Goal: Information Seeking & Learning: Learn about a topic

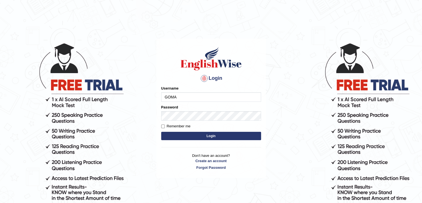
type input "Gomathy_0717"
click at [178, 125] on label "Remember me" at bounding box center [175, 126] width 29 height 6
click at [165, 125] on input "Remember me" at bounding box center [163, 126] width 4 height 4
checkbox input "true"
click at [223, 133] on button "Login" at bounding box center [211, 136] width 100 height 8
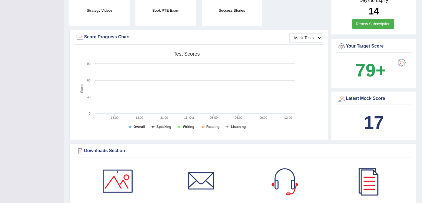
drag, startPoint x: 426, startPoint y: 178, endPoint x: 425, endPoint y: 56, distance: 121.3
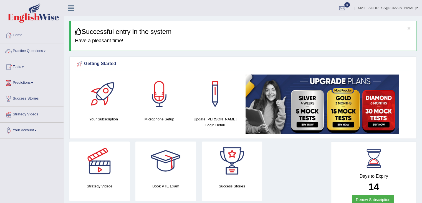
click at [29, 65] on link "Tests" at bounding box center [31, 66] width 63 height 14
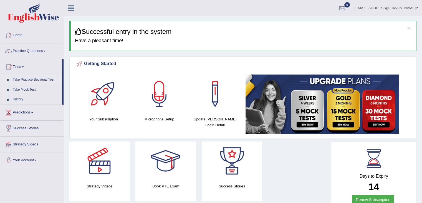
click at [33, 80] on link "Take Practice Sectional Test" at bounding box center [36, 80] width 52 height 10
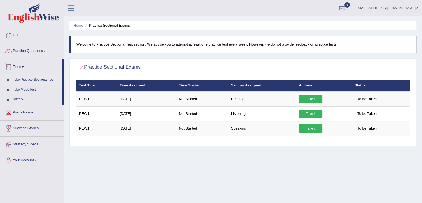
click at [42, 49] on link "Practice Questions" at bounding box center [31, 50] width 63 height 14
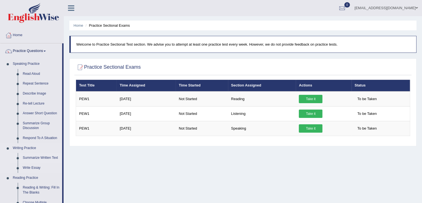
click at [41, 155] on link "Summarize Written Text" at bounding box center [41, 158] width 42 height 10
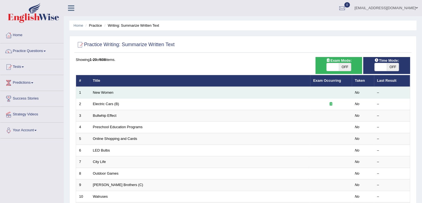
click at [120, 96] on td "New Women" at bounding box center [200, 93] width 220 height 12
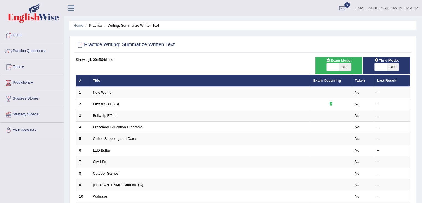
click at [332, 65] on span at bounding box center [333, 67] width 12 height 8
checkbox input "true"
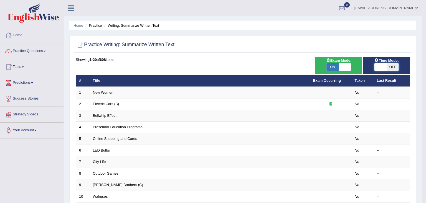
checkbox input "true"
click at [377, 64] on body "Toggle navigation Home Practice Questions Speaking Practice Read Aloud Repeat S…" at bounding box center [213, 101] width 426 height 203
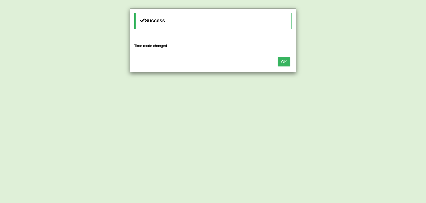
click at [286, 60] on button "OK" at bounding box center [284, 61] width 13 height 9
click at [286, 60] on button "OK" at bounding box center [280, 61] width 13 height 9
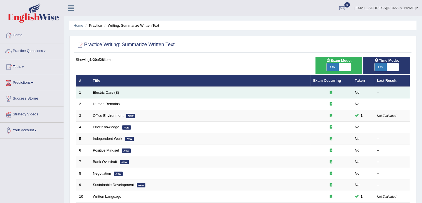
click at [123, 89] on td "Electric Cars (B)" at bounding box center [200, 93] width 220 height 12
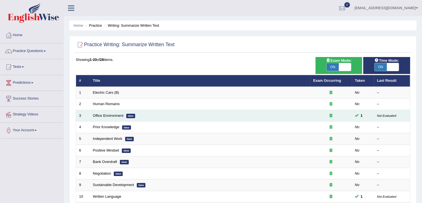
click at [389, 116] on small "Not Evaluated" at bounding box center [386, 115] width 19 height 3
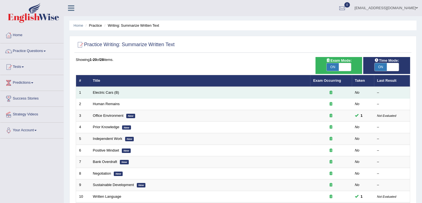
click at [135, 87] on td "Electric Cars (B)" at bounding box center [200, 93] width 220 height 12
click at [111, 88] on td "Electric Cars (B)" at bounding box center [200, 93] width 220 height 12
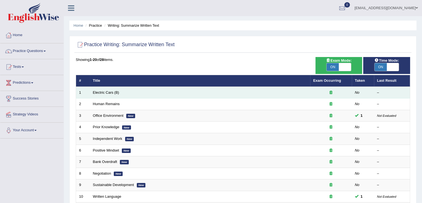
click at [330, 92] on icon at bounding box center [331, 92] width 3 height 4
click at [112, 92] on link "Electric Cars (B)" at bounding box center [106, 92] width 26 height 4
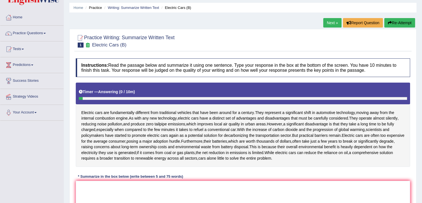
scroll to position [89, 0]
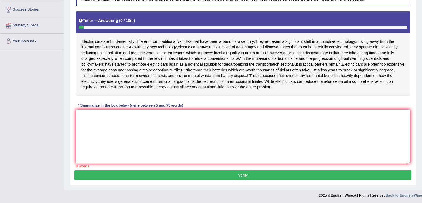
click at [250, 108] on div "Instructions: Read the passage below and summarize it using one sentence. Type …" at bounding box center [242, 77] width 337 height 186
click at [235, 122] on textarea at bounding box center [243, 136] width 334 height 54
drag, startPoint x: 81, startPoint y: 39, endPoint x: 173, endPoint y: 42, distance: 91.6
click at [173, 42] on div "Electric cars are fundamentally different from traditional vehicles that have b…" at bounding box center [243, 53] width 334 height 84
drag, startPoint x: 78, startPoint y: 37, endPoint x: 229, endPoint y: 49, distance: 151.5
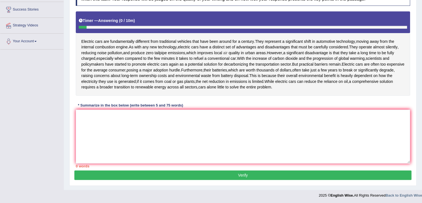
click at [229, 49] on div "Electric cars are fundamentally different from traditional vehicles that have b…" at bounding box center [243, 53] width 334 height 84
click at [172, 123] on textarea at bounding box center [243, 136] width 334 height 54
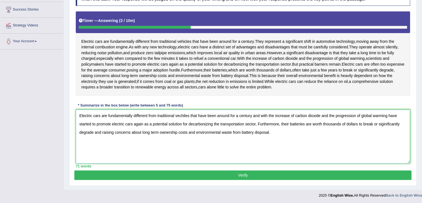
click at [337, 115] on textarea "Electric cars are fundamentally different from traditional vechiles that have b…" at bounding box center [243, 136] width 334 height 54
click at [336, 114] on textarea "Electric cars are fundamentally different from traditional vechiles that have b…" at bounding box center [243, 136] width 334 height 54
type textarea "Electric cars are fundamentally different from traditional vechiles that have b…"
click at [231, 171] on button "Verify" at bounding box center [242, 174] width 337 height 9
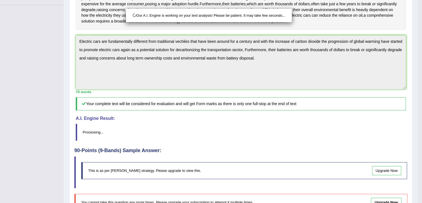
scroll to position [167, 0]
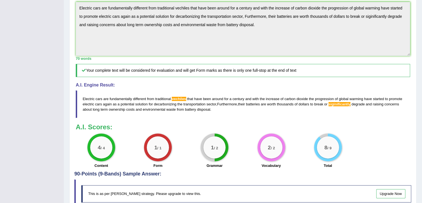
click at [181, 97] on span "vechiles" at bounding box center [179, 99] width 14 height 4
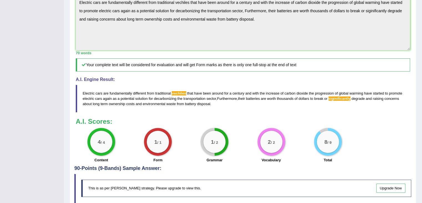
scroll to position [0, 0]
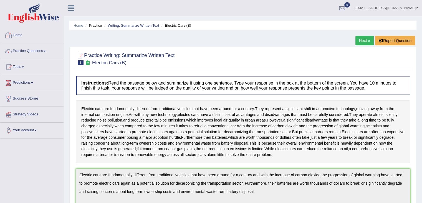
click at [138, 26] on link "Writing: Summarize Written Text" at bounding box center [133, 25] width 51 height 4
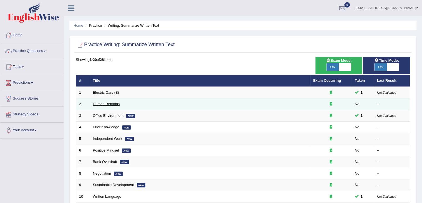
click at [119, 102] on link "Human Remains" at bounding box center [106, 104] width 27 height 4
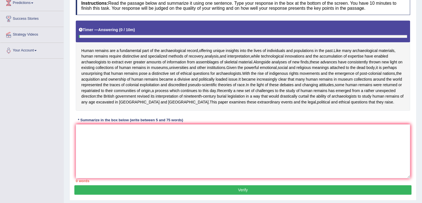
scroll to position [80, 0]
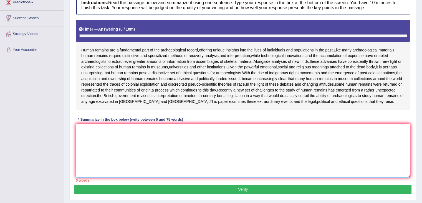
click at [203, 146] on textarea at bounding box center [243, 150] width 334 height 54
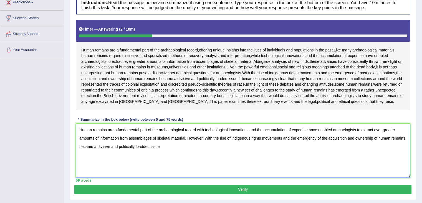
click at [185, 148] on textarea "Human remains are a fundamental part of the archaeological record with technolo…" at bounding box center [243, 150] width 334 height 54
click at [197, 155] on textarea "Human remains are a fundamental part of the archaeological record with technolo…" at bounding box center [243, 150] width 334 height 54
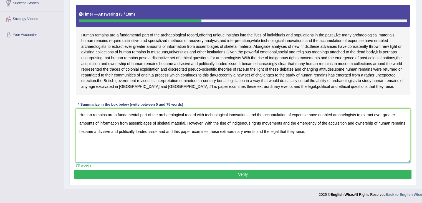
scroll to position [106, 0]
type textarea "Human remains are a fundamental part of the archaeological record with technolo…"
click at [266, 179] on div "Practice Writing: Summarize Written Text 2 Human Remains Instructions: Read the…" at bounding box center [242, 67] width 347 height 233
click at [275, 175] on button "Verify" at bounding box center [242, 173] width 337 height 9
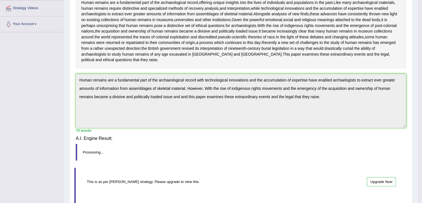
scroll to position [89, 0]
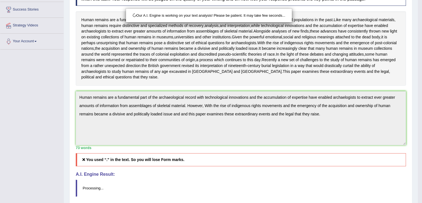
drag, startPoint x: 424, startPoint y: 101, endPoint x: 426, endPoint y: 149, distance: 47.8
click at [422, 114] on html "Toggle navigation Home Practice Questions Speaking Practice Read Aloud Repeat S…" at bounding box center [211, 12] width 422 height 203
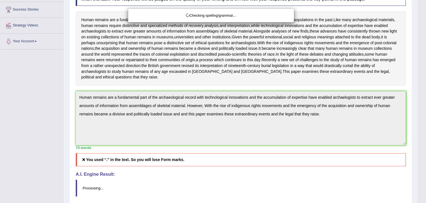
drag, startPoint x: 425, startPoint y: 121, endPoint x: 426, endPoint y: 157, distance: 36.1
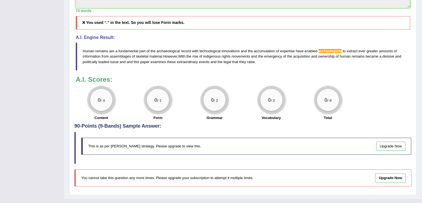
scroll to position [240, 0]
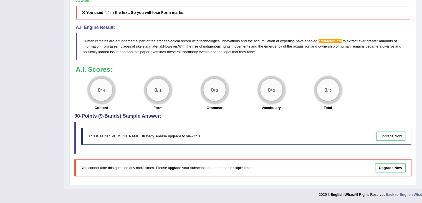
drag, startPoint x: 407, startPoint y: 183, endPoint x: 416, endPoint y: 119, distance: 64.2
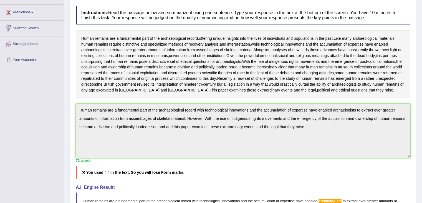
scroll to position [0, 0]
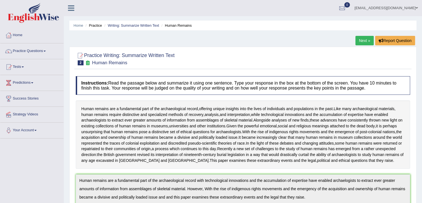
click at [140, 28] on li "Writing: Summarize Written Text" at bounding box center [131, 25] width 56 height 5
click at [143, 27] on li "Writing: Summarize Written Text" at bounding box center [131, 25] width 56 height 5
click at [145, 27] on link "Writing: Summarize Written Text" at bounding box center [133, 25] width 51 height 4
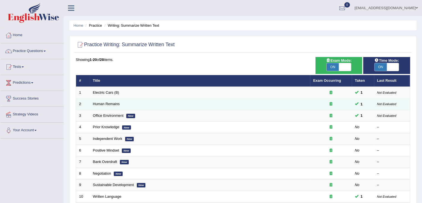
click at [117, 106] on td "Human Remains" at bounding box center [200, 104] width 220 height 12
click at [114, 104] on link "Human Remains" at bounding box center [106, 104] width 27 height 4
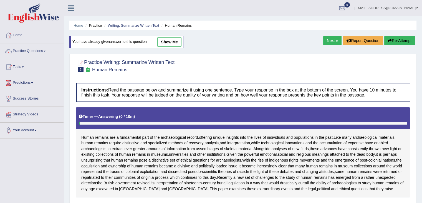
scroll to position [113, 0]
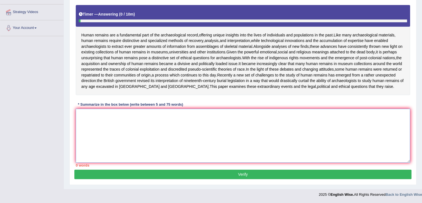
click at [210, 153] on textarea at bounding box center [243, 136] width 334 height 54
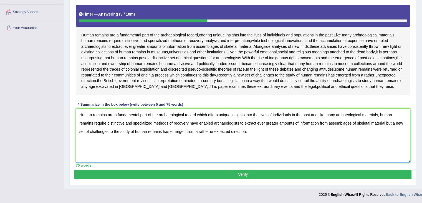
type textarea "Human remains are a fundamental part of the archaeological record which offers …"
click at [242, 174] on button "Verify" at bounding box center [242, 173] width 337 height 9
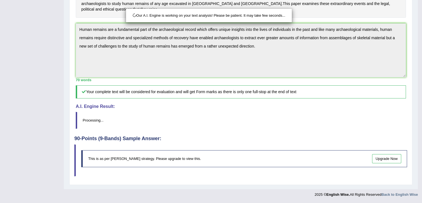
scroll to position [164, 0]
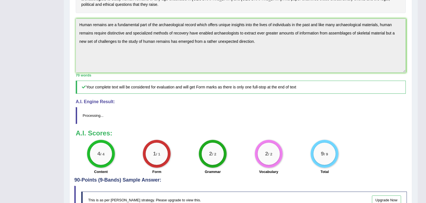
drag, startPoint x: 426, startPoint y: 98, endPoint x: 426, endPoint y: 153, distance: 55.5
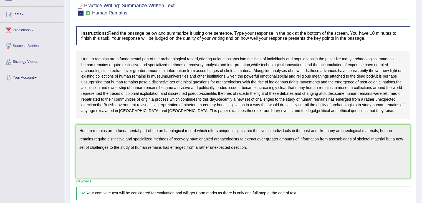
scroll to position [0, 0]
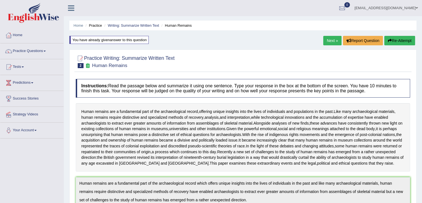
click at [271, 54] on div at bounding box center [243, 61] width 334 height 17
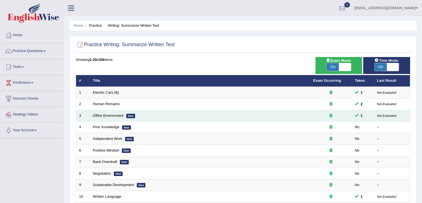
click at [110, 117] on td "Office Environment New" at bounding box center [200, 116] width 220 height 12
click at [102, 116] on link "Office Environment" at bounding box center [108, 115] width 31 height 4
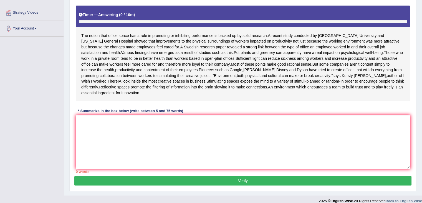
scroll to position [104, 0]
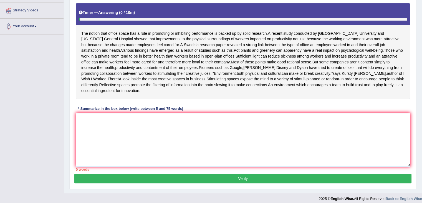
click at [178, 119] on textarea at bounding box center [243, 140] width 334 height 54
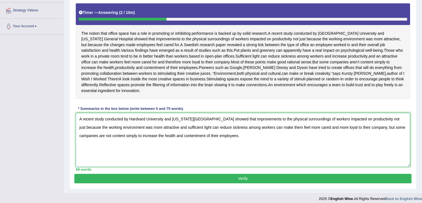
scroll to position [113, 0]
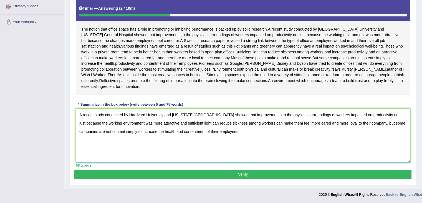
click at [276, 114] on textarea "A recent study conducted by Hardvard University and [US_STATE][GEOGRAPHIC_DATA]…" at bounding box center [243, 136] width 334 height 54
type textarea "A recent study conducted by Hardvard University and [US_STATE][GEOGRAPHIC_DATA]…"
click at [251, 173] on button "Verify" at bounding box center [242, 173] width 337 height 9
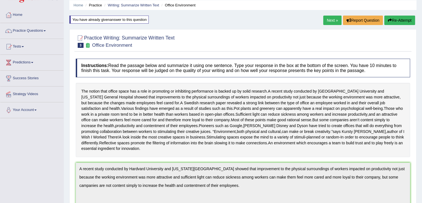
scroll to position [22, 0]
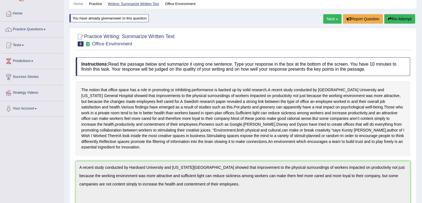
click at [135, 4] on link "Writing: Summarize Written Text" at bounding box center [133, 4] width 51 height 4
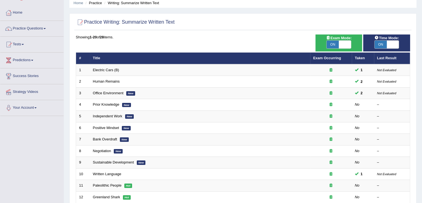
scroll to position [23, 0]
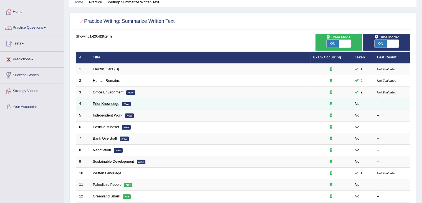
click at [117, 103] on link "Prior Knowledge" at bounding box center [106, 103] width 26 height 4
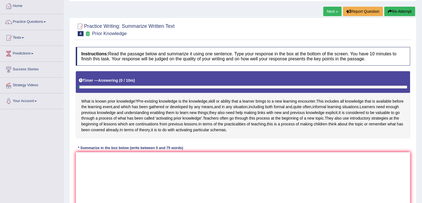
scroll to position [74, 0]
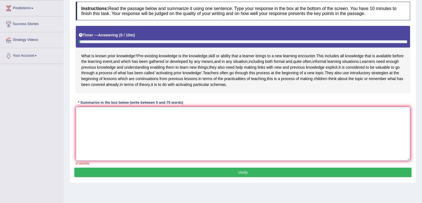
click at [193, 119] on textarea at bounding box center [243, 134] width 334 height 54
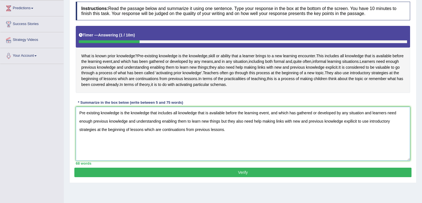
scroll to position [89, 0]
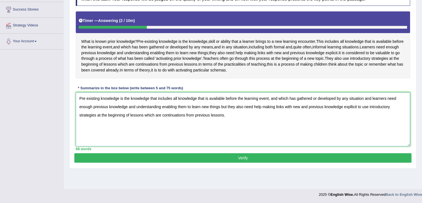
click at [352, 109] on textarea "Pre existing knowledge is the knowledge that includes all knowledge that is ava…" at bounding box center [243, 119] width 334 height 54
type textarea "Pre existing knowledge is the knowledge that includes all knowledge that is ava…"
click at [228, 161] on button "Verify" at bounding box center [242, 157] width 337 height 9
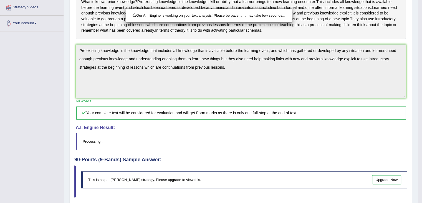
scroll to position [155, 0]
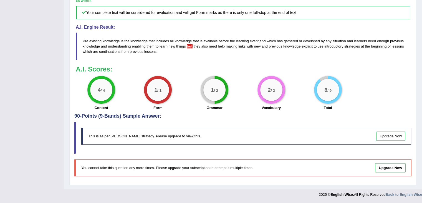
scroll to position [0, 0]
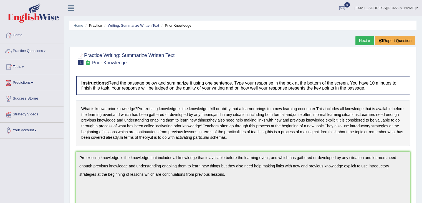
click at [361, 41] on link "Next »" at bounding box center [365, 40] width 18 height 9
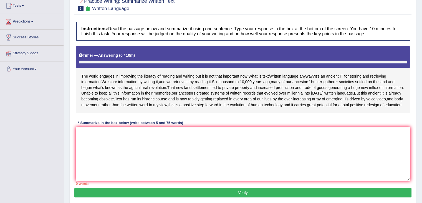
scroll to position [90, 0]
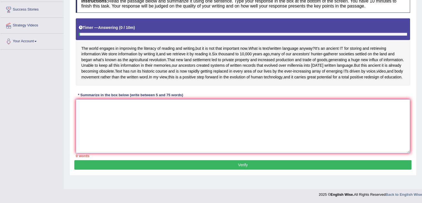
click at [172, 117] on textarea at bounding box center [243, 126] width 334 height 54
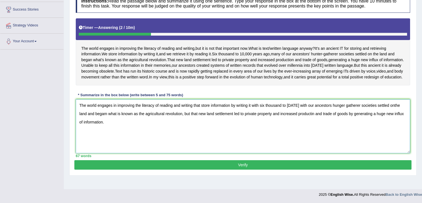
click at [335, 120] on textarea "The world engages in improving the literacy of reading and writing that store i…" at bounding box center [243, 126] width 334 height 54
type textarea "The world engages in improving the literacy of reading and writing that store i…"
click at [266, 169] on button "Verify" at bounding box center [242, 164] width 337 height 9
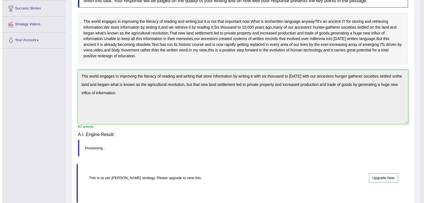
scroll to position [89, 0]
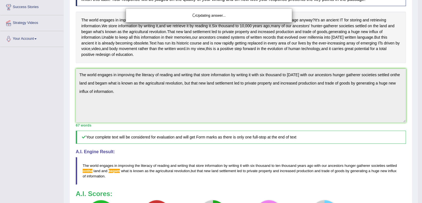
drag, startPoint x: 424, startPoint y: 109, endPoint x: 426, endPoint y: 137, distance: 28.1
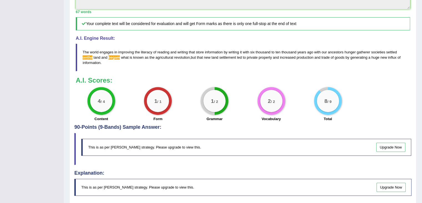
scroll to position [0, 0]
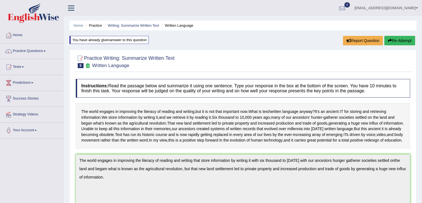
click at [403, 41] on button "Re-Attempt" at bounding box center [399, 40] width 31 height 9
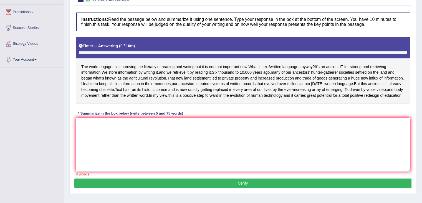
scroll to position [90, 0]
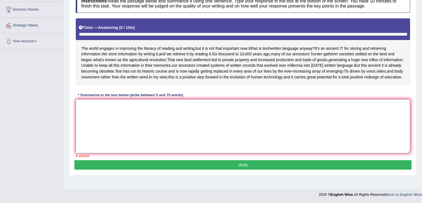
click at [212, 136] on textarea at bounding box center [243, 126] width 334 height 54
paste textarea "The world engages in improving the literacy of reading and writing that store i…"
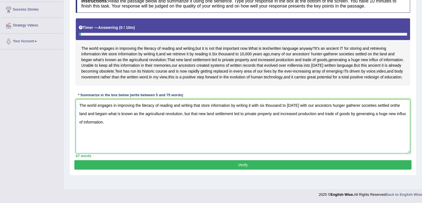
click at [98, 122] on textarea "The world engages in improving the literacy of reading and writing that store i…" at bounding box center [243, 126] width 334 height 54
click at [130, 121] on textarea "The world engages in improving the literacy of reading and writing that store i…" at bounding box center [243, 126] width 334 height 54
type textarea "The world engages in improving the literacy of reading and writing that store i…"
click at [240, 169] on button "Verify" at bounding box center [242, 164] width 337 height 9
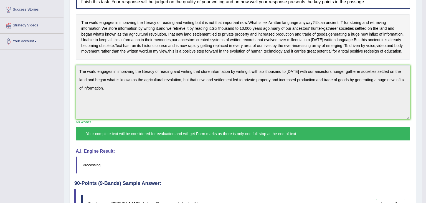
drag, startPoint x: 426, startPoint y: 110, endPoint x: 425, endPoint y: 143, distance: 33.0
click at [422, 114] on body "Toggle navigation Home Practice Questions Speaking Practice Read Aloud Repeat S…" at bounding box center [213, 12] width 426 height 203
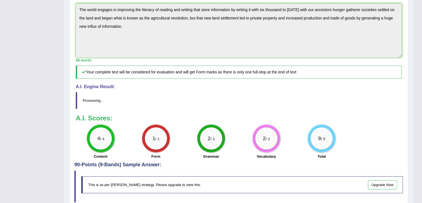
scroll to position [167, 0]
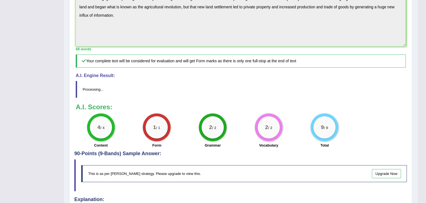
drag, startPoint x: 426, startPoint y: 99, endPoint x: 426, endPoint y: 159, distance: 60.8
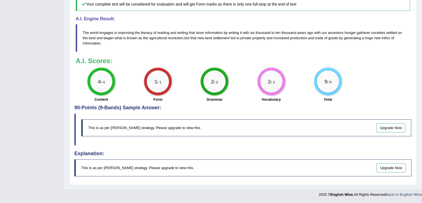
scroll to position [0, 0]
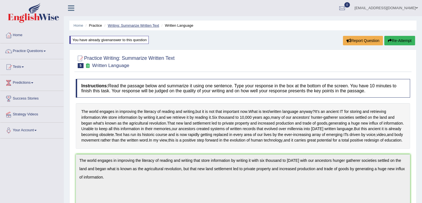
click at [128, 25] on link "Writing: Summarize Written Text" at bounding box center [133, 25] width 51 height 4
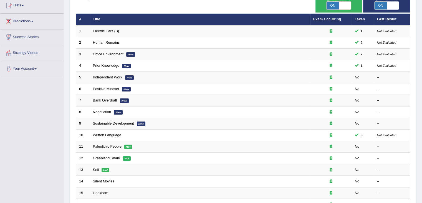
scroll to position [66, 0]
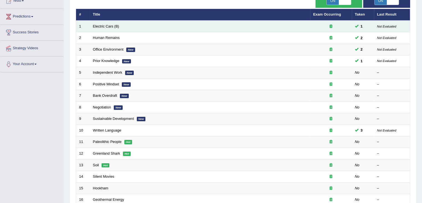
click at [379, 28] on td "Not Evaluated" at bounding box center [392, 27] width 36 height 12
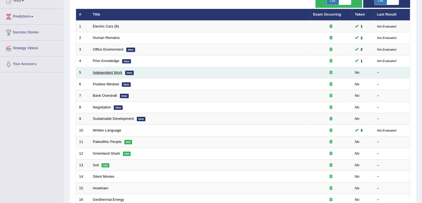
click at [109, 72] on link "Independent Work" at bounding box center [107, 72] width 29 height 4
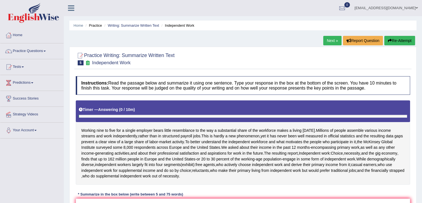
scroll to position [89, 0]
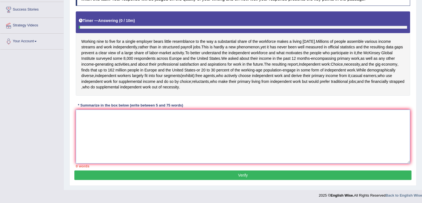
click at [146, 120] on textarea at bounding box center [243, 136] width 334 height 54
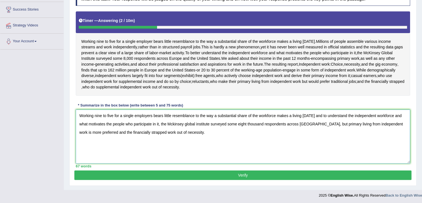
type textarea "Working nine to five for a single employers bears little resemblance to the way…"
click at [235, 171] on button "Verify" at bounding box center [242, 174] width 337 height 9
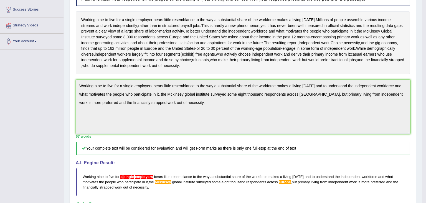
drag, startPoint x: 425, startPoint y: 97, endPoint x: 425, endPoint y: 127, distance: 29.7
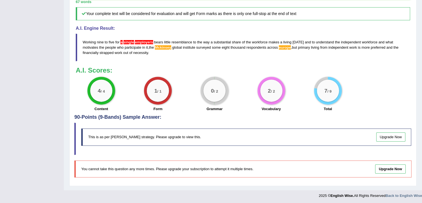
scroll to position [0, 0]
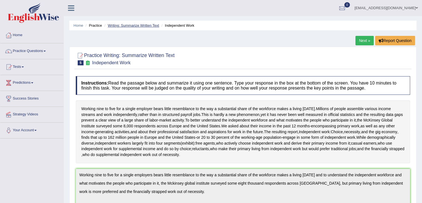
click at [136, 23] on link "Writing: Summarize Written Text" at bounding box center [133, 25] width 51 height 4
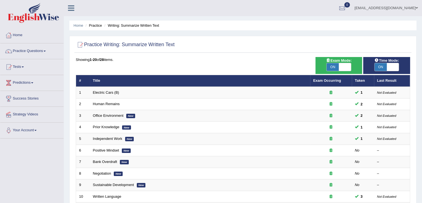
scroll to position [71, 0]
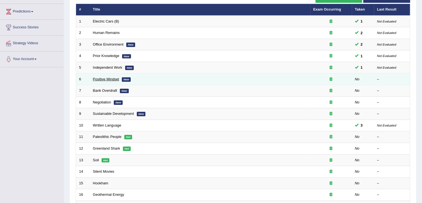
click at [115, 78] on link "Positive Mindset" at bounding box center [106, 79] width 26 height 4
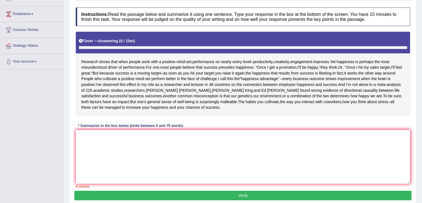
scroll to position [89, 0]
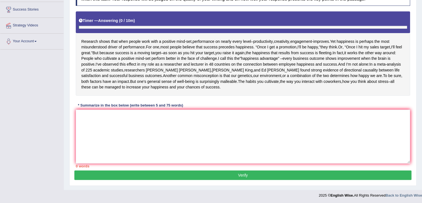
drag, startPoint x: 424, startPoint y: 68, endPoint x: 426, endPoint y: 141, distance: 73.0
click at [422, 114] on html "Toggle navigation Home Practice Questions Speaking Practice Read Aloud Repeat S…" at bounding box center [211, 12] width 422 height 203
click at [183, 144] on textarea at bounding box center [243, 136] width 334 height 54
click at [183, 144] on textarea "Research show" at bounding box center [243, 136] width 334 height 54
drag, startPoint x: 183, startPoint y: 144, endPoint x: 111, endPoint y: 120, distance: 76.4
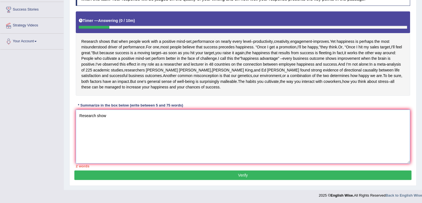
click at [111, 120] on textarea "Research show" at bounding box center [243, 136] width 334 height 54
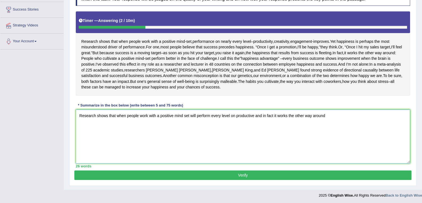
drag, startPoint x: 264, startPoint y: 115, endPoint x: 362, endPoint y: 112, distance: 98.0
click at [362, 112] on textarea "Research shows that when people work with a positive mind set will perform ever…" at bounding box center [243, 136] width 334 height 54
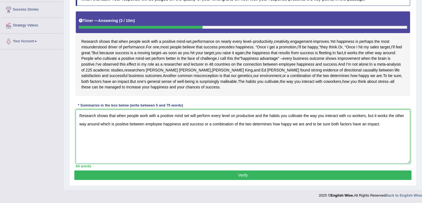
type textarea "Research shows that when people work with a positive mind set will perform ever…"
click at [264, 176] on button "Verify" at bounding box center [242, 174] width 337 height 9
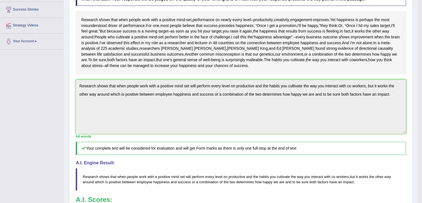
drag, startPoint x: 425, startPoint y: 88, endPoint x: 426, endPoint y: 110, distance: 22.2
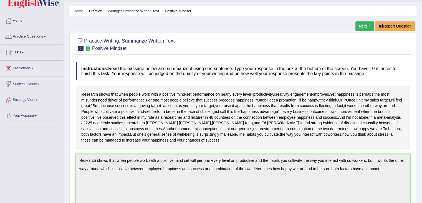
scroll to position [0, 0]
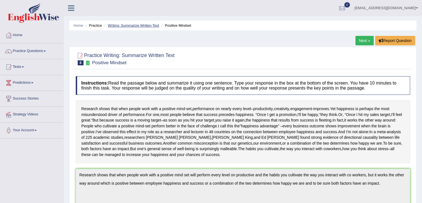
click at [125, 25] on link "Writing: Summarize Written Text" at bounding box center [133, 25] width 51 height 4
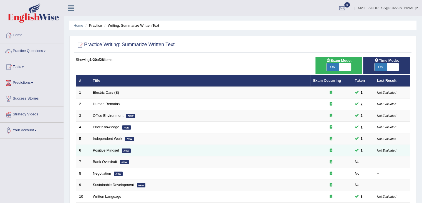
click at [110, 149] on link "Positive Mindset" at bounding box center [106, 150] width 26 height 4
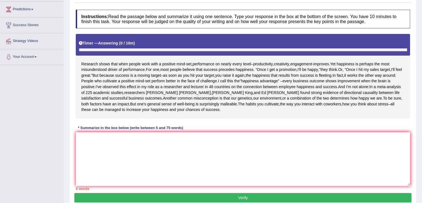
scroll to position [85, 0]
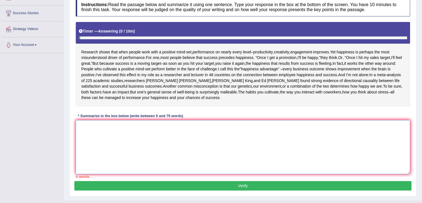
click at [228, 140] on textarea at bounding box center [243, 147] width 334 height 54
type textarea "r"
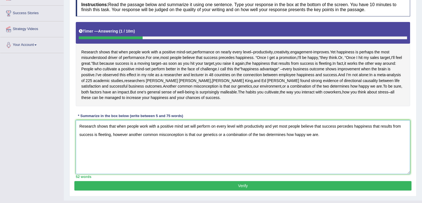
click at [112, 134] on textarea "Research shows that when people work with a positive mind set will perform on e…" at bounding box center [243, 147] width 334 height 54
click at [324, 131] on textarea "Research shows that when people work with a positive mind set will perform on e…" at bounding box center [243, 147] width 334 height 54
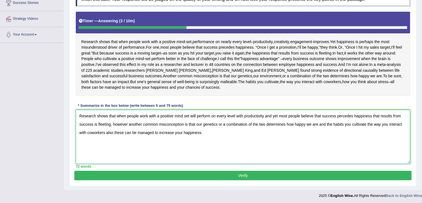
type textarea "Research shows that when people work with a positive mind set will perform on e…"
click at [249, 175] on button "Verify" at bounding box center [242, 174] width 337 height 9
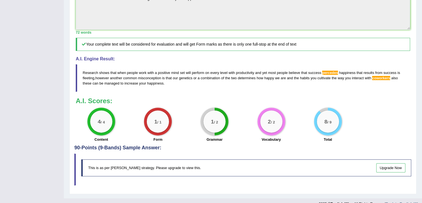
scroll to position [16, 0]
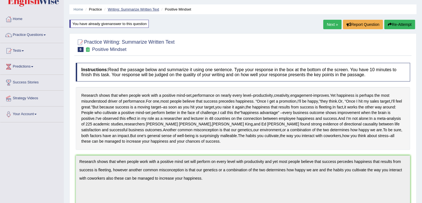
click at [113, 10] on link "Writing: Summarize Written Text" at bounding box center [133, 9] width 51 height 4
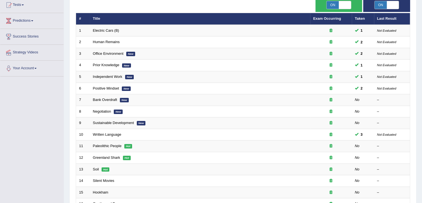
scroll to position [68, 0]
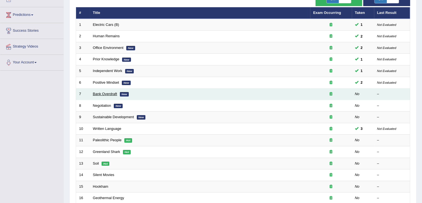
click at [111, 92] on link "Bank Overdraft" at bounding box center [105, 94] width 24 height 4
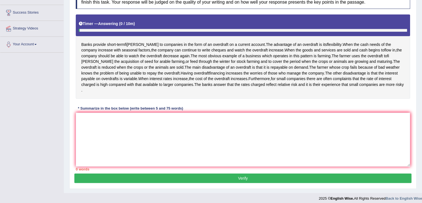
scroll to position [91, 0]
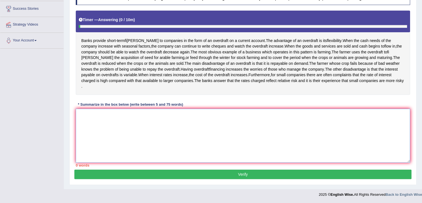
click at [254, 127] on textarea at bounding box center [243, 136] width 334 height 54
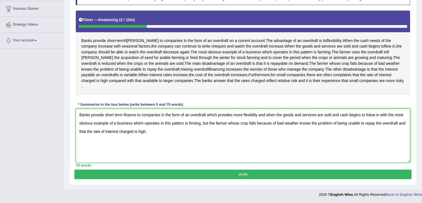
click at [159, 118] on textarea "Banks provide short term finance to companies in the form of an overdraft which…" at bounding box center [243, 136] width 334 height 54
click at [369, 117] on textarea "Banks provide short term finance to companies in the form of an overdraft which…" at bounding box center [243, 136] width 334 height 54
drag, startPoint x: 221, startPoint y: 122, endPoint x: 283, endPoint y: 125, distance: 62.2
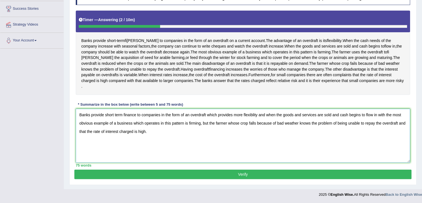
click at [282, 124] on textarea "Banks provide short term finance to companies in the form of an overdraft which…" at bounding box center [243, 136] width 334 height 54
click at [293, 131] on textarea "Banks provide short term finance to companies in the form of an overdraft which…" at bounding box center [243, 136] width 334 height 54
type textarea "Banks provide short term finance to companies in the form of an overdraft which…"
click at [246, 173] on button "Verify" at bounding box center [242, 173] width 337 height 9
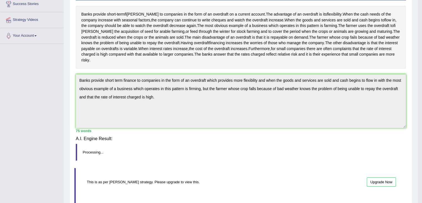
scroll to position [89, 0]
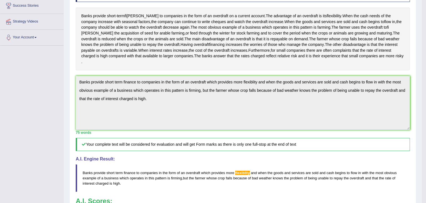
drag, startPoint x: 424, startPoint y: 78, endPoint x: 426, endPoint y: 124, distance: 46.4
click at [422, 110] on html "Toggle navigation Home Practice Questions Speaking Practice Read Aloud Repeat S…" at bounding box center [213, 8] width 426 height 203
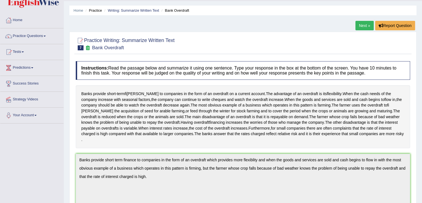
scroll to position [0, 0]
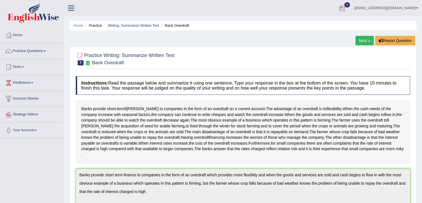
click at [98, 27] on li "Practice" at bounding box center [93, 25] width 18 height 5
click at [129, 25] on link "Writing: Summarize Written Text" at bounding box center [133, 25] width 51 height 4
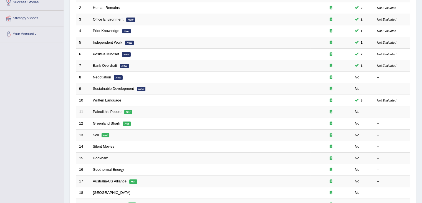
scroll to position [103, 0]
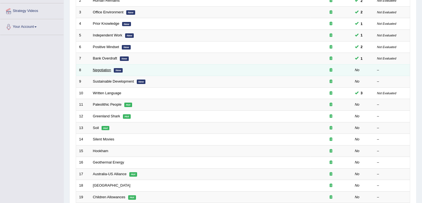
click at [105, 68] on link "Negotiation" at bounding box center [102, 70] width 18 height 4
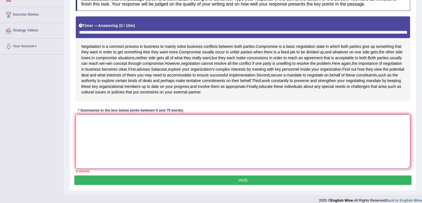
click at [205, 125] on textarea at bounding box center [243, 141] width 334 height 54
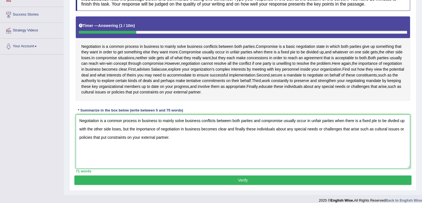
scroll to position [94, 0]
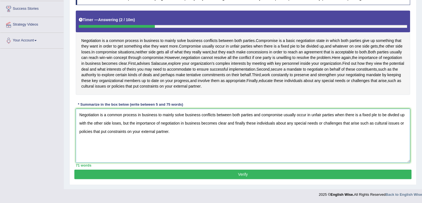
type textarea "Negotiation is a common process in business to mainly solve business conflicts …"
click at [259, 175] on button "Verify" at bounding box center [242, 173] width 337 height 9
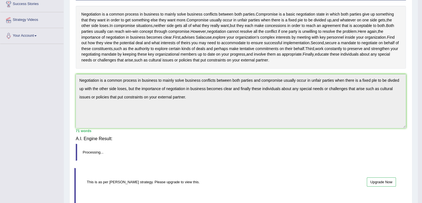
scroll to position [89, 0]
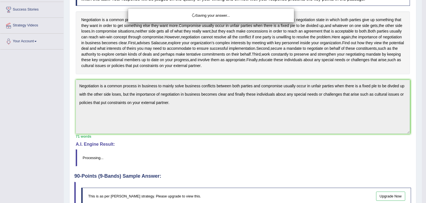
click at [425, 71] on div "Saving your answer..." at bounding box center [213, 101] width 426 height 203
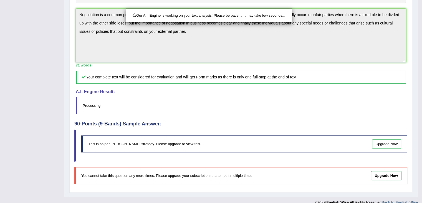
scroll to position [172, 0]
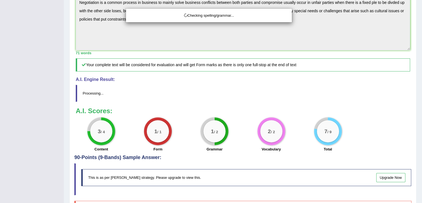
drag, startPoint x: 424, startPoint y: 70, endPoint x: 426, endPoint y: 128, distance: 58.0
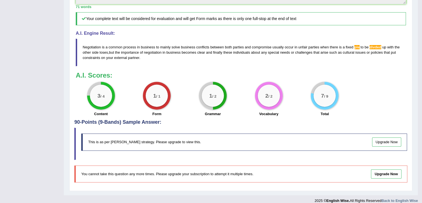
scroll to position [171, 0]
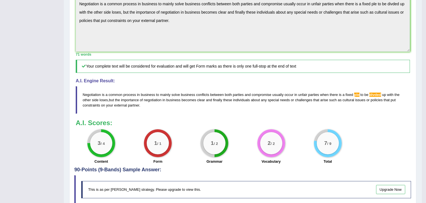
drag, startPoint x: 426, startPoint y: 117, endPoint x: 423, endPoint y: 94, distance: 23.2
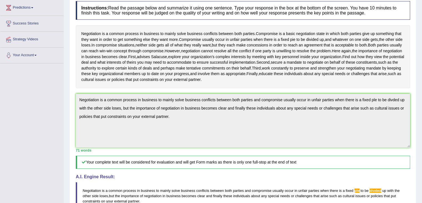
scroll to position [0, 0]
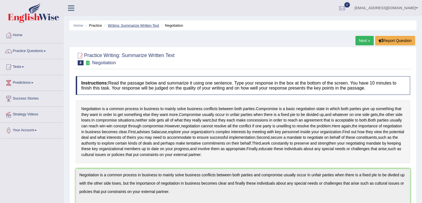
click at [134, 25] on link "Writing: Summarize Written Text" at bounding box center [133, 25] width 51 height 4
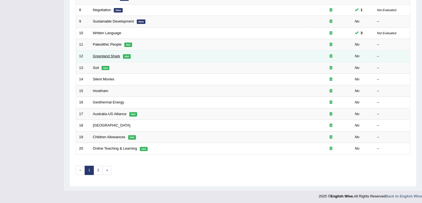
click at [113, 54] on link "Greenland Shark" at bounding box center [106, 56] width 27 height 4
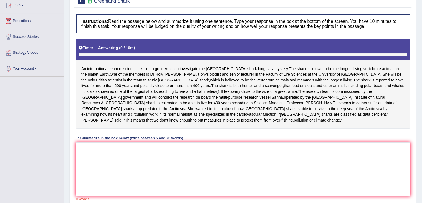
scroll to position [89, 0]
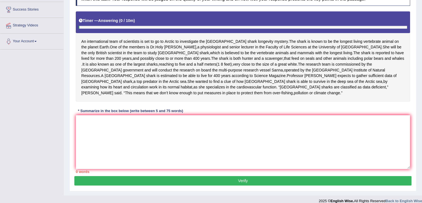
drag, startPoint x: 426, startPoint y: 46, endPoint x: 426, endPoint y: 116, distance: 69.7
click at [422, 114] on html "Toggle navigation Home Practice Questions Speaking Practice Read Aloud Repeat S…" at bounding box center [211, 12] width 422 height 203
click at [224, 100] on div "Instructions: Read the passage below and summarize it using one sentence. Type …" at bounding box center [242, 79] width 337 height 191
click at [199, 117] on textarea at bounding box center [243, 142] width 334 height 54
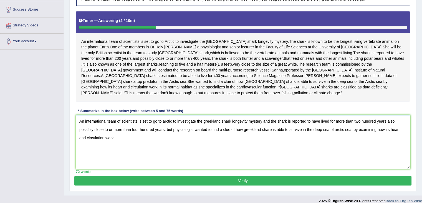
click at [138, 115] on textarea "An international team of scientists is set to go to arctic to investigate the g…" at bounding box center [243, 142] width 334 height 54
click at [271, 124] on textarea "An international team of scientists are set to go to arctic to investigate the …" at bounding box center [243, 142] width 334 height 54
type textarea "An international team of scientists are set to go to arctic to investigate the …"
click at [231, 176] on button "Verify" at bounding box center [242, 180] width 337 height 9
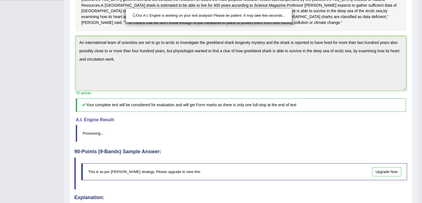
scroll to position [155, 0]
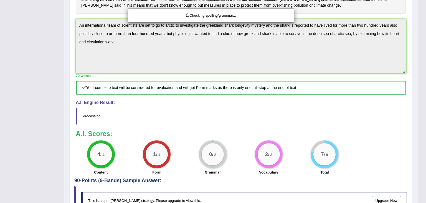
drag, startPoint x: 425, startPoint y: 89, endPoint x: 426, endPoint y: 128, distance: 38.6
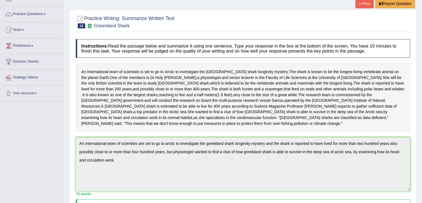
scroll to position [45, 0]
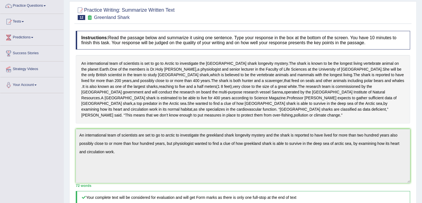
click at [75, 129] on div "Instructions: Read the passage below and summarize it using one sentence. Type …" at bounding box center [242, 160] width 337 height 264
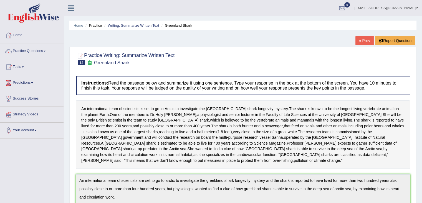
click at [364, 41] on link "« Prev" at bounding box center [365, 40] width 18 height 9
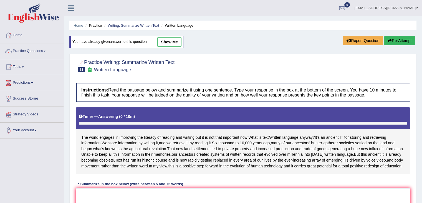
click at [422, 47] on html "Toggle navigation Home Practice Questions Speaking Practice Read Aloud Repeat S…" at bounding box center [211, 101] width 422 height 203
click at [137, 24] on link "Writing: Summarize Written Text" at bounding box center [133, 25] width 51 height 4
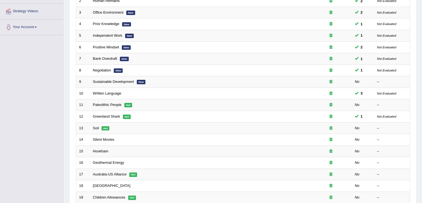
drag, startPoint x: 423, startPoint y: 37, endPoint x: 426, endPoint y: 92, distance: 55.1
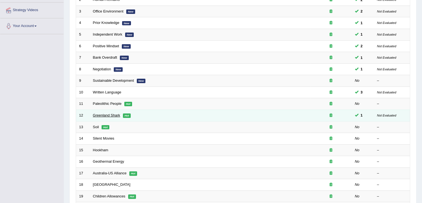
click at [118, 114] on link "Greenland Shark" at bounding box center [106, 115] width 27 height 4
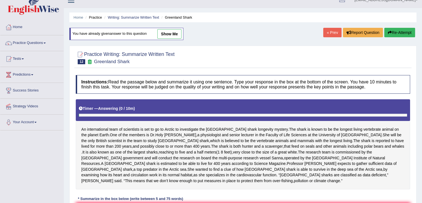
scroll to position [75, 0]
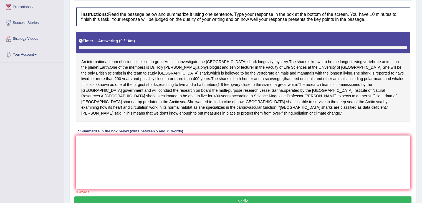
drag, startPoint x: 426, startPoint y: 123, endPoint x: 426, endPoint y: 128, distance: 4.7
click at [422, 127] on html "Toggle navigation Home Practice Questions Speaking Practice Read Aloud Repeat S…" at bounding box center [211, 26] width 422 height 203
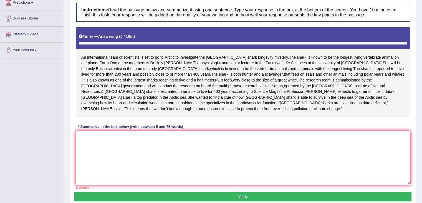
click at [139, 137] on textarea at bounding box center [243, 158] width 334 height 54
paste textarea "An international team of scientists are set to go to arctic to investigate the …"
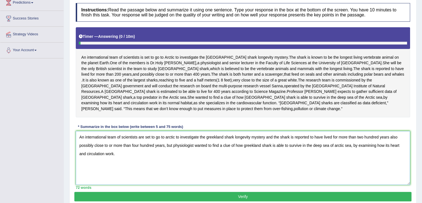
click at [143, 131] on textarea "An international team of scientists are set to go to arctic to investigate the …" at bounding box center [243, 158] width 334 height 54
click at [207, 131] on textarea "An international team of scientists is set to go to arctic to investigate the g…" at bounding box center [243, 158] width 334 height 54
click at [248, 137] on textarea "An international team of scientists is set to go to arctic to investigate the G…" at bounding box center [243, 158] width 334 height 54
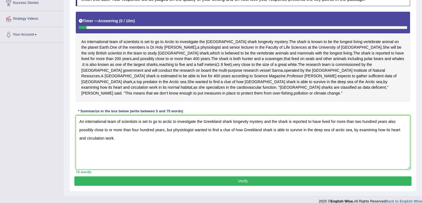
type textarea "An international team of scientists is set to go to arctic to investigate the G…"
click at [242, 176] on button "Verify" at bounding box center [242, 180] width 337 height 9
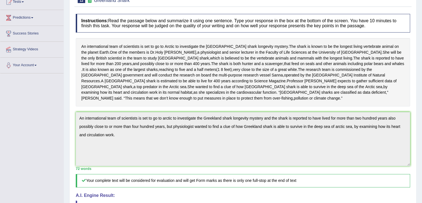
scroll to position [0, 0]
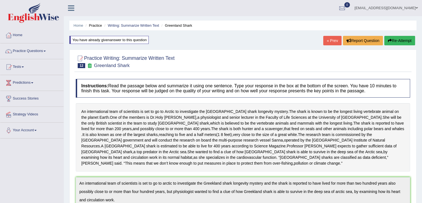
click at [404, 41] on button "Re-Attempt" at bounding box center [399, 40] width 31 height 9
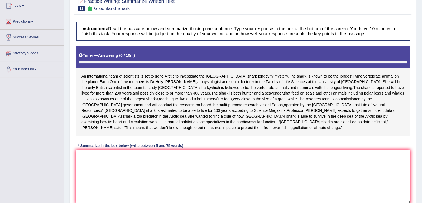
scroll to position [70, 0]
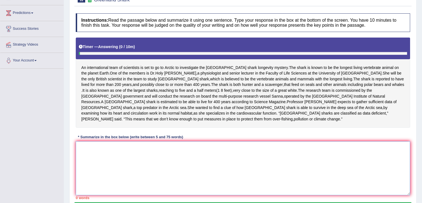
click at [223, 141] on textarea at bounding box center [243, 168] width 334 height 54
paste textarea "An international team of scientists is set to go to arctic to investigate the G…"
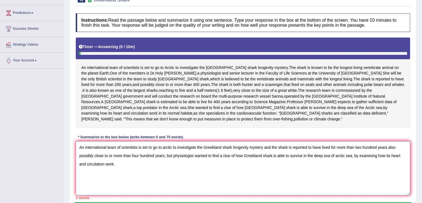
click at [235, 143] on textarea "An international team of scientists is set to go to arctic to investigate the G…" at bounding box center [243, 168] width 334 height 54
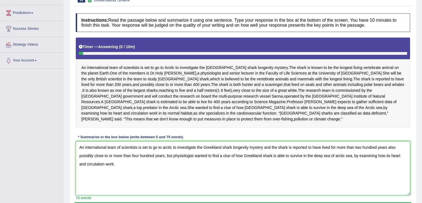
click at [207, 141] on textarea "An international team of scientists is set to go to arctic to investigate the G…" at bounding box center [243, 168] width 334 height 54
click at [219, 148] on textarea "An international team of scientists is set to go to arctic to investigate the s…" at bounding box center [243, 168] width 334 height 54
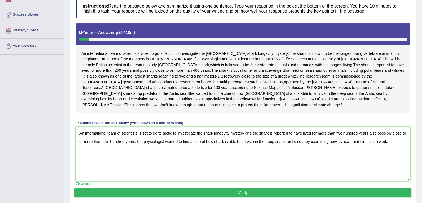
scroll to position [95, 0]
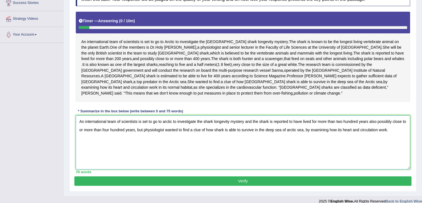
type textarea "An international team of scientists is set to go to arctic to investigate the s…"
click at [237, 176] on button "Verify" at bounding box center [242, 180] width 337 height 9
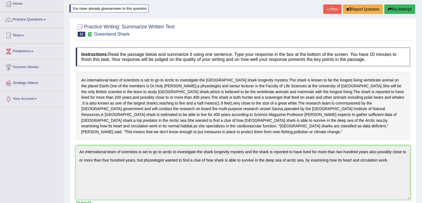
scroll to position [0, 0]
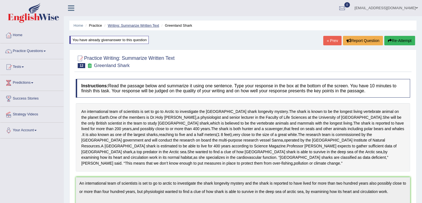
click at [139, 25] on link "Writing: Summarize Written Text" at bounding box center [133, 25] width 51 height 4
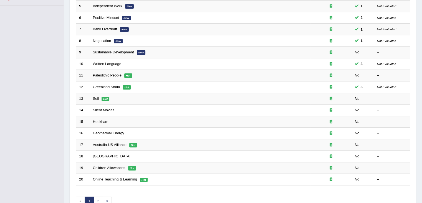
drag, startPoint x: 424, startPoint y: 42, endPoint x: 426, endPoint y: 112, distance: 70.2
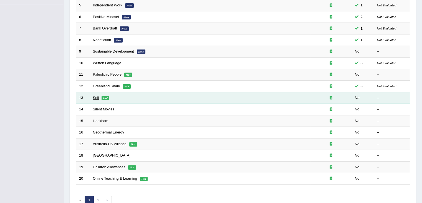
click at [96, 96] on link "Soil" at bounding box center [96, 97] width 6 height 4
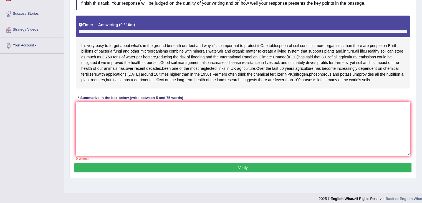
scroll to position [86, 0]
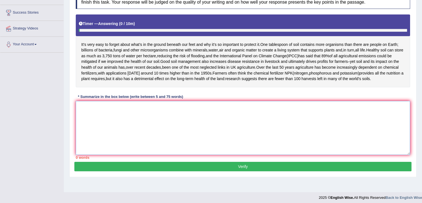
click at [241, 148] on textarea at bounding box center [243, 128] width 334 height 54
type textarea "P"
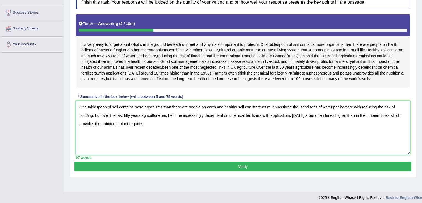
click at [94, 131] on textarea "One tablespoon of soil contains more organisms than there are people on earth a…" at bounding box center [243, 128] width 334 height 54
click at [121, 131] on textarea "One tablespoon of soil contains more organisms than there are people on earth a…" at bounding box center [243, 128] width 334 height 54
click at [138, 129] on textarea "One tablespoon of soil contains more organisms than there are people on earth a…" at bounding box center [243, 128] width 334 height 54
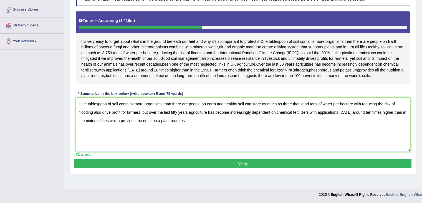
type textarea "One tablespoon of soil contains more organisms than there are people on earth a…"
click at [218, 168] on button "Verify" at bounding box center [242, 162] width 337 height 9
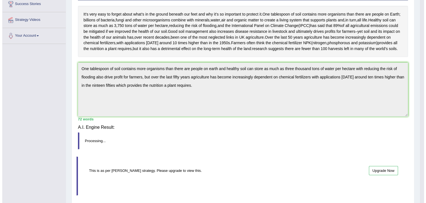
scroll to position [89, 0]
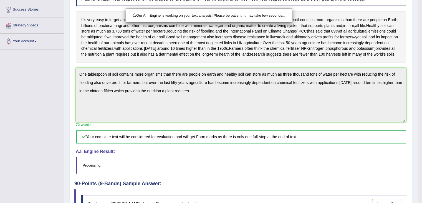
drag, startPoint x: 426, startPoint y: 66, endPoint x: 426, endPoint y: 87, distance: 21.4
click at [422, 87] on html "Toggle navigation Home Practice Questions Speaking Practice Read Aloud Repeat S…" at bounding box center [211, 12] width 422 height 203
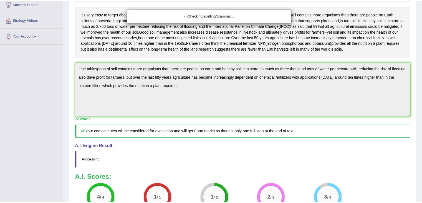
scroll to position [100, 0]
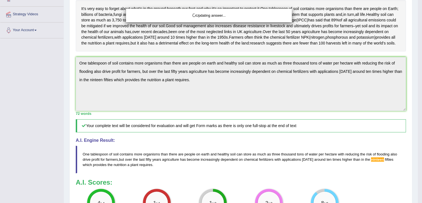
drag, startPoint x: 425, startPoint y: 79, endPoint x: 426, endPoint y: 124, distance: 45.2
click at [422, 103] on html "Toggle navigation Home Practice Questions Speaking Practice Read Aloud Repeat S…" at bounding box center [211, 1] width 422 height 203
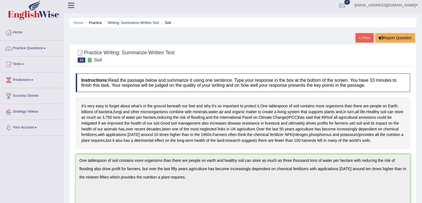
scroll to position [2, 0]
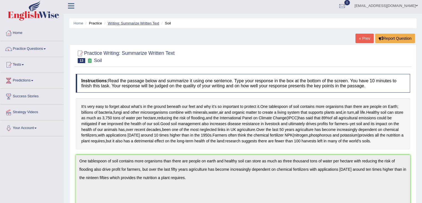
click at [127, 24] on link "Writing: Summarize Written Text" at bounding box center [133, 23] width 51 height 4
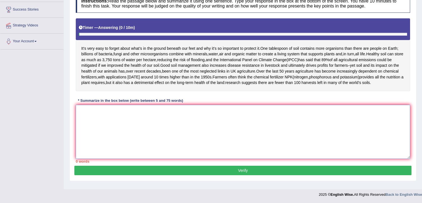
click at [168, 114] on textarea at bounding box center [243, 132] width 334 height 54
paste textarea "One tablespoon of soil contains more organisms than there are people on earth a…"
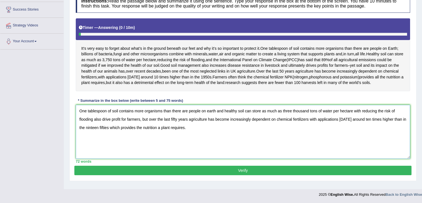
click at [96, 130] on textarea "One tablespoon of soil contains more organisms than there are people on earth a…" at bounding box center [243, 132] width 334 height 54
click at [111, 145] on textarea "One tablespoon of soil contains more organisms than there are people on earth a…" at bounding box center [243, 132] width 334 height 54
type textarea "One tablespoon of soil contains more organisms than there are people on earth a…"
click at [244, 172] on button "Verify" at bounding box center [242, 169] width 337 height 9
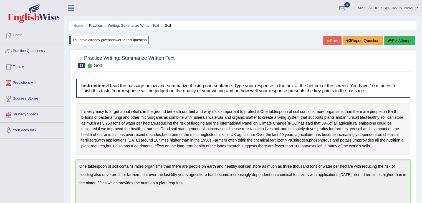
drag, startPoint x: 424, startPoint y: 71, endPoint x: 416, endPoint y: 18, distance: 53.9
click at [416, 18] on html "Toggle navigation Home Practice Questions Speaking Practice Read Aloud Repeat S…" at bounding box center [211, 101] width 422 height 203
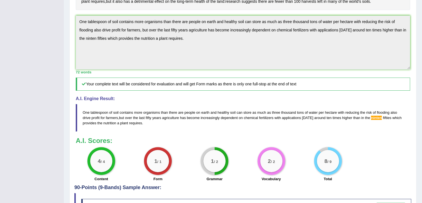
scroll to position [141, 0]
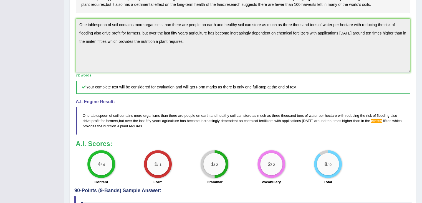
click at [304, 78] on div "72 words" at bounding box center [243, 74] width 334 height 5
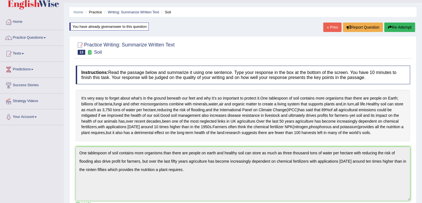
scroll to position [0, 0]
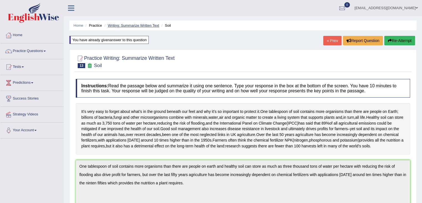
click at [129, 24] on link "Writing: Summarize Written Text" at bounding box center [133, 25] width 51 height 4
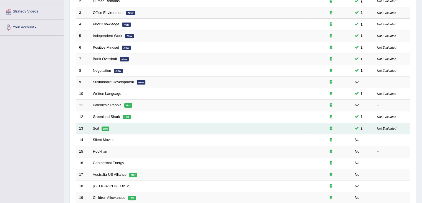
click at [97, 127] on link "Soil" at bounding box center [96, 128] width 6 height 4
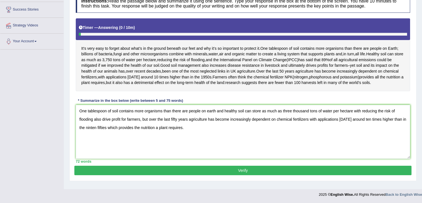
click at [91, 130] on textarea "One tablespoon of soil contains more organisms than there are people on earth a…" at bounding box center [243, 132] width 334 height 54
click at [96, 132] on textarea "One tablespoon of soil contains more organisms than there are people on earth a…" at bounding box center [243, 132] width 334 height 54
type textarea "One tablespoon of soil contains more organisms than there are people on earth a…"
click at [182, 165] on div "Instructions: Read the passage below and summarize it using one sentence. Type …" at bounding box center [242, 78] width 337 height 174
click at [211, 173] on button "Verify" at bounding box center [242, 169] width 337 height 9
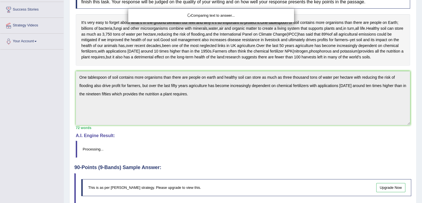
scroll to position [132, 0]
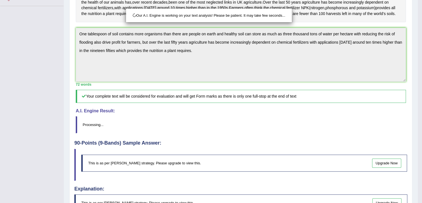
drag, startPoint x: 425, startPoint y: 62, endPoint x: 426, endPoint y: 103, distance: 40.5
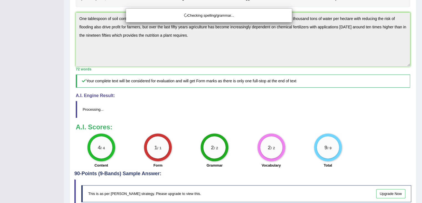
scroll to position [0, 0]
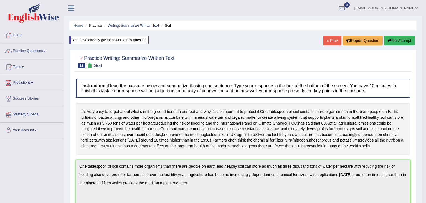
drag, startPoint x: 426, startPoint y: 136, endPoint x: 426, endPoint y: 27, distance: 108.5
click at [422, 27] on html "Toggle navigation Home Practice Questions Speaking Practice Read Aloud Repeat S…" at bounding box center [213, 101] width 426 height 203
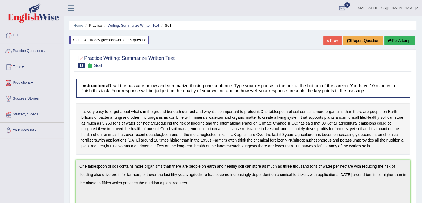
click at [118, 24] on link "Writing: Summarize Written Text" at bounding box center [133, 25] width 51 height 4
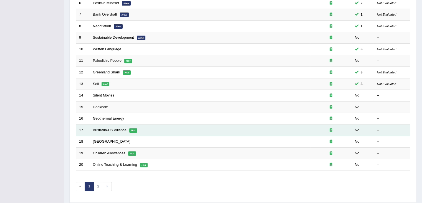
click at [112, 125] on td "Australia-US Alliance Hot" at bounding box center [200, 130] width 220 height 12
click at [120, 130] on link "Australia-US Alliance" at bounding box center [110, 130] width 34 height 4
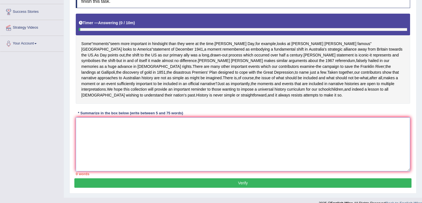
click at [228, 147] on textarea at bounding box center [243, 144] width 334 height 54
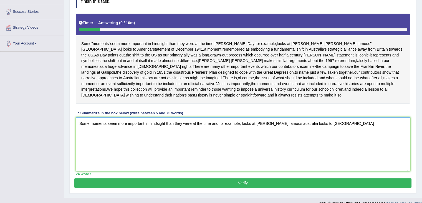
drag, startPoint x: 246, startPoint y: 146, endPoint x: 364, endPoint y: 153, distance: 117.7
click at [364, 153] on textarea "Some moments seem more important in hindsight than they were at the time and fo…" at bounding box center [243, 144] width 334 height 54
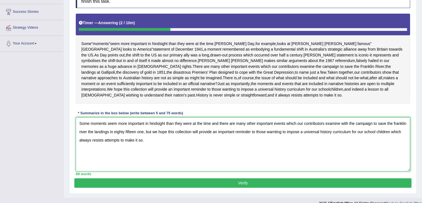
drag, startPoint x: 89, startPoint y: 154, endPoint x: 143, endPoint y: 152, distance: 54.7
click at [143, 152] on textarea "Some moments seem more important in hindsight than they were at the time and th…" at bounding box center [243, 144] width 334 height 54
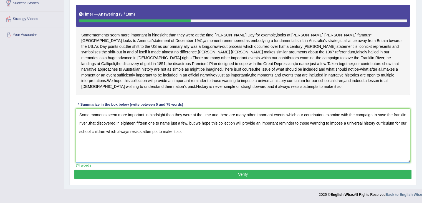
scroll to position [117, 0]
click at [142, 131] on textarea "Some moments seem more important in hindsight than they were at the time and th…" at bounding box center [243, 136] width 334 height 54
type textarea "Some moments seem more important in hindsight than they were at the time and th…"
click at [239, 173] on button "Verify" at bounding box center [242, 173] width 337 height 9
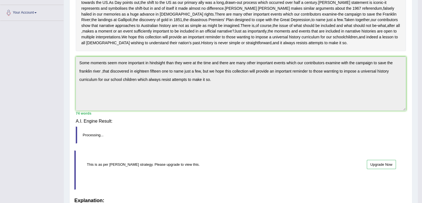
scroll to position [95, 0]
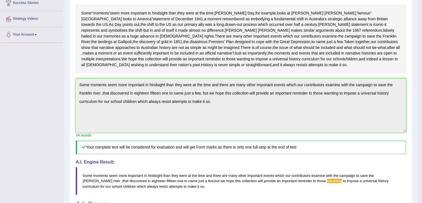
drag, startPoint x: 425, startPoint y: 73, endPoint x: 426, endPoint y: 111, distance: 38.6
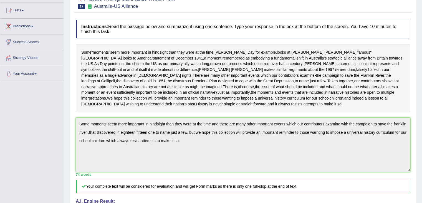
scroll to position [53, 0]
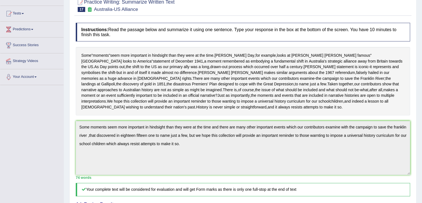
click at [65, 152] on div "Home Practice Writing: Summarize Written Text Australia-US Alliance « Prev Repo…" at bounding box center [243, 171] width 358 height 449
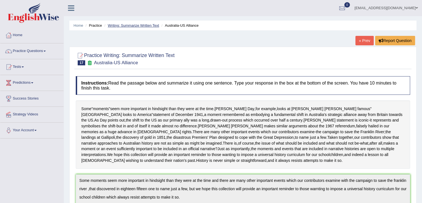
click at [134, 26] on link "Writing: Summarize Written Text" at bounding box center [133, 25] width 51 height 4
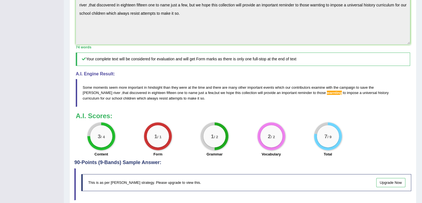
scroll to position [48, 0]
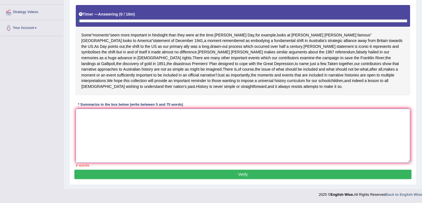
click at [168, 111] on textarea at bounding box center [243, 136] width 334 height 54
paste textarea "Some moments seem more important in hindsight than they were at the time and th…"
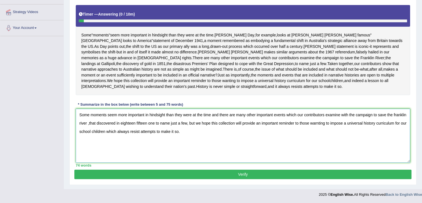
click at [319, 124] on textarea "Some moments seem more important in hindsight than they were at the time and th…" at bounding box center [243, 136] width 334 height 54
click at [88, 122] on textarea "Some moments seem more important in hindsight than they were at the time and th…" at bounding box center [243, 136] width 334 height 54
type textarea "Some moments seem more important in hindsight than they were at the time and th…"
click at [220, 175] on button "Verify" at bounding box center [242, 173] width 337 height 9
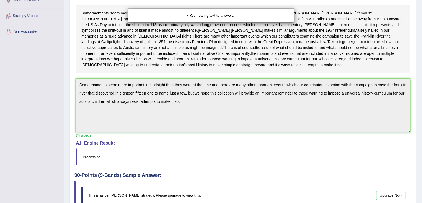
scroll to position [99, 0]
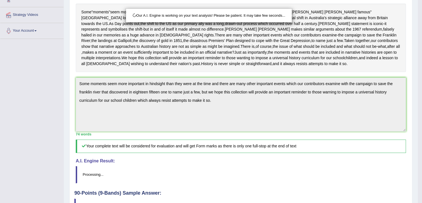
drag, startPoint x: 424, startPoint y: 74, endPoint x: 426, endPoint y: 119, distance: 45.8
click at [422, 103] on html "Toggle navigation Home Practice Questions Speaking Practice Read Aloud Repeat S…" at bounding box center [211, 2] width 422 height 203
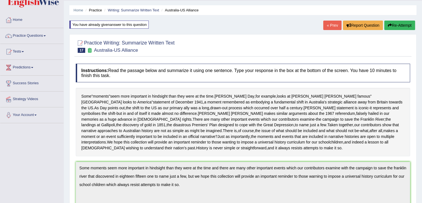
scroll to position [4, 0]
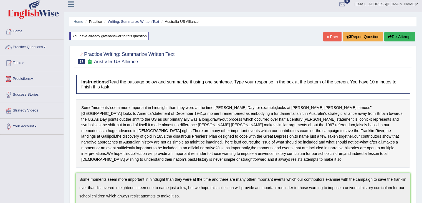
drag, startPoint x: 426, startPoint y: 109, endPoint x: 426, endPoint y: 65, distance: 44.7
click at [422, 65] on html "Toggle navigation Home Practice Questions Speaking Practice Read Aloud Repeat S…" at bounding box center [211, 97] width 422 height 203
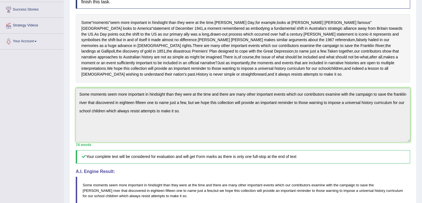
scroll to position [94, 0]
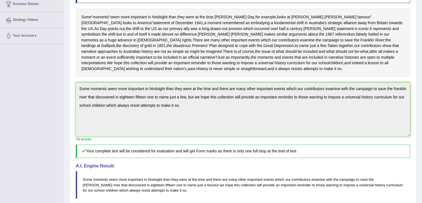
click at [71, 109] on div "Practice Writing: Summarize Written Text 17 Australia-US Alliance Instructions:…" at bounding box center [242, 143] width 347 height 376
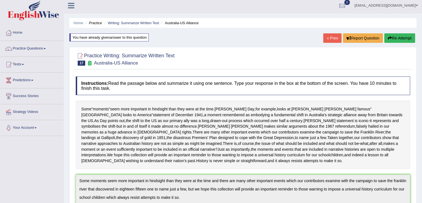
click at [396, 40] on button "Re-Attempt" at bounding box center [399, 37] width 31 height 9
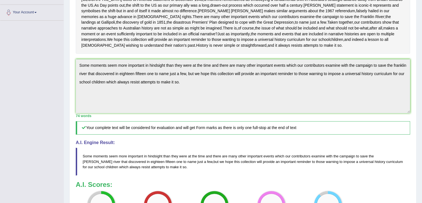
scroll to position [118, 0]
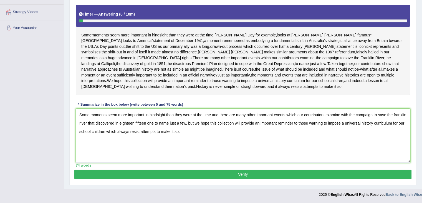
drag, startPoint x: 341, startPoint y: 118, endPoint x: 372, endPoint y: 117, distance: 31.4
click at [372, 117] on textarea "Some moments seem more important in hindsight than they were at the time and th…" at bounding box center [243, 136] width 334 height 54
click at [130, 127] on textarea "Some moments seem more important in hindsight than they were at the time and th…" at bounding box center [243, 136] width 334 height 54
drag, startPoint x: 94, startPoint y: 135, endPoint x: 180, endPoint y: 136, distance: 85.2
click at [180, 136] on textarea "Some moments seem more important in hindsight than they were at the time and th…" at bounding box center [243, 136] width 334 height 54
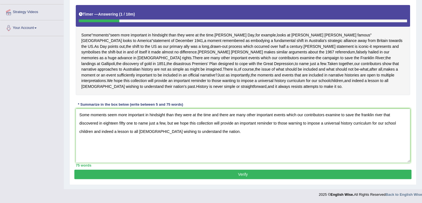
scroll to position [124, 0]
click at [158, 130] on textarea "Some moments seem more important in hindsight than they were at the time and th…" at bounding box center [243, 136] width 334 height 54
type textarea "Some moments seem more important in hindsight than they were at the time and th…"
click at [261, 174] on button "Verify" at bounding box center [242, 173] width 337 height 9
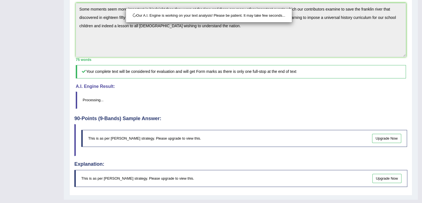
scroll to position [206, 0]
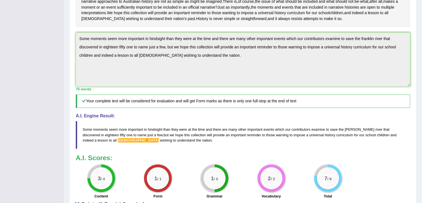
scroll to position [144, 0]
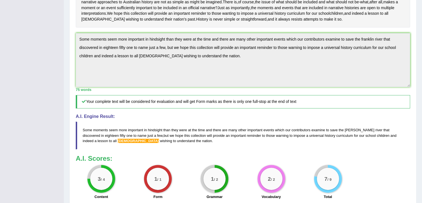
click at [70, 58] on div "Practice Writing: Summarize Written Text 17 Australia-US Alliance Instructions:…" at bounding box center [242, 94] width 347 height 376
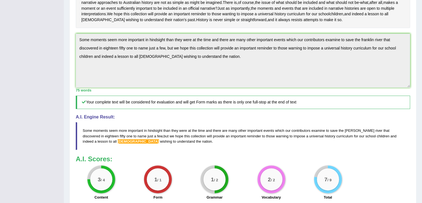
scroll to position [0, 0]
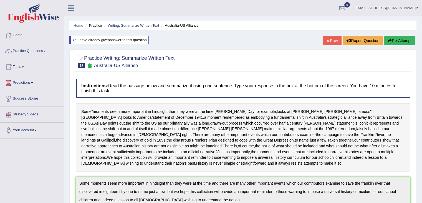
click at [399, 38] on button "Re-Attempt" at bounding box center [399, 40] width 31 height 9
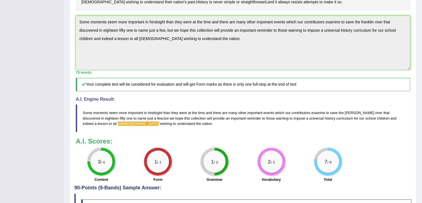
scroll to position [201, 0]
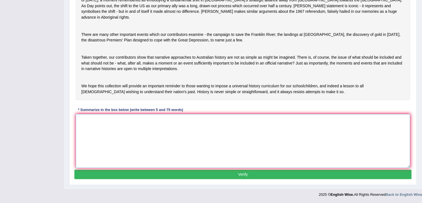
paste textarea "Some moments seem more important in hindsight than they were at the time and th…"
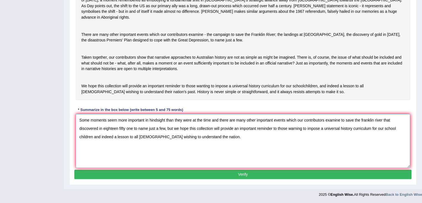
click at [207, 134] on textarea "Some moments seem more important in hindsight than they were at the time and th…" at bounding box center [243, 141] width 334 height 54
click at [158, 147] on textarea "Some moments seem more important in hindsight than they were at the time and th…" at bounding box center [243, 141] width 334 height 54
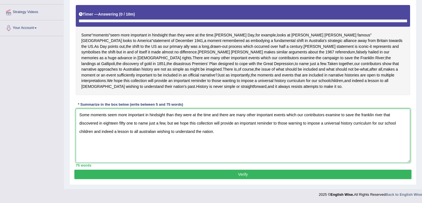
scroll to position [124, 0]
type textarea "Some moments seem more important in hindsight than they were at the time and th…"
click at [247, 172] on button "Verify" at bounding box center [242, 173] width 337 height 9
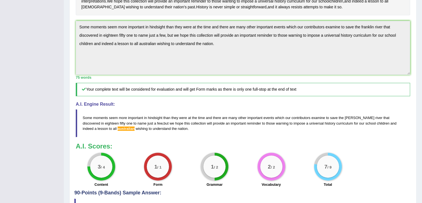
scroll to position [152, 0]
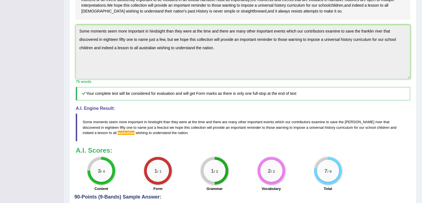
click at [421, 121] on div "Home Practice Writing: Summarize Written Text Australia-US Alliance You have al…" at bounding box center [243, 63] width 358 height 430
drag, startPoint x: 421, startPoint y: 121, endPoint x: 426, endPoint y: 68, distance: 53.5
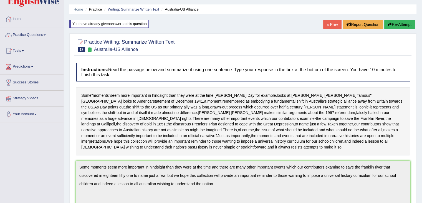
scroll to position [16, 0]
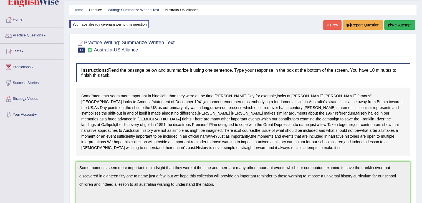
click at [398, 25] on button "Re-Attempt" at bounding box center [399, 24] width 31 height 9
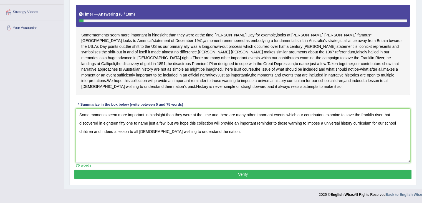
click at [134, 131] on textarea "Some moments seem more important in hindsight than they were at the time and th…" at bounding box center [243, 136] width 334 height 54
drag, startPoint x: 134, startPoint y: 131, endPoint x: 235, endPoint y: 135, distance: 101.4
click at [235, 135] on textarea "Some moments seem more important in hindsight than they were at the time and th…" at bounding box center [243, 136] width 334 height 54
type textarea "Some moments seem more important in hindsight than they were at the time and th…"
click at [242, 173] on button "Verify" at bounding box center [242, 173] width 337 height 9
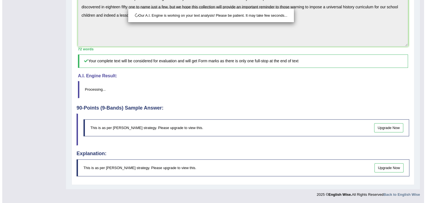
scroll to position [201, 0]
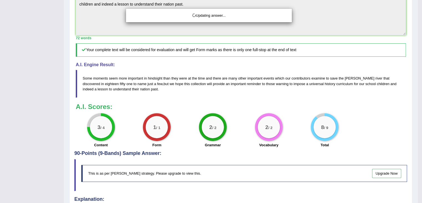
drag, startPoint x: 424, startPoint y: 79, endPoint x: 425, endPoint y: 118, distance: 39.1
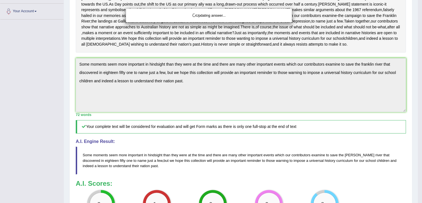
scroll to position [105, 0]
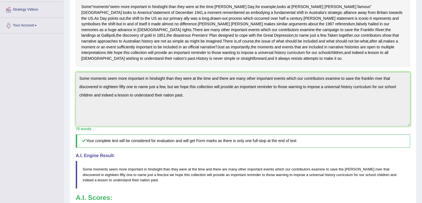
click at [58, 99] on div "Toggle navigation Home Practice Questions Speaking Practice Read Aloud Repeat S…" at bounding box center [211, 115] width 422 height 441
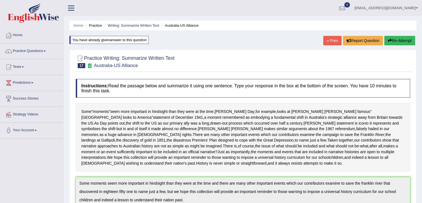
click at [409, 37] on button "Re-Attempt" at bounding box center [399, 40] width 31 height 9
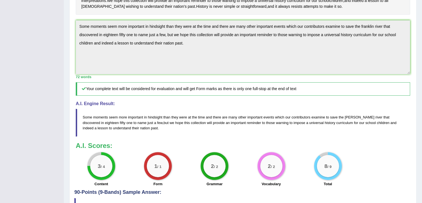
scroll to position [158, 0]
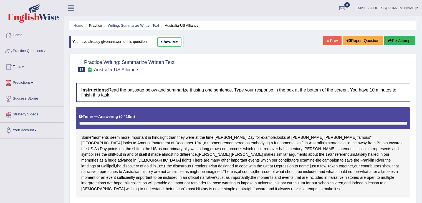
scroll to position [65, 0]
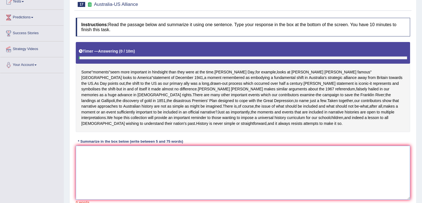
click at [158, 183] on textarea at bounding box center [243, 172] width 334 height 54
paste textarea "Some moments seem more important in hindsight than they were at the time and th…"
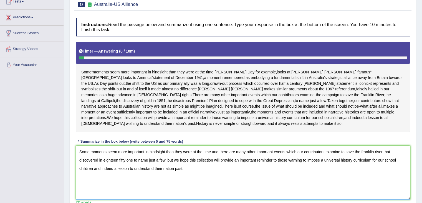
click at [213, 172] on textarea "Some moments seem more important in hindsight than they were at the time and th…" at bounding box center [243, 172] width 334 height 54
click at [228, 178] on textarea "Some moments seem more important in hindsight than they were at the time and th…" at bounding box center [243, 172] width 334 height 54
drag, startPoint x: 220, startPoint y: 172, endPoint x: 233, endPoint y: 173, distance: 13.9
click at [233, 173] on textarea "Some moments seem more important in hindsight than they were at the time and th…" at bounding box center [243, 172] width 334 height 54
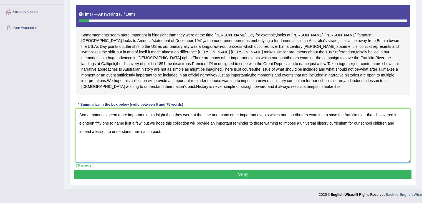
scroll to position [115, 0]
click at [307, 123] on textarea "Some moments seem more important in hindsight than they were at the time and ma…" at bounding box center [243, 136] width 334 height 54
click at [167, 140] on textarea "Some moments seem more important in hindsight than they were at the time and ma…" at bounding box center [243, 136] width 334 height 54
drag, startPoint x: 167, startPoint y: 140, endPoint x: 69, endPoint y: 141, distance: 97.1
click at [69, 141] on div "Practice Writing: Summarize Written Text 17 [GEOGRAPHIC_DATA]-US Alliance Instr…" at bounding box center [242, 67] width 347 height 233
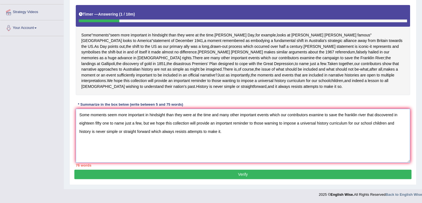
drag, startPoint x: 153, startPoint y: 141, endPoint x: 255, endPoint y: 138, distance: 102.2
click at [255, 138] on textarea "Some moments seem more important in hindsight than they were at the time and ma…" at bounding box center [243, 136] width 334 height 54
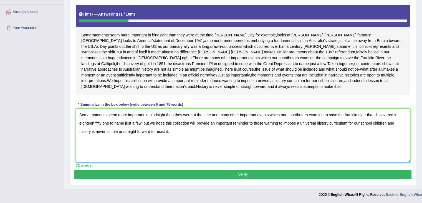
type textarea "Some moments seem more important in hindsight than they were at the time and ma…"
click at [256, 179] on button "Verify" at bounding box center [242, 173] width 337 height 9
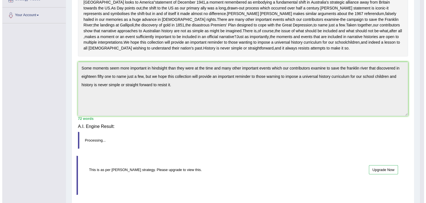
scroll to position [98, 0]
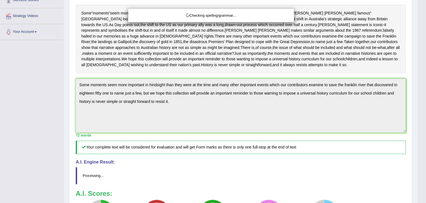
drag, startPoint x: 425, startPoint y: 90, endPoint x: 426, endPoint y: 134, distance: 43.9
click at [422, 104] on html "Toggle navigation Home Practice Questions Speaking Practice Read Aloud Repeat S…" at bounding box center [213, 3] width 426 height 203
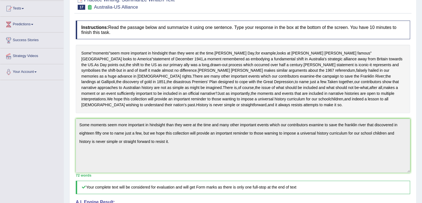
scroll to position [53, 0]
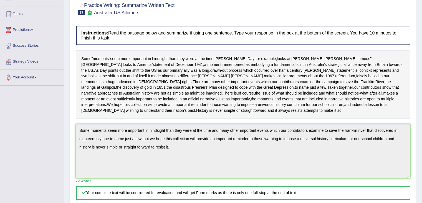
click at [50, 153] on div "Toggle navigation Home Practice Questions Speaking Practice Read Aloud Repeat S…" at bounding box center [211, 167] width 422 height 441
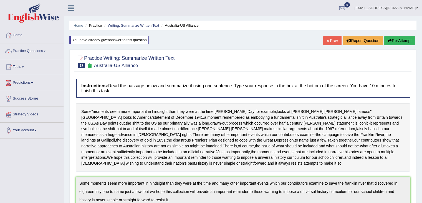
click at [402, 41] on button "Re-Attempt" at bounding box center [399, 40] width 31 height 9
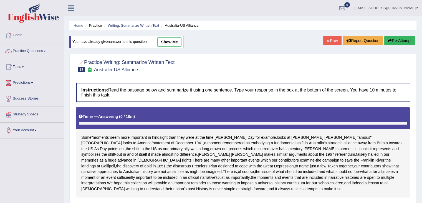
scroll to position [120, 0]
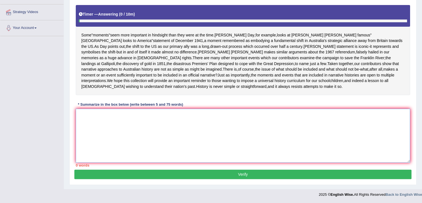
click at [165, 125] on textarea at bounding box center [243, 136] width 334 height 54
paste textarea "Some moments seem more important in hindsight than they were at the time and ma…"
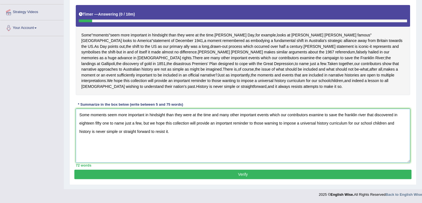
drag, startPoint x: 221, startPoint y: 119, endPoint x: 270, endPoint y: 117, distance: 49.1
click at [270, 117] on textarea "Some moments seem more important in hindsight than they were at the time and ma…" at bounding box center [243, 136] width 334 height 54
type textarea "Some moments seem more important in hindsight than they were at the time and iw…"
click at [192, 131] on textarea "Some moments seem more important in hindsight than they were at the time and iw…" at bounding box center [243, 136] width 334 height 54
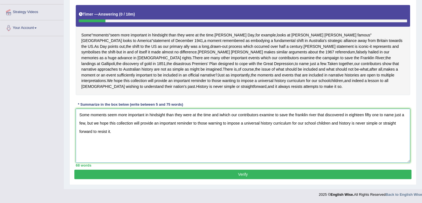
click at [192, 131] on textarea "Some moments seem more important in hindsight than they were at the time and iw…" at bounding box center [243, 136] width 334 height 54
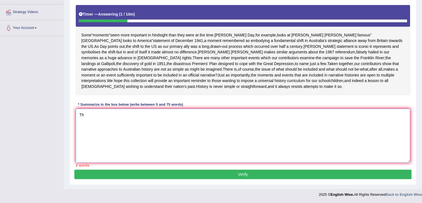
type textarea "T"
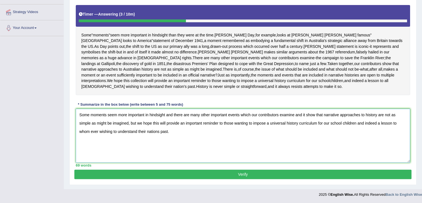
type textarea "Some moments seem more important in hindsight and there are many other importan…"
click at [246, 179] on button "Verify" at bounding box center [242, 173] width 337 height 9
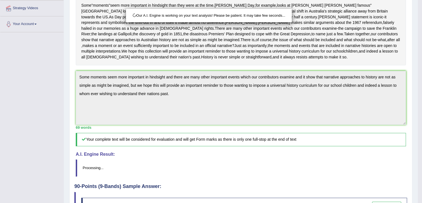
scroll to position [118, 0]
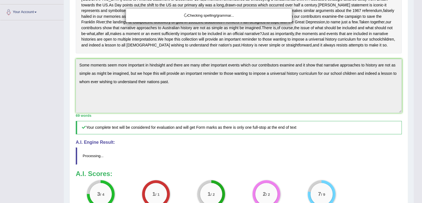
drag, startPoint x: 425, startPoint y: 101, endPoint x: 426, endPoint y: 142, distance: 41.4
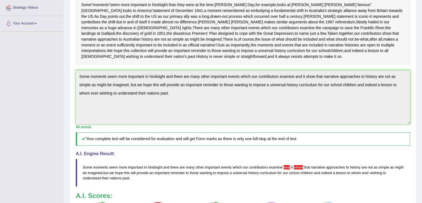
scroll to position [113, 0]
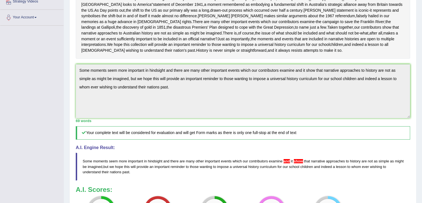
click at [69, 99] on div "Practice Writing: Summarize Written Text 17 Australia-US Alliance Instructions:…" at bounding box center [242, 125] width 347 height 376
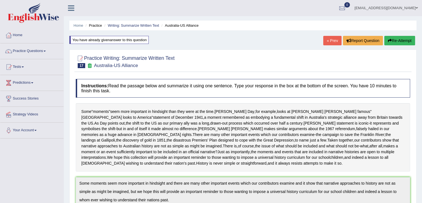
click at [400, 37] on button "Re-Attempt" at bounding box center [399, 40] width 31 height 9
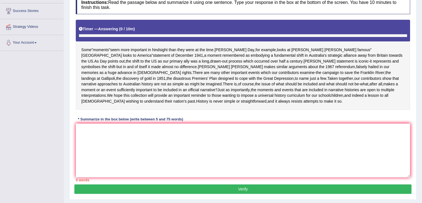
scroll to position [100, 0]
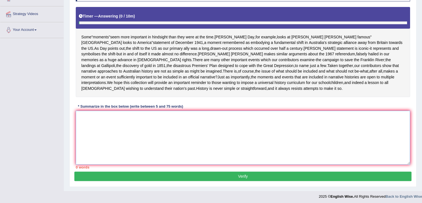
click at [191, 143] on textarea at bounding box center [243, 137] width 334 height 54
paste textarea "Some moments seem more important in hindsight and there are many other importan…"
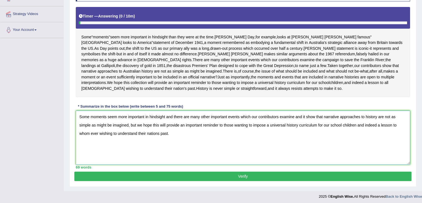
click at [315, 137] on textarea "Some moments seem more important in hindsight and there are many other importan…" at bounding box center [243, 137] width 334 height 54
click at [298, 137] on textarea "Some moments seem more important in hindsight and there are many other importan…" at bounding box center [243, 137] width 334 height 54
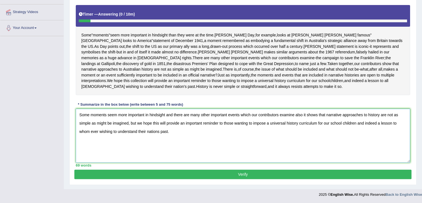
scroll to position [124, 0]
type textarea "Some moments seem more important in hindsight and there are many other importan…"
click at [245, 175] on button "Verify" at bounding box center [242, 173] width 337 height 9
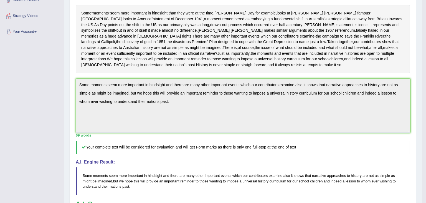
drag, startPoint x: 425, startPoint y: 80, endPoint x: 426, endPoint y: 119, distance: 38.9
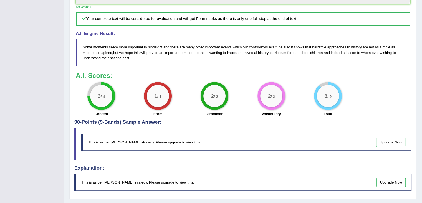
scroll to position [0, 0]
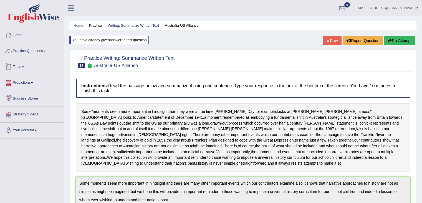
click at [38, 51] on link "Practice Questions" at bounding box center [31, 50] width 63 height 14
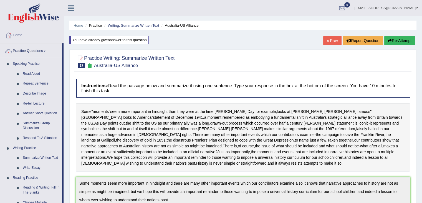
drag, startPoint x: 63, startPoint y: 61, endPoint x: 66, endPoint y: 125, distance: 64.2
drag, startPoint x: 63, startPoint y: 119, endPoint x: 59, endPoint y: 168, distance: 49.0
click at [59, 168] on li "Practice Questions Speaking Practice Read Aloud Repeat Sentence Describe Image …" at bounding box center [31, 199] width 63 height 312
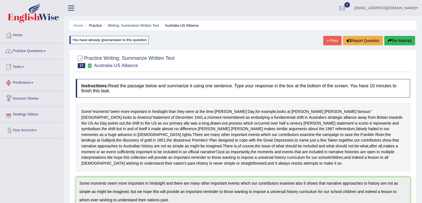
click at [31, 51] on link "Practice Questions" at bounding box center [31, 50] width 63 height 14
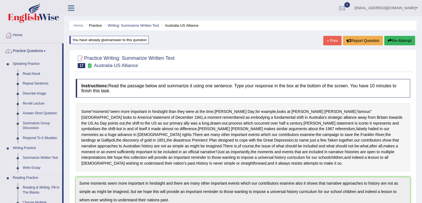
click at [31, 167] on link "Write Essay" at bounding box center [41, 168] width 42 height 10
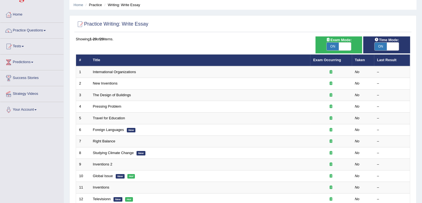
scroll to position [31, 0]
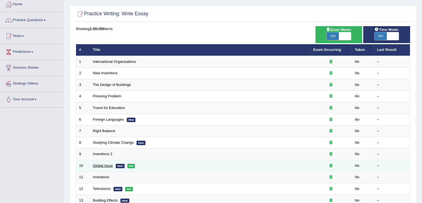
click at [108, 165] on link "Global Issue" at bounding box center [103, 165] width 20 height 4
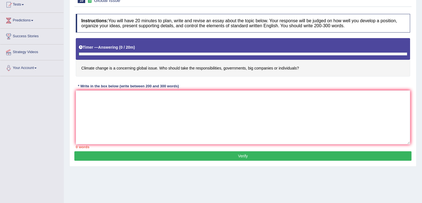
scroll to position [63, 0]
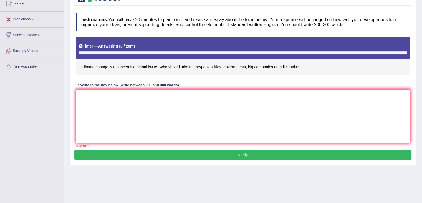
click at [183, 108] on textarea at bounding box center [243, 116] width 334 height 54
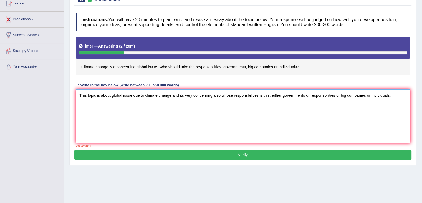
click at [401, 97] on textarea "This topic is about global issue due to climate change and its very concerning …" at bounding box center [243, 116] width 334 height 54
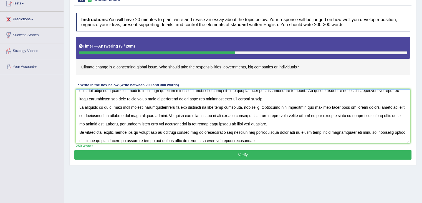
scroll to position [30, 0]
drag, startPoint x: 196, startPoint y: 139, endPoint x: 281, endPoint y: 136, distance: 85.3
click at [281, 136] on textarea at bounding box center [243, 116] width 334 height 54
type textarea "This topic is about global issue due to climate change and its very concerning …"
click at [409, 119] on div "Instructions: You will have 20 minutes to plan, write and revise an essay about…" at bounding box center [242, 80] width 337 height 140
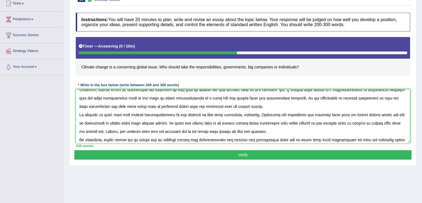
scroll to position [0, 0]
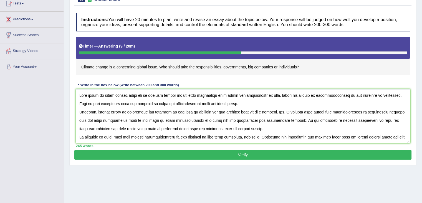
click at [238, 156] on button "Verify" at bounding box center [242, 154] width 337 height 9
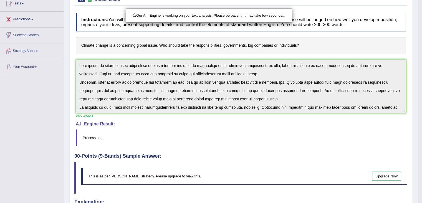
drag, startPoint x: 408, startPoint y: 76, endPoint x: 414, endPoint y: 102, distance: 27.2
click at [414, 102] on div "Our A.I. Engine is working on your text analysis! Please be patient. It may tak…" at bounding box center [211, 101] width 422 height 203
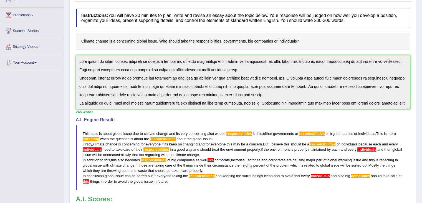
scroll to position [42, 0]
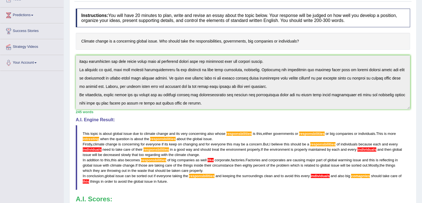
click at [321, 120] on div "Instructions: You will have 20 minutes to plan, write and revise an essay about…" at bounding box center [242, 124] width 337 height 237
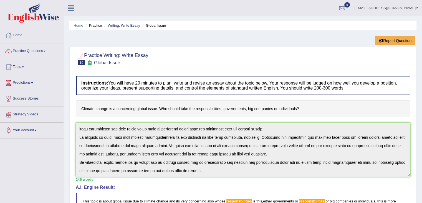
click at [124, 26] on link "Writing: Write Essay" at bounding box center [124, 25] width 32 height 4
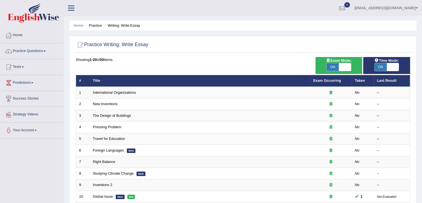
scroll to position [51, 0]
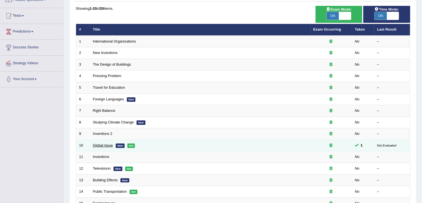
click at [97, 144] on link "Global Issue" at bounding box center [103, 145] width 20 height 4
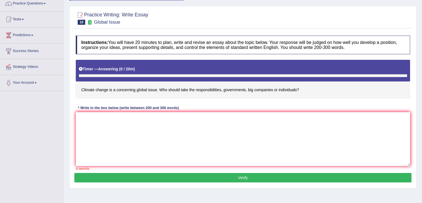
scroll to position [50, 0]
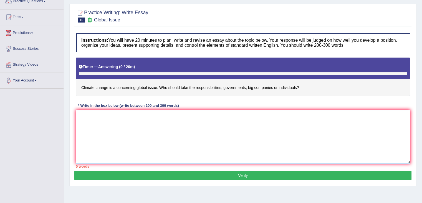
click at [206, 135] on textarea at bounding box center [243, 137] width 334 height 54
paste textarea "This topic is about global issue due to climate change and its very concerning …"
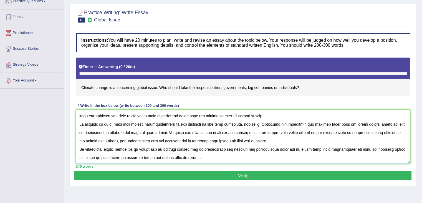
scroll to position [0, 0]
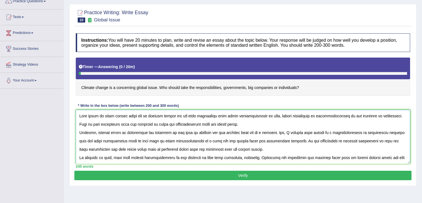
click at [389, 115] on textarea at bounding box center [243, 137] width 334 height 54
click at [334, 114] on textarea at bounding box center [243, 137] width 334 height 54
click at [329, 116] on textarea at bounding box center [243, 137] width 334 height 54
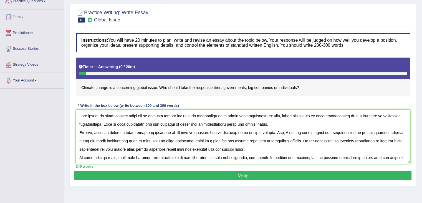
click at [323, 117] on textarea at bounding box center [243, 137] width 334 height 54
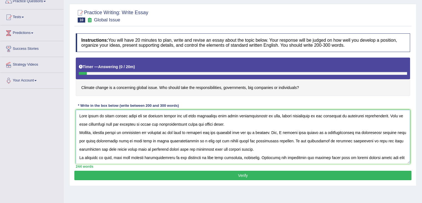
click at [337, 117] on textarea at bounding box center [243, 137] width 334 height 54
click at [366, 113] on textarea at bounding box center [243, 137] width 334 height 54
click at [85, 122] on textarea at bounding box center [243, 137] width 334 height 54
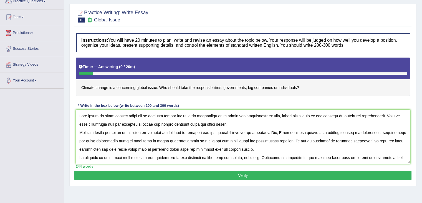
click at [162, 121] on textarea at bounding box center [243, 137] width 334 height 54
click at [90, 132] on textarea at bounding box center [243, 137] width 334 height 54
click at [172, 131] on textarea at bounding box center [243, 137] width 334 height 54
click at [341, 132] on textarea at bounding box center [243, 137] width 334 height 54
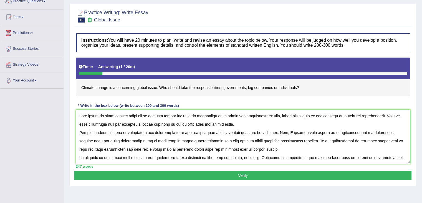
click at [341, 132] on textarea at bounding box center [243, 137] width 334 height 54
click at [341, 129] on textarea at bounding box center [243, 137] width 334 height 54
click at [370, 130] on textarea at bounding box center [243, 137] width 334 height 54
click at [109, 140] on textarea at bounding box center [243, 137] width 334 height 54
click at [193, 139] on textarea at bounding box center [243, 137] width 334 height 54
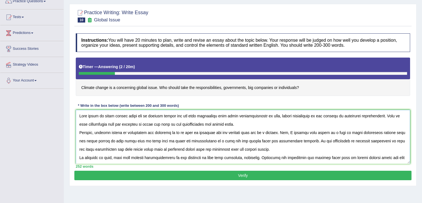
click at [209, 140] on textarea at bounding box center [243, 137] width 334 height 54
click at [97, 148] on textarea at bounding box center [243, 137] width 334 height 54
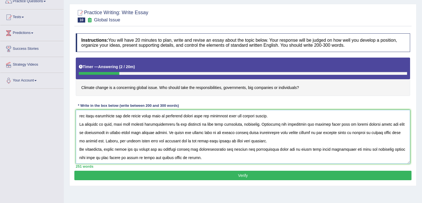
scroll to position [39, 0]
click at [168, 117] on textarea at bounding box center [243, 137] width 334 height 54
click at [195, 118] on textarea at bounding box center [243, 137] width 334 height 54
click at [195, 117] on textarea at bounding box center [243, 137] width 334 height 54
click at [208, 117] on textarea at bounding box center [243, 137] width 334 height 54
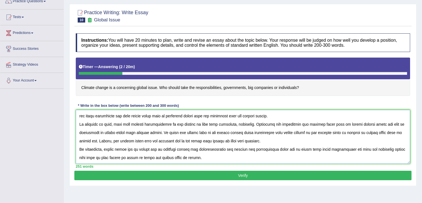
click at [208, 117] on textarea at bounding box center [243, 137] width 334 height 54
drag, startPoint x: 194, startPoint y: 117, endPoint x: 205, endPoint y: 118, distance: 11.4
click at [205, 118] on textarea at bounding box center [243, 137] width 334 height 54
click at [233, 116] on textarea at bounding box center [243, 137] width 334 height 54
click at [247, 117] on textarea at bounding box center [243, 137] width 334 height 54
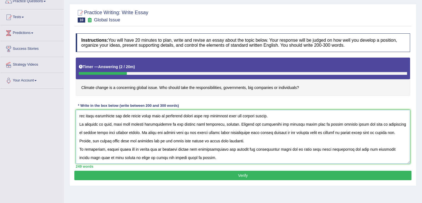
click at [271, 118] on textarea at bounding box center [243, 137] width 334 height 54
click at [219, 143] on textarea at bounding box center [243, 137] width 334 height 54
click at [269, 143] on textarea at bounding box center [243, 137] width 334 height 54
click at [336, 143] on textarea at bounding box center [243, 137] width 334 height 54
drag, startPoint x: 307, startPoint y: 143, endPoint x: 334, endPoint y: 143, distance: 26.6
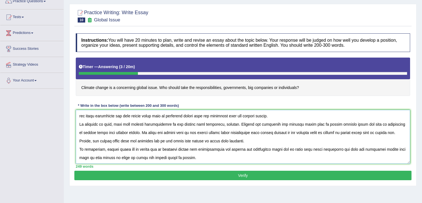
click at [334, 143] on textarea at bounding box center [243, 137] width 334 height 54
click at [374, 143] on textarea at bounding box center [243, 137] width 334 height 54
click at [110, 151] on textarea at bounding box center [243, 137] width 334 height 54
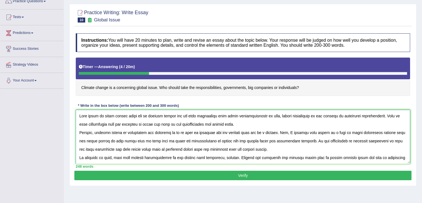
scroll to position [7, 0]
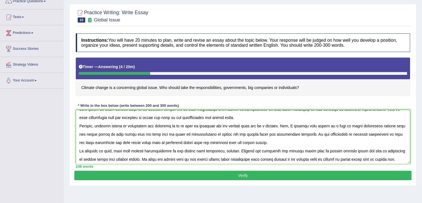
type textarea "This topic is about global issue due to climate change and its very concerning …"
click at [256, 173] on button "Verify" at bounding box center [242, 174] width 337 height 9
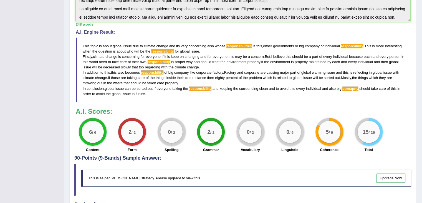
scroll to position [168, 0]
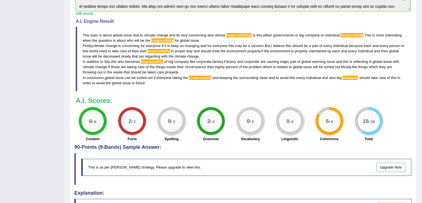
click at [285, 125] on div "0 / 6" at bounding box center [290, 121] width 22 height 22
click at [290, 142] on div "Linguistic" at bounding box center [290, 139] width 34 height 7
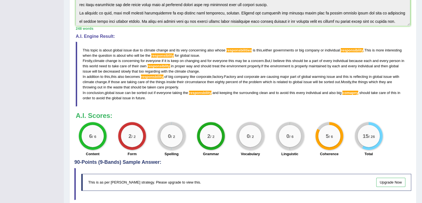
scroll to position [153, 0]
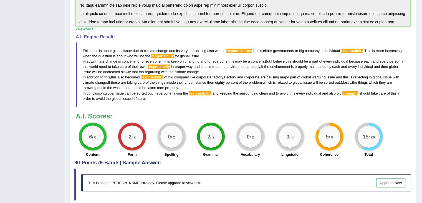
drag, startPoint x: 83, startPoint y: 47, endPoint x: 199, endPoint y: 103, distance: 128.8
click at [199, 103] on blockquote "This topic is about global issue due to climate change and its very concerning …" at bounding box center [243, 74] width 334 height 65
drag, startPoint x: 142, startPoint y: 96, endPoint x: 79, endPoint y: 56, distance: 74.3
click at [79, 56] on blockquote "This topic is about global issue due to climate change and its very concerning …" at bounding box center [243, 74] width 334 height 65
click at [98, 62] on blockquote "This topic is about global issue due to climate change and its very concerning …" at bounding box center [243, 74] width 334 height 65
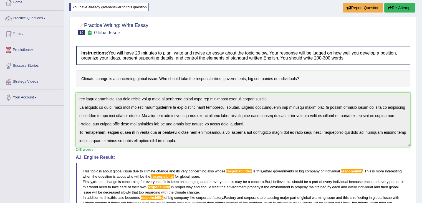
scroll to position [0, 0]
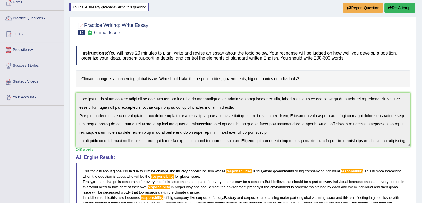
click at [47, 86] on div "Toggle navigation Home Practice Questions Speaking Practice Read Aloud Repeat S…" at bounding box center [211, 171] width 422 height 408
click at [405, 7] on button "Re-Attempt" at bounding box center [399, 7] width 31 height 9
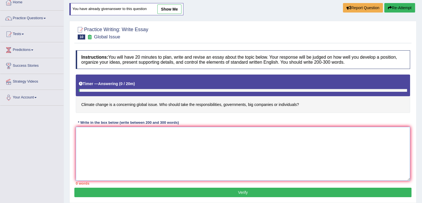
click at [245, 135] on textarea at bounding box center [243, 154] width 334 height 54
paste textarea "This topic is about global issue due to climate change and its very concerning …"
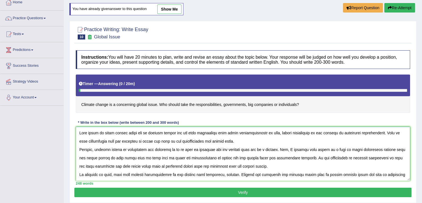
click at [249, 133] on textarea at bounding box center [243, 154] width 334 height 54
click at [246, 132] on textarea at bounding box center [243, 154] width 334 height 54
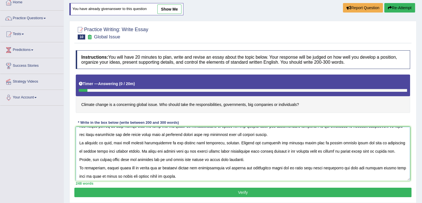
scroll to position [33, 0]
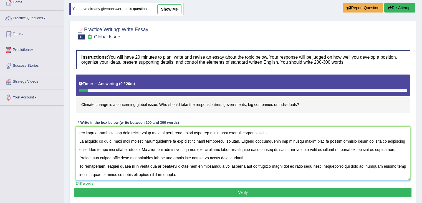
click at [153, 141] on textarea at bounding box center [243, 154] width 334 height 54
paste textarea "i"
click at [206, 167] on textarea at bounding box center [243, 154] width 334 height 54
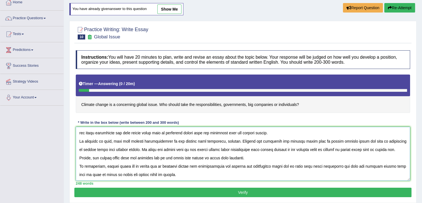
paste textarea "i"
click at [364, 165] on textarea at bounding box center [243, 154] width 334 height 54
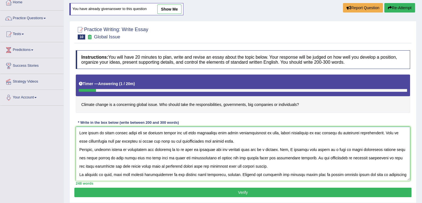
click at [181, 166] on textarea at bounding box center [243, 154] width 334 height 54
click at [242, 133] on textarea at bounding box center [243, 154] width 334 height 54
click at [191, 155] on textarea at bounding box center [243, 154] width 334 height 54
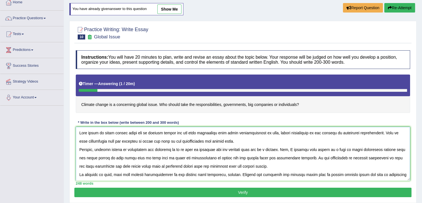
paste textarea "i"
click at [157, 174] on textarea at bounding box center [243, 154] width 334 height 54
click at [373, 130] on textarea at bounding box center [243, 154] width 334 height 54
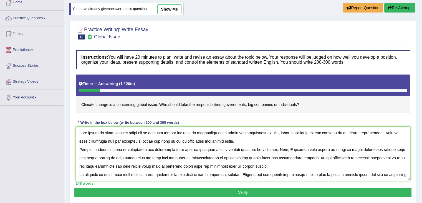
paste textarea "ility"
click at [183, 139] on textarea at bounding box center [243, 154] width 334 height 54
paste textarea "i"
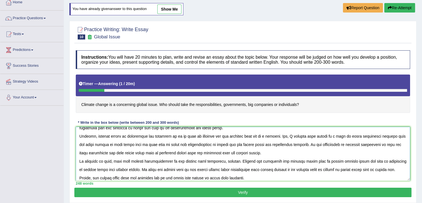
scroll to position [16, 0]
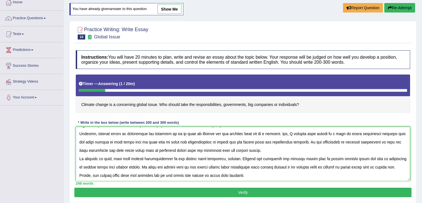
click at [410, 154] on textarea at bounding box center [243, 154] width 334 height 54
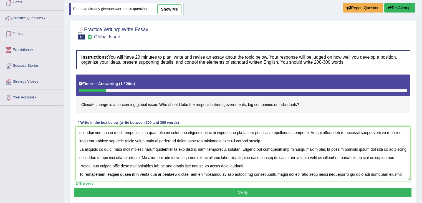
scroll to position [33, 0]
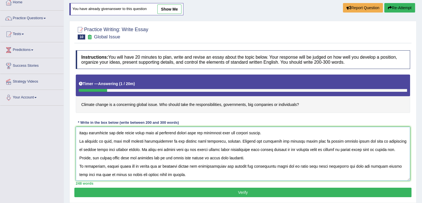
click at [203, 165] on textarea at bounding box center [243, 154] width 334 height 54
paste textarea
type textarea "This topic is about global issue due to climate change and its very concerning …"
click at [248, 191] on button "Verify" at bounding box center [242, 191] width 337 height 9
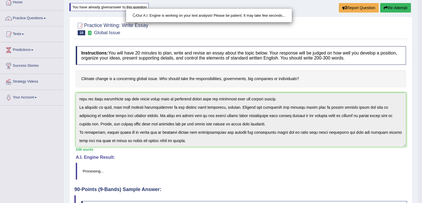
drag, startPoint x: 425, startPoint y: 104, endPoint x: 426, endPoint y: 153, distance: 50.0
click at [422, 153] on html "Toggle navigation Home Practice Questions Speaking Practice Read Aloud Repeat S…" at bounding box center [211, 68] width 422 height 203
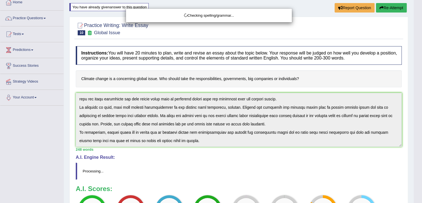
drag, startPoint x: 425, startPoint y: 89, endPoint x: 426, endPoint y: 140, distance: 51.1
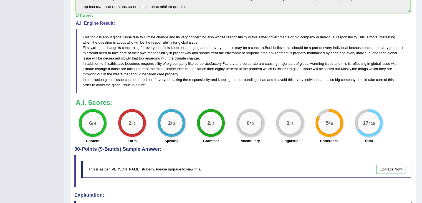
scroll to position [167, 0]
click at [243, 117] on div "0 / 2" at bounding box center [250, 122] width 22 height 22
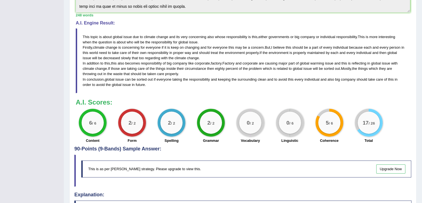
click at [147, 124] on div "2 / 2 Form" at bounding box center [131, 127] width 39 height 36
click at [206, 118] on div "2 / 2" at bounding box center [211, 122] width 22 height 22
click at [291, 123] on small "/ 6" at bounding box center [291, 123] width 4 height 4
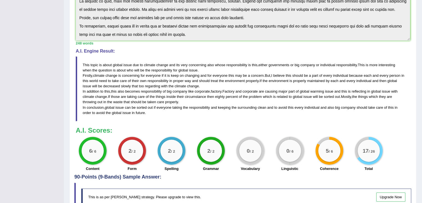
scroll to position [140, 0]
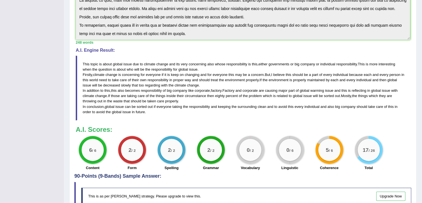
drag, startPoint x: 81, startPoint y: 62, endPoint x: 162, endPoint y: 107, distance: 92.8
click at [162, 107] on blockquote "This topic is about global issue due to climate change and its very concerning …" at bounding box center [243, 88] width 334 height 65
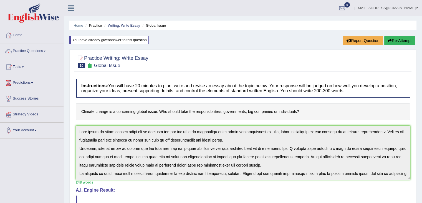
scroll to position [33, 0]
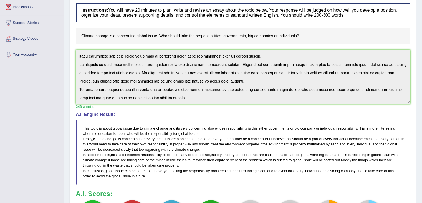
click at [254, 202] on div "Instructions: You will have 20 minutes to plan, write and revise an essay about…" at bounding box center [242, 119] width 337 height 237
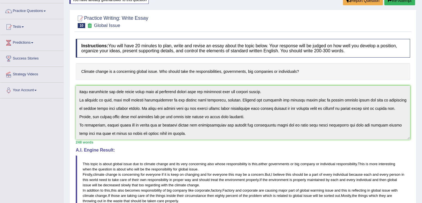
scroll to position [21, 0]
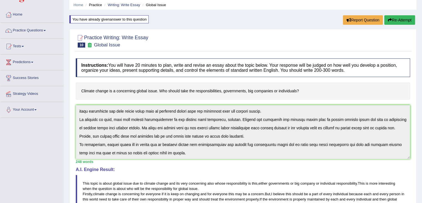
click at [397, 19] on button "Re-Attempt" at bounding box center [399, 19] width 31 height 9
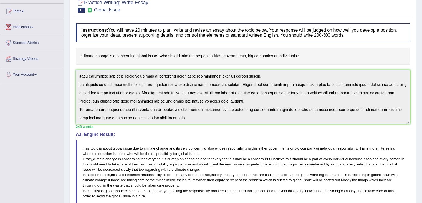
scroll to position [101, 0]
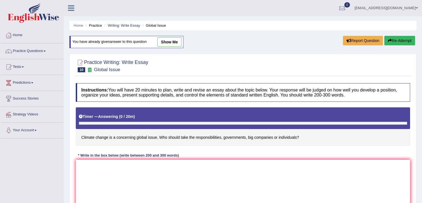
scroll to position [89, 0]
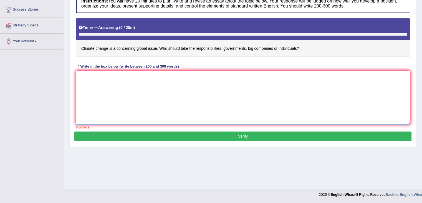
click at [173, 92] on textarea at bounding box center [243, 97] width 334 height 54
paste textarea "Lore ipsum do sitam c adipis elits doe te incidid utlabo, etd ma'a enim adminim…"
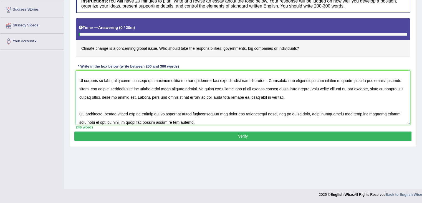
scroll to position [0, 0]
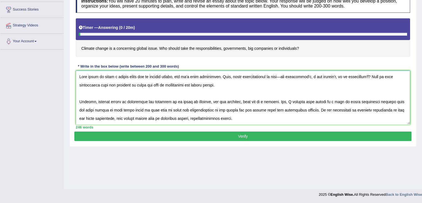
click at [218, 95] on textarea at bounding box center [243, 97] width 334 height 54
type textarea "Lore ipsum do sitam c adipis elits doe te incidid utlabo, etd ma'a enim adminim…"
click at [239, 133] on button "Verify" at bounding box center [242, 135] width 337 height 9
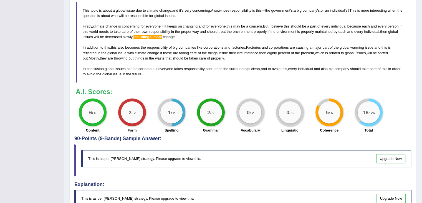
scroll to position [32, 0]
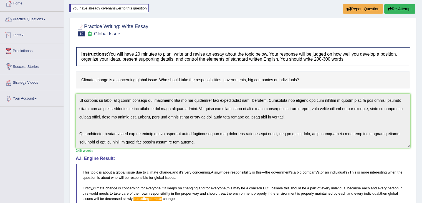
click at [28, 21] on link "Practice Questions" at bounding box center [31, 19] width 63 height 14
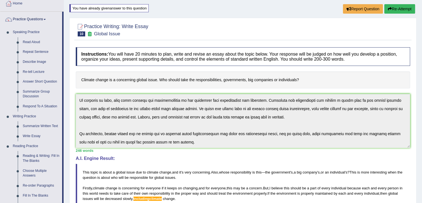
drag, startPoint x: 64, startPoint y: 147, endPoint x: 64, endPoint y: 160, distance: 13.6
click at [64, 160] on div "Home Practice Writing: Write Essay Global Issue You have already given answer t…" at bounding box center [243, 174] width 358 height 413
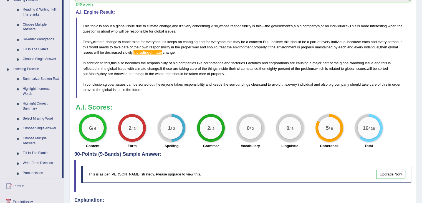
scroll to position [180, 0]
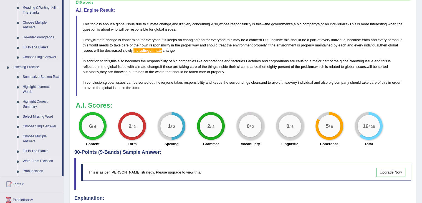
click at [48, 160] on link "Write From Dictation" at bounding box center [41, 161] width 42 height 10
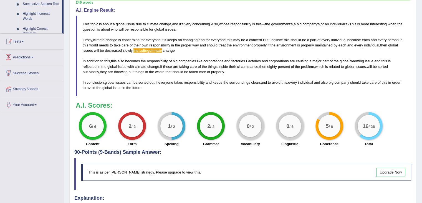
scroll to position [69, 0]
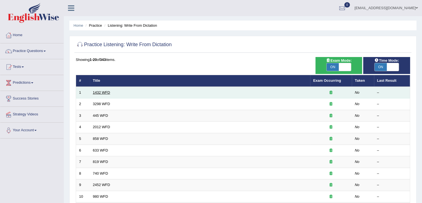
click at [107, 93] on link "1432 WFD" at bounding box center [101, 92] width 17 height 4
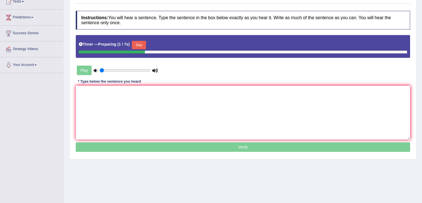
scroll to position [66, 0]
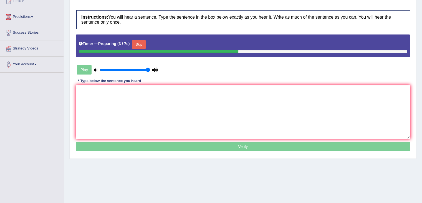
drag, startPoint x: 114, startPoint y: 67, endPoint x: 178, endPoint y: 71, distance: 64.2
type input "1"
click at [150, 71] on input "range" at bounding box center [125, 69] width 51 height 4
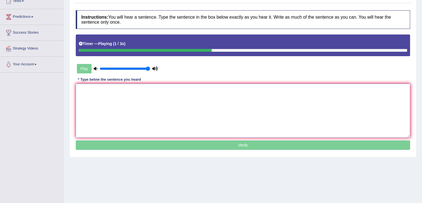
click at [149, 102] on textarea at bounding box center [243, 111] width 334 height 54
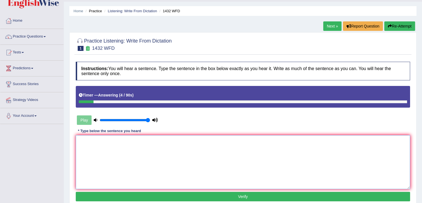
scroll to position [12, 0]
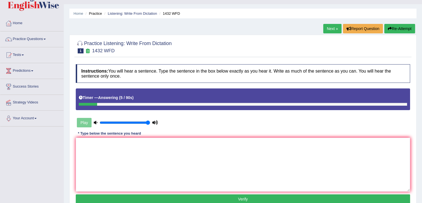
click at [405, 29] on button "Re-Attempt" at bounding box center [399, 28] width 31 height 9
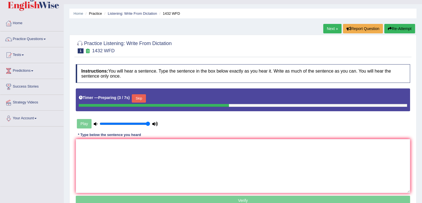
click at [143, 95] on button "Skip" at bounding box center [139, 98] width 14 height 8
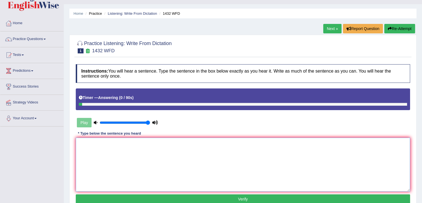
click at [148, 154] on textarea at bounding box center [243, 164] width 334 height 54
click at [116, 142] on textarea "More physical activity is beneficial to your health" at bounding box center [243, 164] width 334 height 54
click at [162, 141] on textarea "More physical activity activities are is beneficial to your health" at bounding box center [243, 164] width 334 height 54
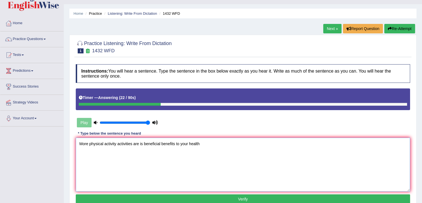
click at [219, 147] on textarea "More physical activity activities are is beneficial benefits to your health" at bounding box center [243, 164] width 334 height 54
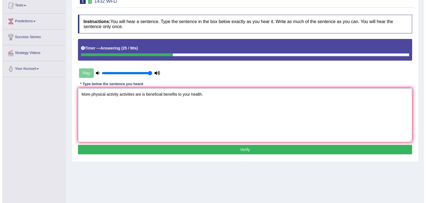
scroll to position [63, 0]
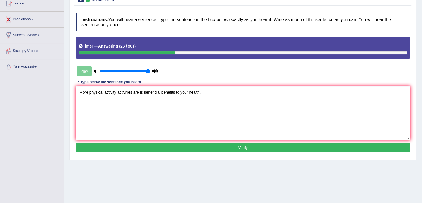
type textarea "More physical activity activities are is beneficial benefits to your health."
click at [247, 147] on button "Verify" at bounding box center [243, 147] width 334 height 9
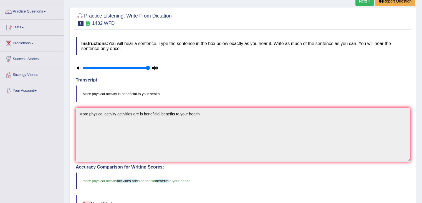
scroll to position [0, 0]
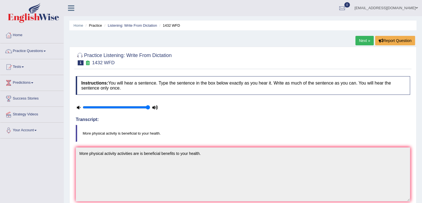
click at [365, 38] on link "Next »" at bounding box center [365, 40] width 18 height 9
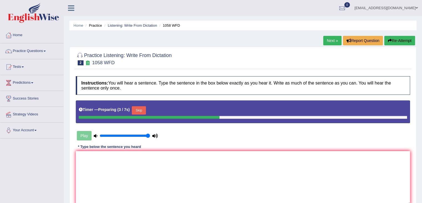
click at [141, 110] on button "Skip" at bounding box center [139, 110] width 14 height 8
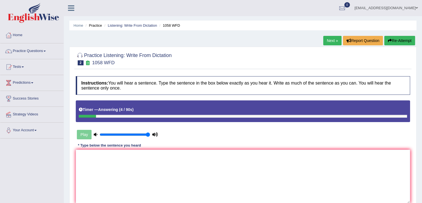
click at [397, 42] on button "Re-Attempt" at bounding box center [399, 40] width 31 height 9
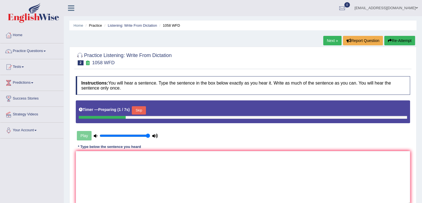
click at [141, 109] on button "Skip" at bounding box center [139, 110] width 14 height 8
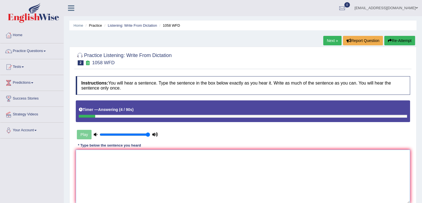
click at [135, 167] on textarea at bounding box center [243, 176] width 334 height 54
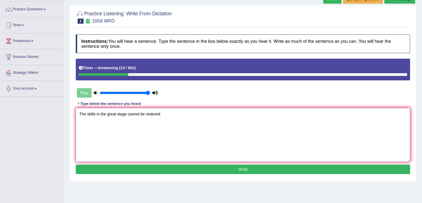
scroll to position [89, 0]
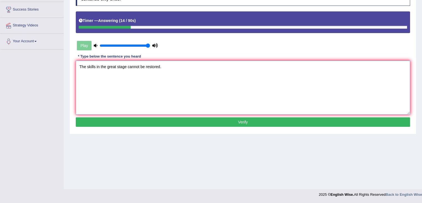
type textarea "The skills in the great stage cannot be restored."
click at [269, 119] on button "Verify" at bounding box center [243, 121] width 334 height 9
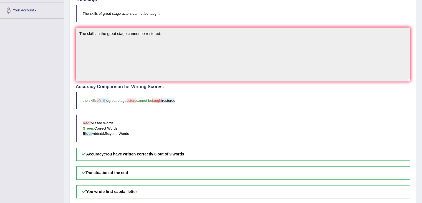
scroll to position [0, 0]
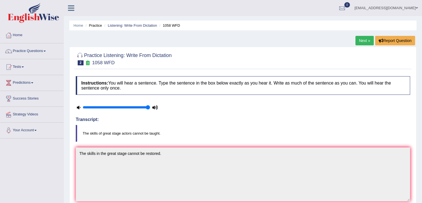
click at [80, 105] on icon at bounding box center [79, 107] width 4 height 4
click at [361, 39] on link "Next »" at bounding box center [365, 40] width 18 height 9
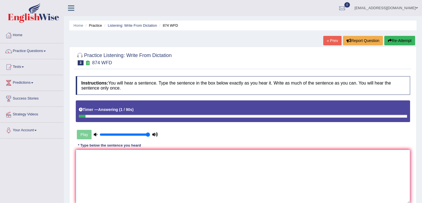
click at [133, 173] on textarea at bounding box center [243, 176] width 334 height 54
type textarea "N"
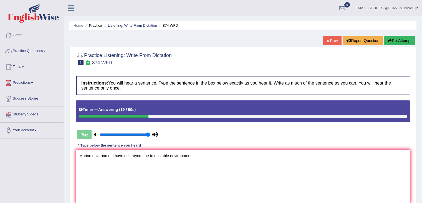
click at [154, 155] on textarea "Marine environment have destroyed due to unstable environment" at bounding box center [243, 176] width 334 height 54
click at [245, 151] on textarea "Marine environment have destroyed due to bad environment and unstable environme…" at bounding box center [243, 176] width 334 height 54
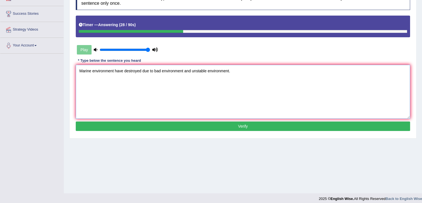
scroll to position [85, 0]
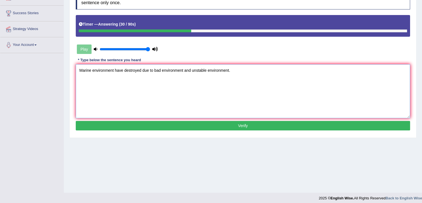
click at [114, 72] on textarea "Marine environment have destroyed due to bad environment and unstable environme…" at bounding box center [243, 91] width 334 height 54
type textarea "Marine environment environments are have destroyed due to bad environment and u…"
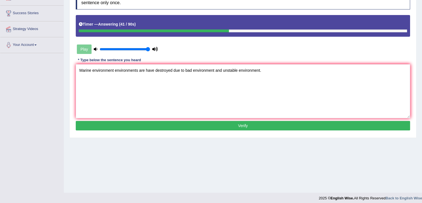
click at [250, 124] on button "Verify" at bounding box center [243, 125] width 334 height 9
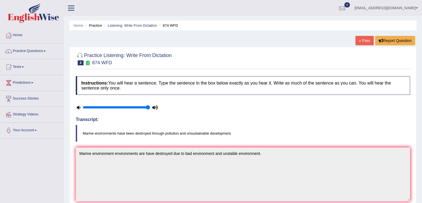
scroll to position [2, 0]
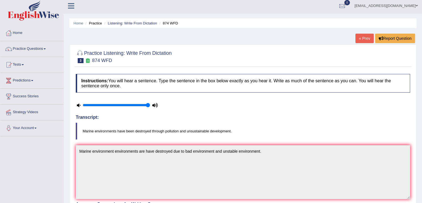
click at [365, 37] on link "« Prev" at bounding box center [365, 38] width 18 height 9
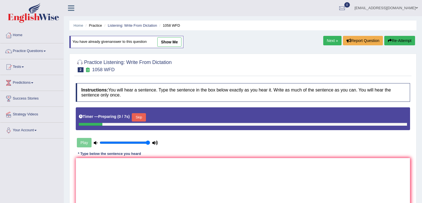
scroll to position [44, 0]
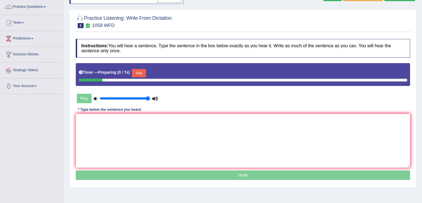
click at [422, 61] on html "Toggle navigation Home Practice Questions Speaking Practice Read Aloud Repeat S…" at bounding box center [211, 57] width 422 height 203
click at [144, 70] on button "Skip" at bounding box center [139, 73] width 14 height 8
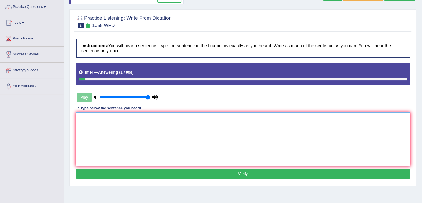
click at [125, 123] on textarea at bounding box center [243, 139] width 334 height 54
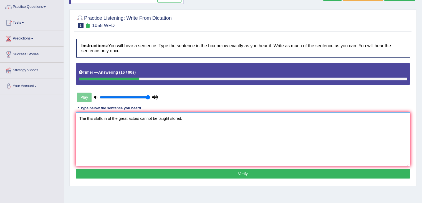
click at [103, 117] on textarea "The this skills in of the great actors cannot be taught stored." at bounding box center [243, 139] width 334 height 54
type textarea "The this skills skill in of the great actors cannot be taught stored."
click at [219, 176] on button "Verify" at bounding box center [243, 173] width 334 height 9
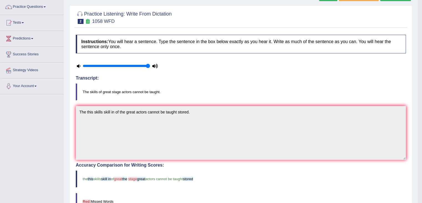
drag, startPoint x: 426, startPoint y: 68, endPoint x: 426, endPoint y: 111, distance: 42.7
click at [422, 111] on html "Toggle navigation Home Practice Questions Speaking Practice Read Aloud Repeat S…" at bounding box center [211, 57] width 422 height 203
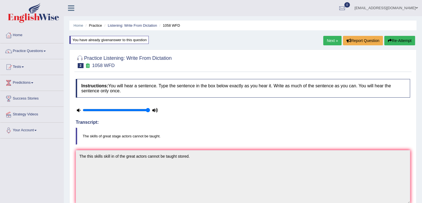
click at [409, 39] on button "Re-Attempt" at bounding box center [399, 40] width 31 height 9
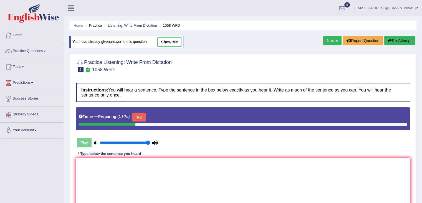
click at [141, 115] on button "Skip" at bounding box center [139, 117] width 14 height 8
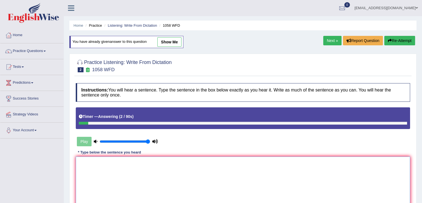
click at [131, 168] on textarea at bounding box center [243, 183] width 334 height 54
click at [95, 161] on textarea "The skills of the great stage cannot be great stored." at bounding box center [243, 183] width 334 height 54
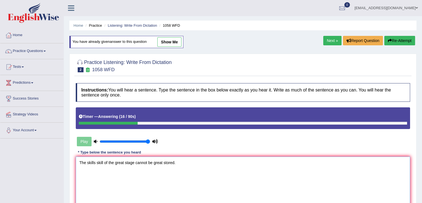
click at [138, 162] on textarea "The skills skill of the great stage cannot be great stored." at bounding box center [243, 183] width 334 height 54
click at [177, 161] on textarea "The skills skill of the great stage actors cannot be great stored." at bounding box center [243, 183] width 334 height 54
click at [191, 162] on textarea "The skills skill of the great stage actors cannot be great stored." at bounding box center [243, 183] width 334 height 54
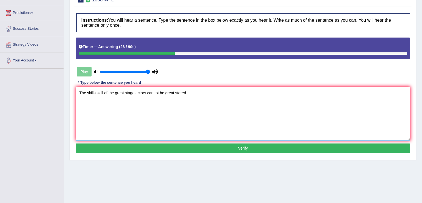
scroll to position [89, 0]
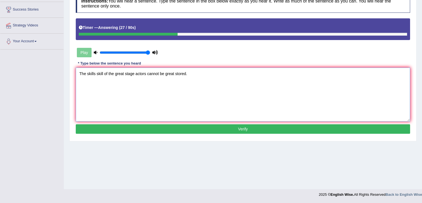
type textarea "The skills skill of the great stage actors cannot be great stored."
click at [274, 126] on button "Verify" at bounding box center [243, 128] width 334 height 9
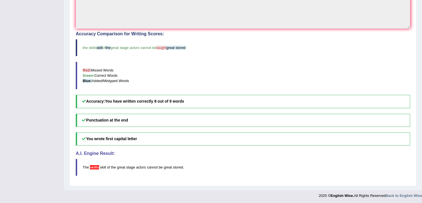
scroll to position [8, 0]
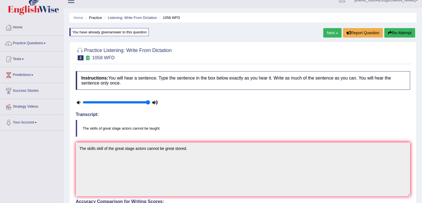
click at [333, 33] on link "Next »" at bounding box center [332, 32] width 18 height 9
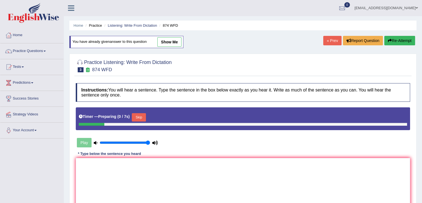
click at [140, 114] on button "Skip" at bounding box center [139, 117] width 14 height 8
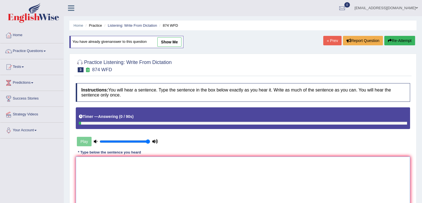
click at [145, 172] on textarea at bounding box center [243, 183] width 334 height 54
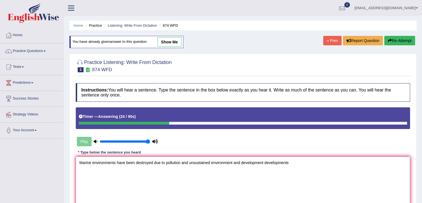
click at [231, 160] on textarea "Marine environments have been destroyed due to pollution and unsustained enviro…" at bounding box center [243, 183] width 334 height 54
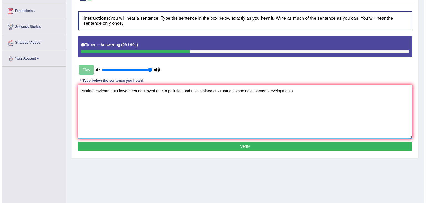
scroll to position [73, 0]
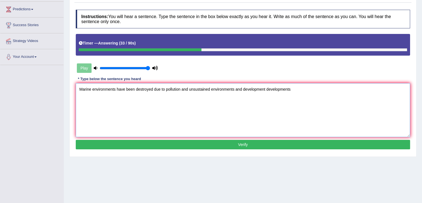
type textarea "Marine environments have been destroyed due to pollution and unsustained enviro…"
click at [248, 143] on button "Verify" at bounding box center [243, 144] width 334 height 9
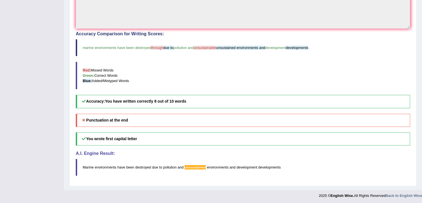
scroll to position [0, 0]
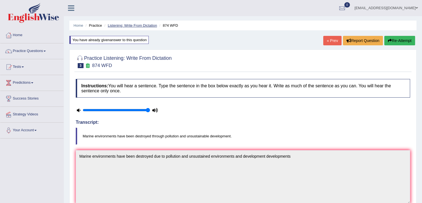
click at [131, 23] on link "Listening: Write From Dictation" at bounding box center [132, 25] width 49 height 4
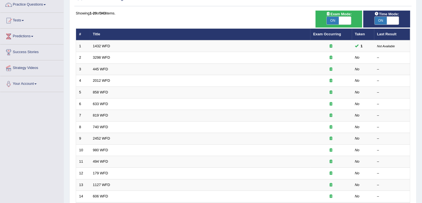
scroll to position [46, 0]
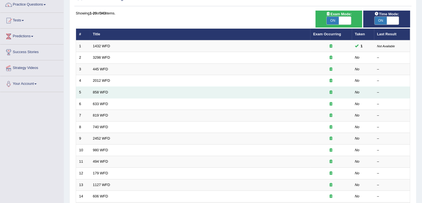
click at [101, 88] on td "858 WFD" at bounding box center [200, 93] width 220 height 12
click at [102, 92] on link "858 WFD" at bounding box center [100, 92] width 15 height 4
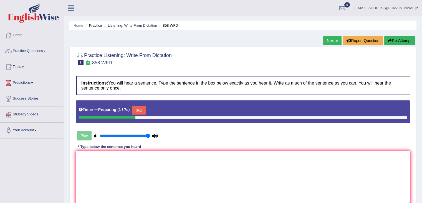
click at [146, 107] on button "Skip" at bounding box center [139, 110] width 14 height 8
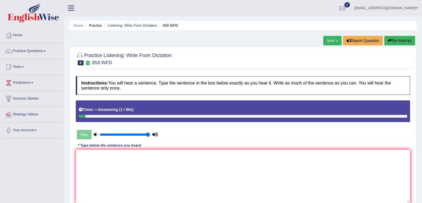
click at [405, 41] on button "Re-Attempt" at bounding box center [399, 40] width 31 height 9
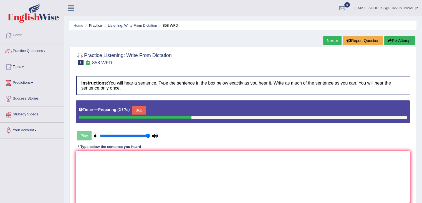
click at [141, 108] on button "Skip" at bounding box center [139, 110] width 14 height 8
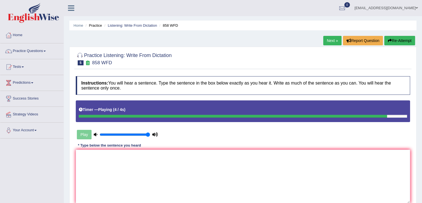
scroll to position [89, 0]
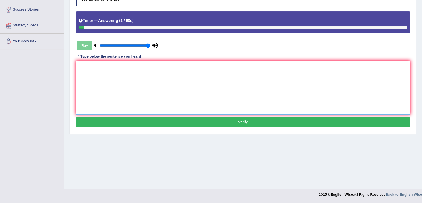
click at [166, 94] on textarea at bounding box center [243, 88] width 334 height 54
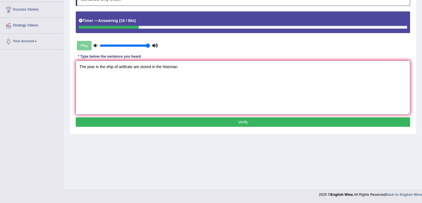
type textarea "The year in the ship of artifcats are stored in the historian."
click at [214, 123] on button "Verify" at bounding box center [243, 121] width 334 height 9
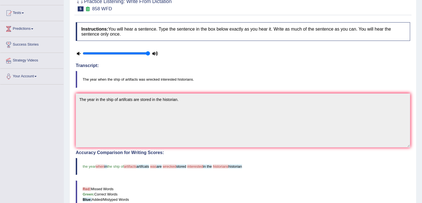
scroll to position [0, 0]
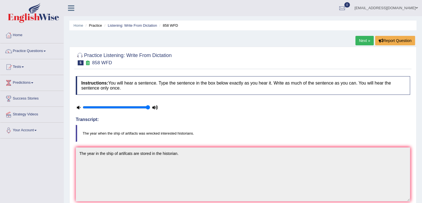
click at [362, 41] on link "Next »" at bounding box center [365, 40] width 18 height 9
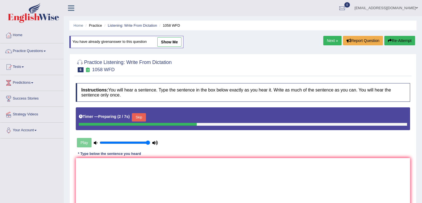
click at [144, 117] on button "Skip" at bounding box center [139, 117] width 14 height 8
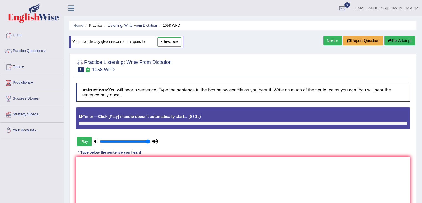
click at [163, 185] on textarea at bounding box center [243, 183] width 334 height 54
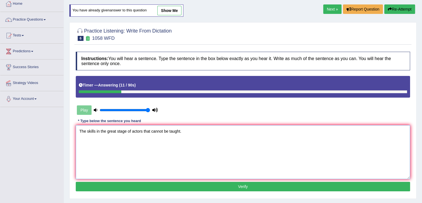
scroll to position [89, 0]
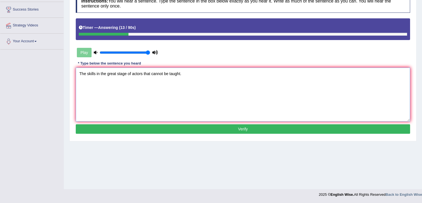
type textarea "The skills in the great stage of actors that cannot be taught."
click at [205, 129] on button "Verify" at bounding box center [243, 128] width 334 height 9
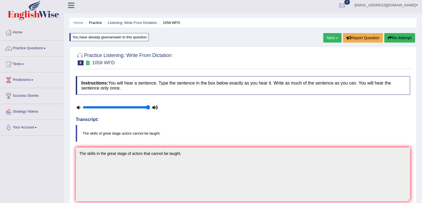
scroll to position [0, 0]
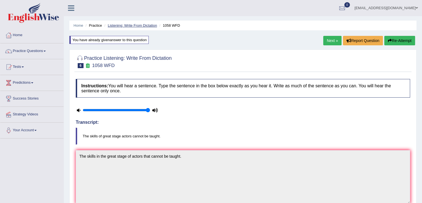
click at [148, 26] on link "Listening: Write From Dictation" at bounding box center [132, 25] width 49 height 4
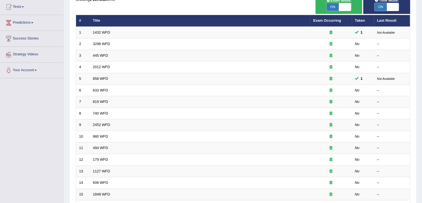
scroll to position [92, 0]
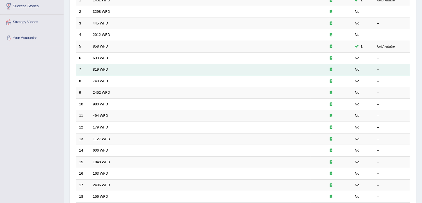
click at [102, 69] on link "819 WFD" at bounding box center [100, 69] width 15 height 4
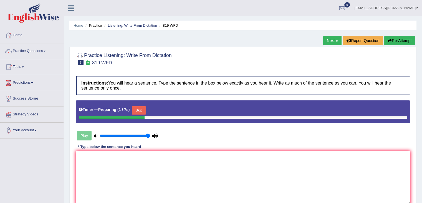
click at [142, 108] on button "Skip" at bounding box center [139, 110] width 14 height 8
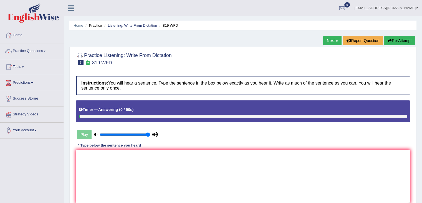
scroll to position [89, 0]
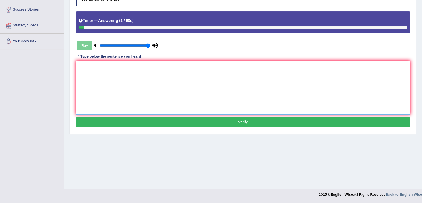
click at [158, 75] on textarea at bounding box center [243, 88] width 334 height 54
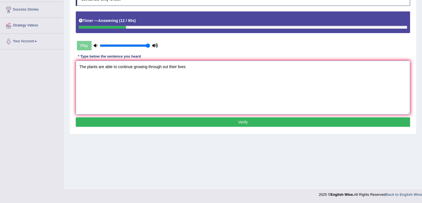
click at [98, 64] on textarea "The plants are able to continue growing through out their lives" at bounding box center [243, 88] width 334 height 54
click at [209, 66] on textarea "The plants plant is are able to continue growing through out their lives" at bounding box center [243, 88] width 334 height 54
type textarea "The plants plant is are able to continue growing through out their lives life."
click at [259, 122] on button "Verify" at bounding box center [243, 121] width 334 height 9
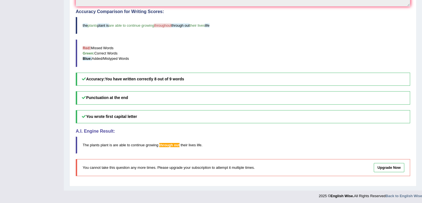
scroll to position [0, 0]
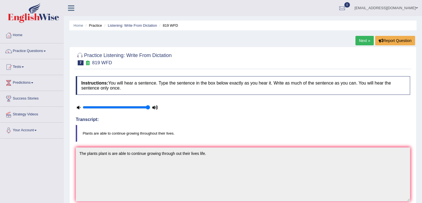
click at [363, 42] on link "Next »" at bounding box center [365, 40] width 18 height 9
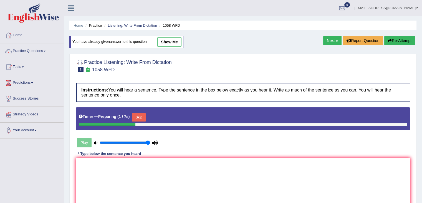
click at [143, 114] on button "Skip" at bounding box center [139, 117] width 14 height 8
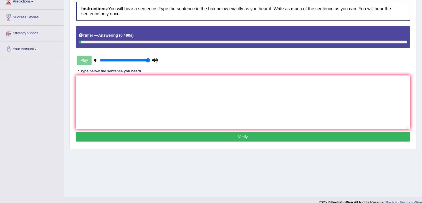
scroll to position [89, 0]
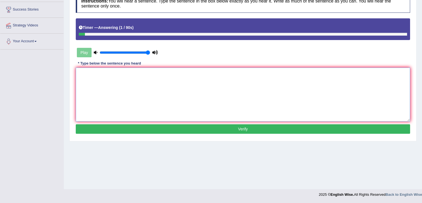
click at [147, 112] on textarea at bounding box center [243, 94] width 334 height 54
type textarea "The skills of the great stage actors that cannot be taught."
click at [188, 128] on button "Verify" at bounding box center [243, 128] width 334 height 9
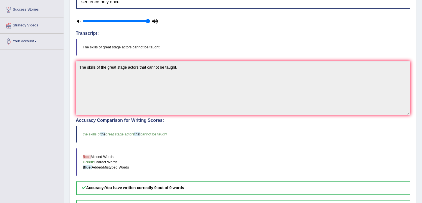
drag, startPoint x: 425, startPoint y: 65, endPoint x: 426, endPoint y: 108, distance: 43.3
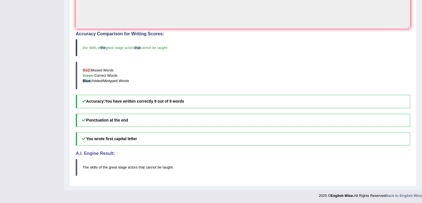
scroll to position [0, 0]
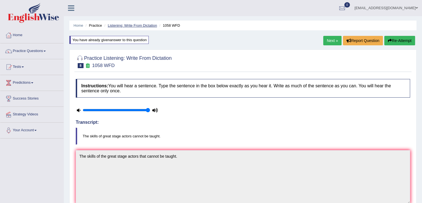
click at [116, 24] on link "Listening: Write From Dictation" at bounding box center [132, 25] width 49 height 4
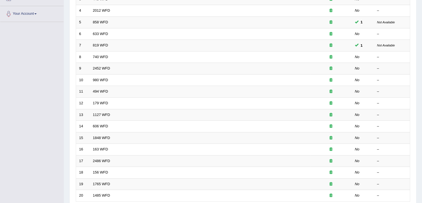
scroll to position [119, 0]
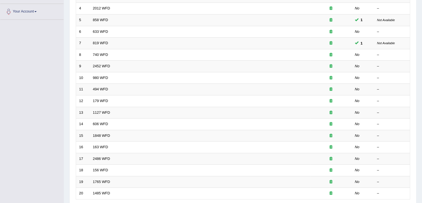
drag, startPoint x: 426, startPoint y: 33, endPoint x: 426, endPoint y: 96, distance: 62.4
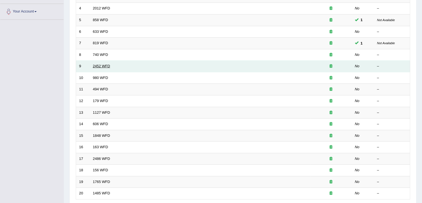
click at [102, 64] on link "2452 WFD" at bounding box center [101, 66] width 17 height 4
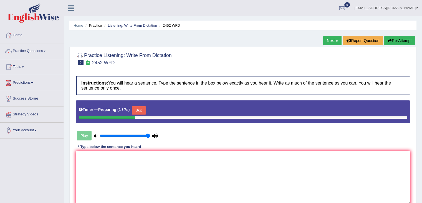
click at [144, 108] on button "Skip" at bounding box center [139, 110] width 14 height 8
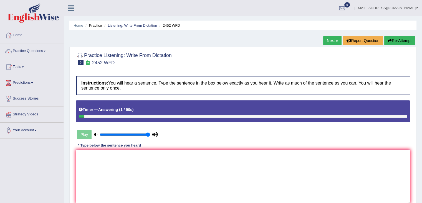
click at [142, 162] on textarea at bounding box center [243, 176] width 334 height 54
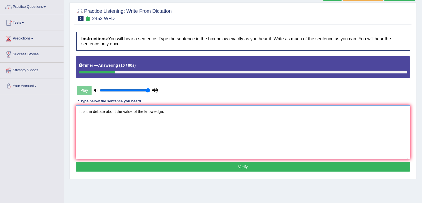
scroll to position [84, 0]
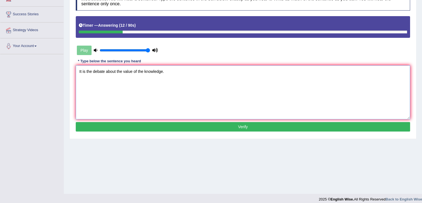
click at [145, 71] on textarea "It is the debate about the value of the knowledge." at bounding box center [243, 92] width 334 height 54
type textarea "It is the debate about the value of the a knowledge."
click at [214, 126] on button "Verify" at bounding box center [243, 126] width 334 height 9
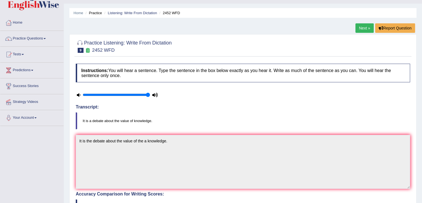
scroll to position [0, 0]
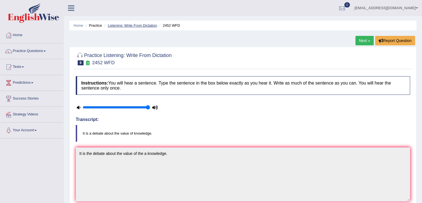
click at [123, 25] on link "Listening: Write From Dictation" at bounding box center [132, 25] width 49 height 4
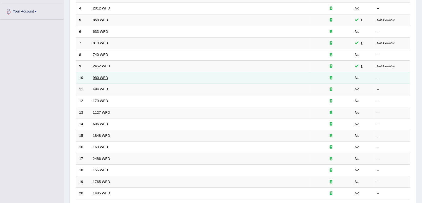
click at [104, 78] on link "980 WFD" at bounding box center [100, 77] width 15 height 4
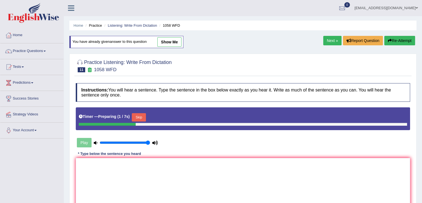
click at [146, 115] on button "Skip" at bounding box center [139, 117] width 14 height 8
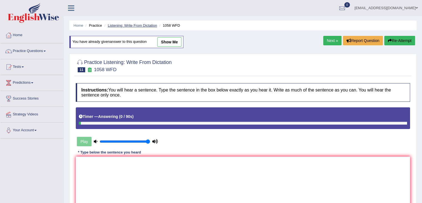
click at [125, 25] on link "Listening: Write From Dictation" at bounding box center [132, 25] width 49 height 4
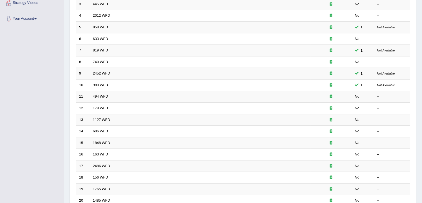
scroll to position [112, 0]
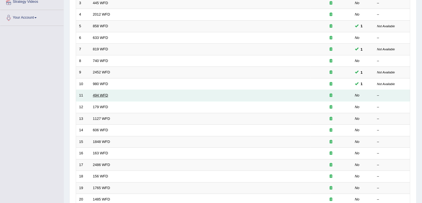
click at [100, 94] on link "494 WFD" at bounding box center [100, 95] width 15 height 4
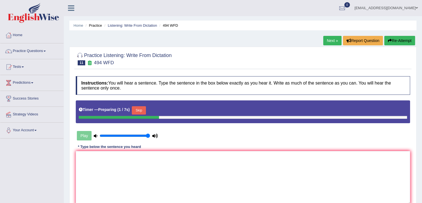
click at [143, 109] on button "Skip" at bounding box center [139, 110] width 14 height 8
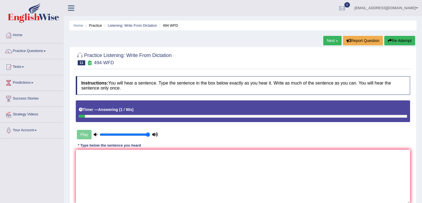
click at [394, 37] on button "Re-Attempt" at bounding box center [399, 40] width 31 height 9
click at [281, 58] on div at bounding box center [243, 58] width 334 height 17
click at [397, 42] on button "Re-Attempt" at bounding box center [399, 40] width 31 height 9
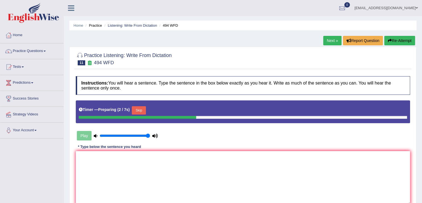
click at [144, 110] on button "Skip" at bounding box center [139, 110] width 14 height 8
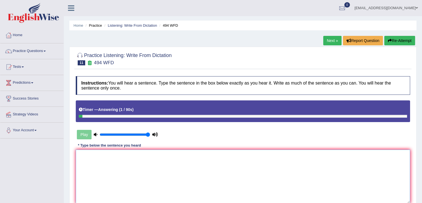
click at [133, 177] on textarea at bounding box center [243, 176] width 334 height 54
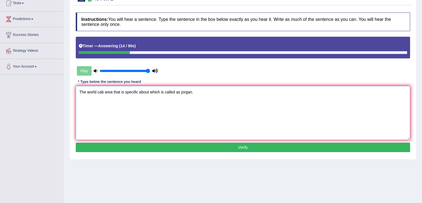
scroll to position [73, 0]
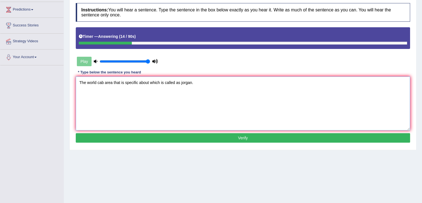
type textarea "The world cab area that is specific about which is called as jorgan."
click at [215, 136] on button "Verify" at bounding box center [243, 137] width 334 height 9
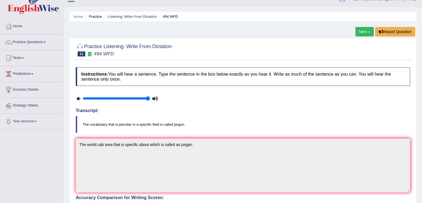
scroll to position [9, 0]
click at [366, 33] on link "Next »" at bounding box center [365, 31] width 18 height 9
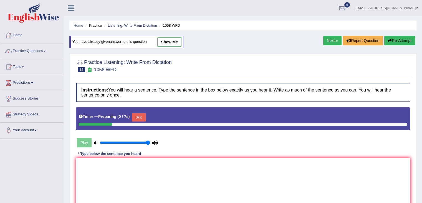
click at [125, 22] on ul "Home Practice Listening: Write From Dictation 1058 WFD" at bounding box center [242, 26] width 347 height 10
click at [133, 26] on link "Listening: Write From Dictation" at bounding box center [132, 25] width 49 height 4
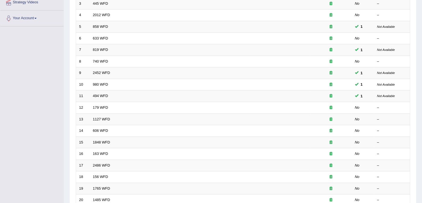
drag, startPoint x: 425, startPoint y: 31, endPoint x: 426, endPoint y: 89, distance: 58.3
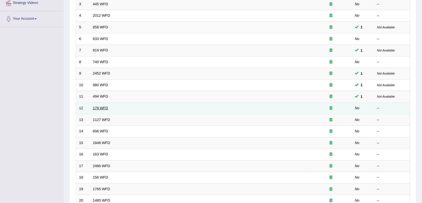
click at [102, 106] on link "179 WFD" at bounding box center [100, 108] width 15 height 4
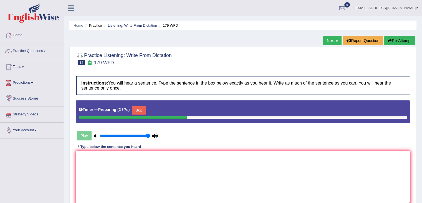
click at [139, 104] on div "Timer — Preparing ( 2 / 7s ) Skip" at bounding box center [243, 111] width 334 height 23
click at [140, 107] on button "Skip" at bounding box center [139, 110] width 14 height 8
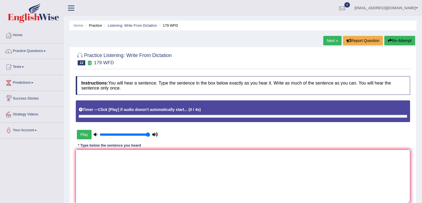
click at [148, 163] on textarea at bounding box center [243, 176] width 334 height 54
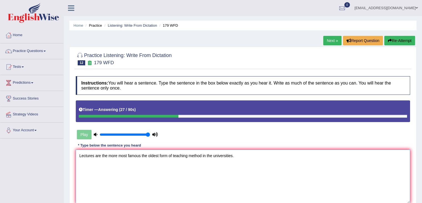
click at [95, 157] on textarea "Lectures are the more most famous the oldest form of teaching method in the uni…" at bounding box center [243, 176] width 334 height 54
click at [130, 155] on textarea "Lectures are the more most famous the oldest form of teaching method in the uni…" at bounding box center [243, 176] width 334 height 54
click at [141, 153] on textarea "Lectures are the more most famous the oldest form of teaching method in the uni…" at bounding box center [243, 176] width 334 height 54
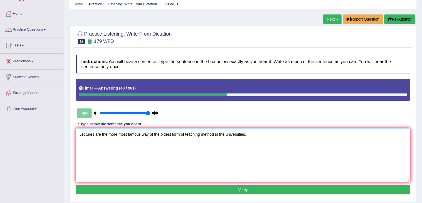
scroll to position [89, 0]
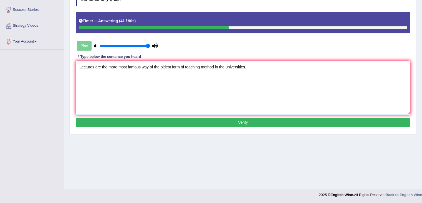
type textarea "Lectures are the more most famous way of the oldest form of teaching method in …"
click at [251, 120] on button "Verify" at bounding box center [243, 121] width 334 height 9
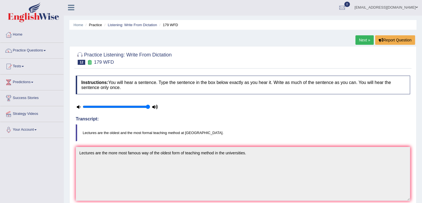
scroll to position [0, 0]
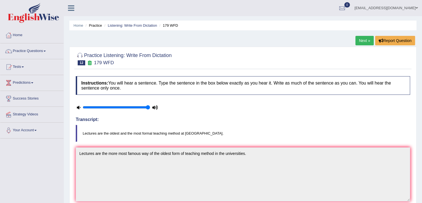
click at [137, 28] on li "Listening: Write From Dictation" at bounding box center [130, 25] width 54 height 5
click at [144, 22] on ul "Home Practice Listening: Write From Dictation 179 WFD" at bounding box center [242, 26] width 347 height 10
click at [136, 26] on link "Listening: Write From Dictation" at bounding box center [132, 25] width 49 height 4
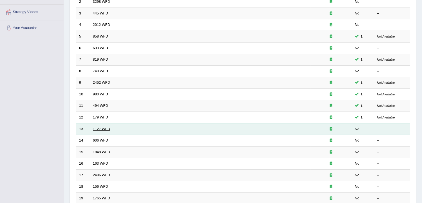
click at [99, 127] on link "1127 WFD" at bounding box center [101, 129] width 17 height 4
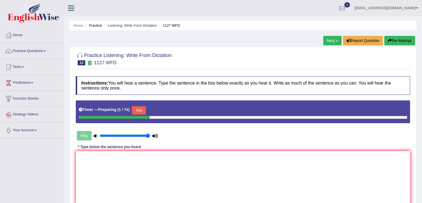
click at [145, 111] on button "Skip" at bounding box center [139, 110] width 14 height 8
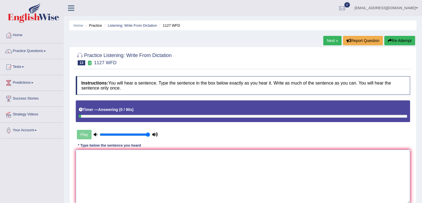
click at [139, 167] on textarea at bounding box center [243, 176] width 334 height 54
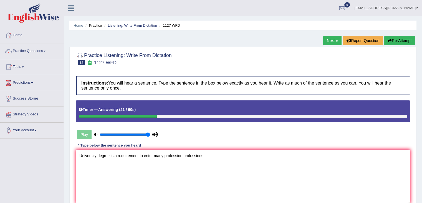
click at [138, 155] on textarea "University degree is a requirement to enter many profession professions." at bounding box center [243, 176] width 334 height 54
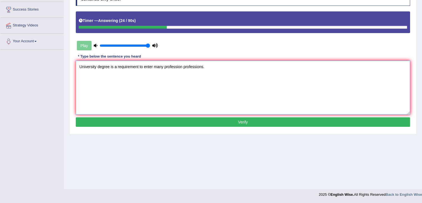
type textarea "University degree is a requirement to enter many profession professions."
click at [262, 122] on button "Verify" at bounding box center [243, 121] width 334 height 9
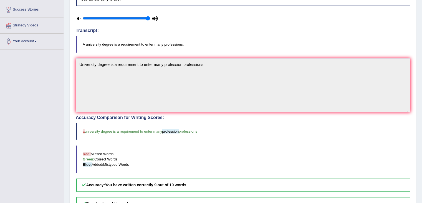
scroll to position [0, 0]
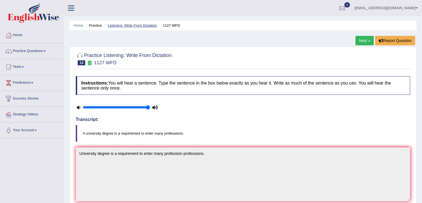
click at [125, 26] on link "Listening: Write From Dictation" at bounding box center [132, 25] width 49 height 4
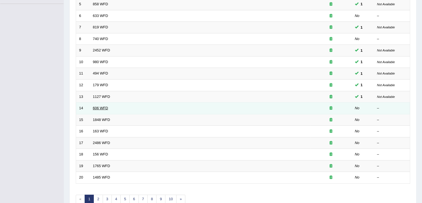
click at [104, 106] on link "606 WFD" at bounding box center [100, 108] width 15 height 4
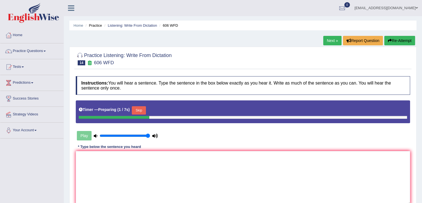
click at [139, 110] on button "Skip" at bounding box center [139, 110] width 14 height 8
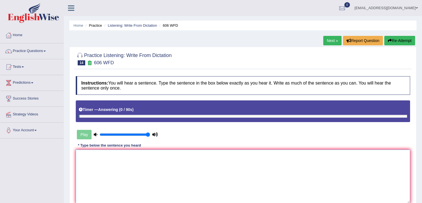
click at [137, 157] on textarea at bounding box center [243, 176] width 334 height 54
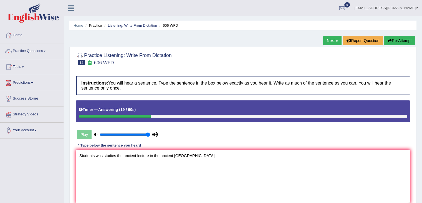
click at [117, 153] on textarea "Students was studies the ancient lecture in the ancient greece." at bounding box center [243, 176] width 334 height 54
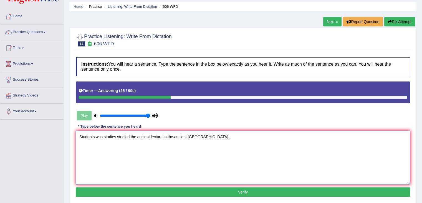
scroll to position [89, 0]
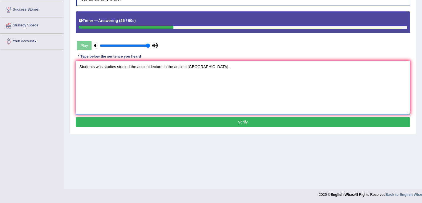
type textarea "Students was studies studied the ancient lecture in the ancient greece."
click at [302, 142] on div "Home Practice Listening: Write From Dictation 606 WFD Next » Report Question Re…" at bounding box center [243, 50] width 358 height 278
drag, startPoint x: 305, startPoint y: 139, endPoint x: 323, endPoint y: 126, distance: 22.3
click at [309, 137] on div "Home Practice Listening: Write From Dictation 606 WFD Next » Report Question Re…" at bounding box center [243, 50] width 358 height 278
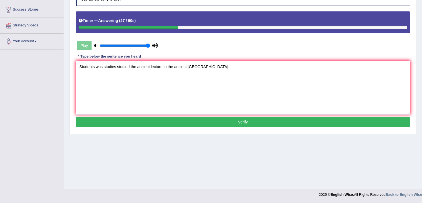
click at [337, 117] on button "Verify" at bounding box center [243, 121] width 334 height 9
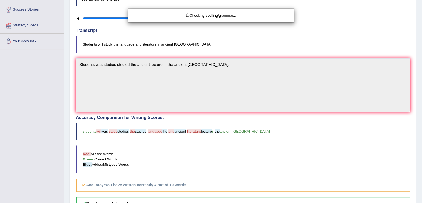
scroll to position [96, 0]
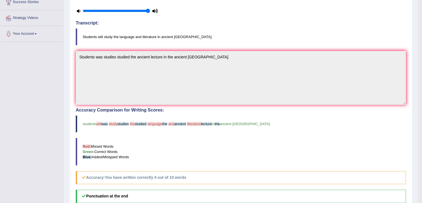
drag, startPoint x: 426, startPoint y: 71, endPoint x: 426, endPoint y: 100, distance: 29.4
click at [422, 100] on html "Toggle navigation Home Practice Questions Speaking Practice Read Aloud Repeat S…" at bounding box center [211, 5] width 422 height 203
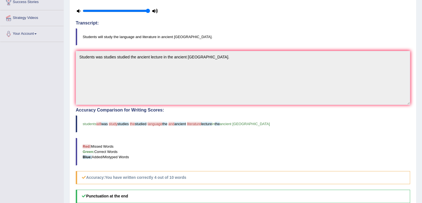
scroll to position [0, 0]
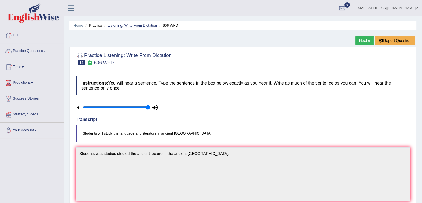
click at [143, 25] on link "Listening: Write From Dictation" at bounding box center [132, 25] width 49 height 4
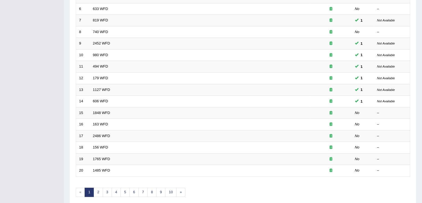
scroll to position [163, 0]
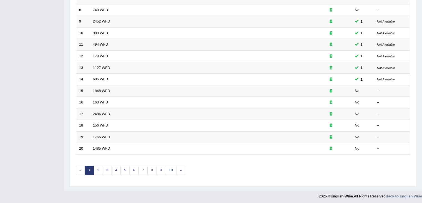
drag, startPoint x: 426, startPoint y: 49, endPoint x: 426, endPoint y: 134, distance: 85.2
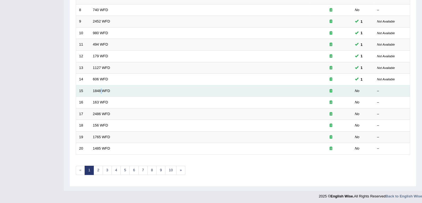
click at [101, 87] on td "1848 WFD" at bounding box center [200, 91] width 220 height 12
click at [104, 89] on link "1848 WFD" at bounding box center [101, 91] width 17 height 4
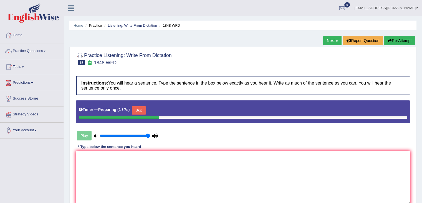
click at [140, 110] on button "Skip" at bounding box center [139, 110] width 14 height 8
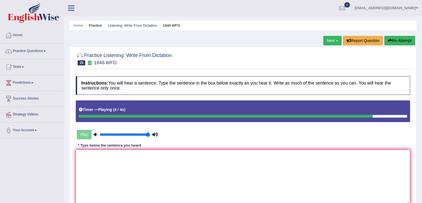
click at [148, 168] on textarea at bounding box center [243, 176] width 334 height 54
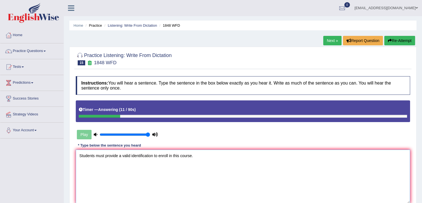
click at [122, 155] on textarea "Students must provide a valid identification to enroll in this course." at bounding box center [243, 176] width 334 height 54
click at [160, 155] on textarea "Students must provide a an valid identification to enroll in this course." at bounding box center [243, 176] width 334 height 54
click at [175, 155] on textarea "Students must provide a an valid identification identifications to enroll in th…" at bounding box center [243, 176] width 334 height 54
click at [235, 156] on textarea "Students must provide a an valid identification identifications to enroll in th…" at bounding box center [243, 176] width 334 height 54
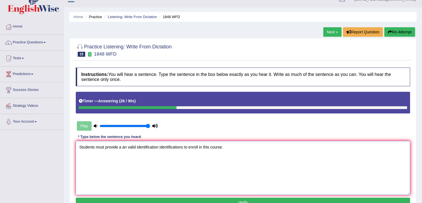
scroll to position [73, 0]
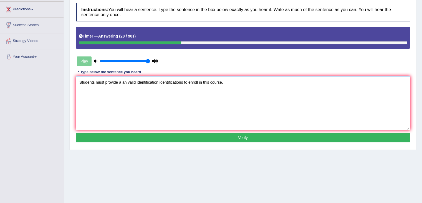
type textarea "Students must provide a an valid identification identifications to enroll in th…"
click at [228, 138] on button "Verify" at bounding box center [243, 137] width 334 height 9
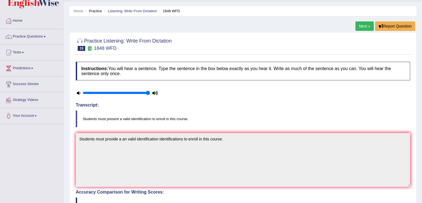
scroll to position [0, 0]
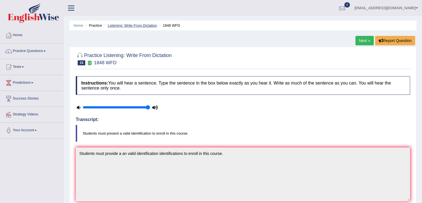
click at [137, 24] on link "Listening: Write From Dictation" at bounding box center [132, 25] width 49 height 4
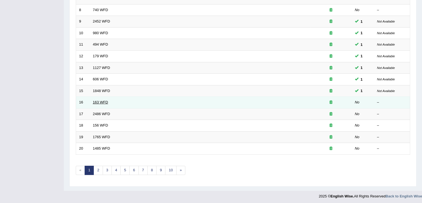
click at [103, 100] on link "163 WFD" at bounding box center [100, 102] width 15 height 4
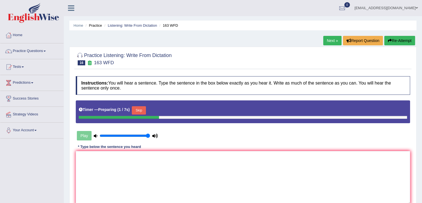
click at [145, 109] on button "Skip" at bounding box center [139, 110] width 14 height 8
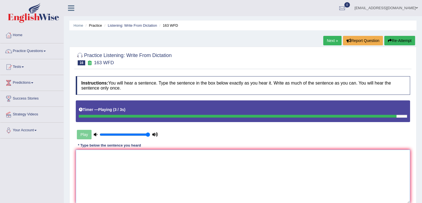
click at [155, 163] on textarea at bounding box center [243, 176] width 334 height 54
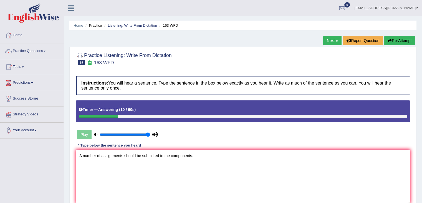
click at [125, 156] on textarea "A number of assignments should be submitted to the components." at bounding box center [243, 176] width 334 height 54
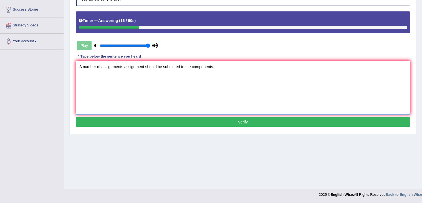
type textarea "A number of assignments assignment should be submitted to the components."
click at [243, 119] on button "Verify" at bounding box center [243, 121] width 334 height 9
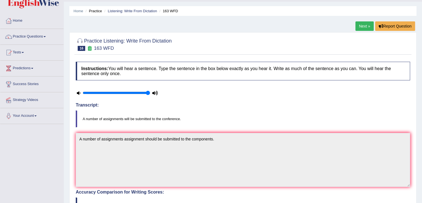
scroll to position [14, 0]
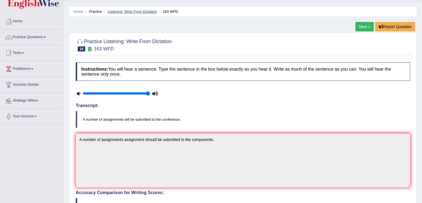
click at [134, 11] on link "Listening: Write From Dictation" at bounding box center [132, 11] width 49 height 4
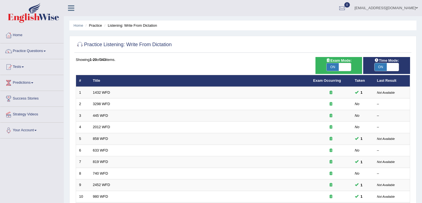
scroll to position [163, 0]
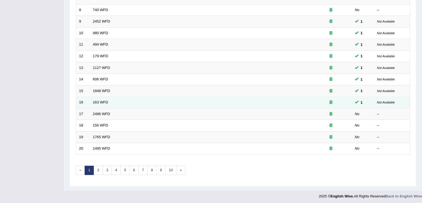
scroll to position [0, 0]
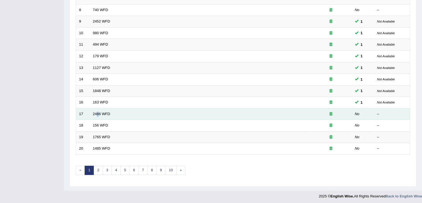
click at [98, 110] on td "2486 WFD" at bounding box center [200, 114] width 220 height 12
click at [103, 110] on td "2486 WFD" at bounding box center [200, 114] width 220 height 12
click at [98, 112] on link "2486 WFD" at bounding box center [101, 114] width 17 height 4
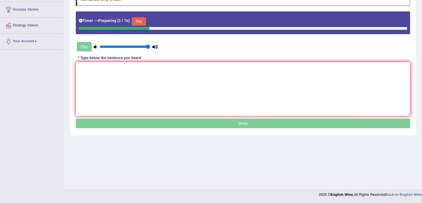
click at [142, 21] on button "Skip" at bounding box center [139, 21] width 14 height 8
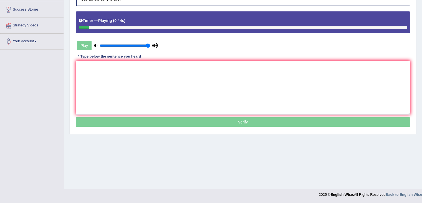
click at [151, 59] on div "Instructions: You will hear a sentence. Type the sentence in the box below exac…" at bounding box center [242, 57] width 337 height 147
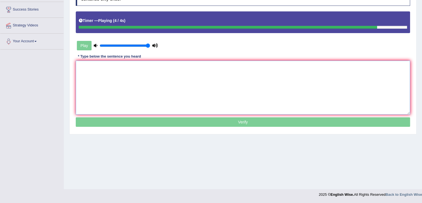
click at [153, 75] on textarea at bounding box center [243, 88] width 334 height 54
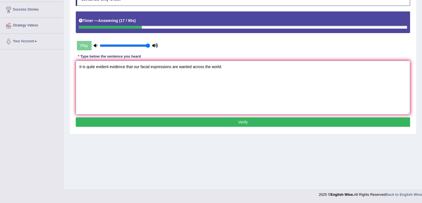
type textarea "It is quite evident evidence that our facial expressions are wanted across the …"
click at [195, 125] on button "Verify" at bounding box center [243, 121] width 334 height 9
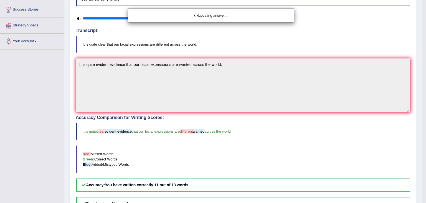
drag, startPoint x: 426, startPoint y: 47, endPoint x: 426, endPoint y: 56, distance: 8.9
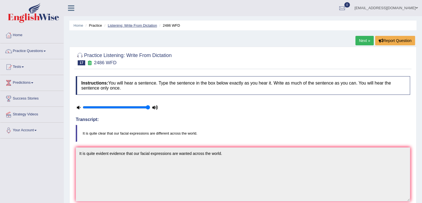
drag, startPoint x: 426, startPoint y: 1, endPoint x: 127, endPoint y: 25, distance: 300.4
click at [127, 25] on link "Listening: Write From Dictation" at bounding box center [132, 25] width 49 height 4
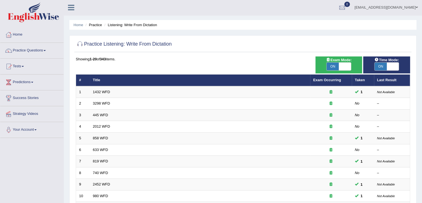
scroll to position [55, 0]
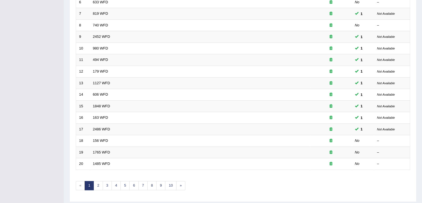
drag, startPoint x: 0, startPoint y: 0, endPoint x: 426, endPoint y: 90, distance: 435.3
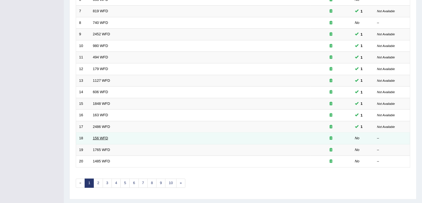
click at [101, 137] on link "156 WFD" at bounding box center [100, 138] width 15 height 4
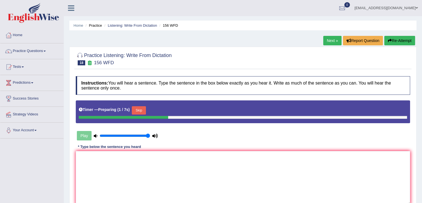
click at [145, 111] on button "Skip" at bounding box center [139, 110] width 14 height 8
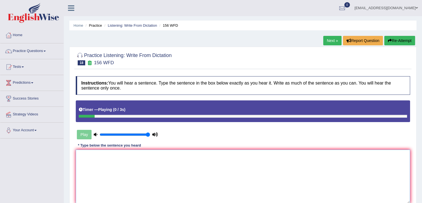
click at [150, 161] on textarea at bounding box center [243, 176] width 334 height 54
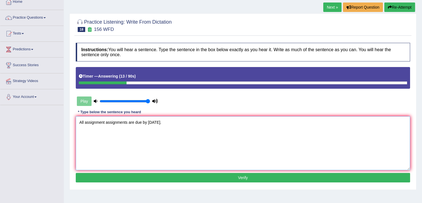
scroll to position [62, 0]
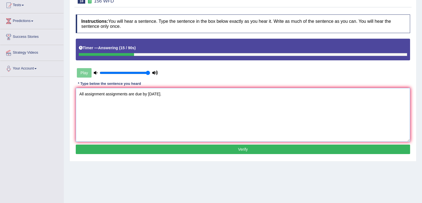
type textarea "All assignment assignments are due by [DATE]."
click at [203, 145] on button "Verify" at bounding box center [243, 148] width 334 height 9
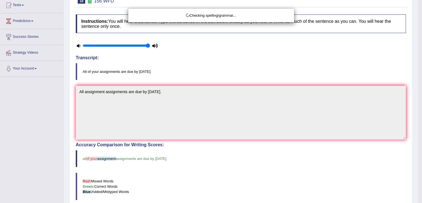
drag, startPoint x: 425, startPoint y: 74, endPoint x: 426, endPoint y: 92, distance: 18.0
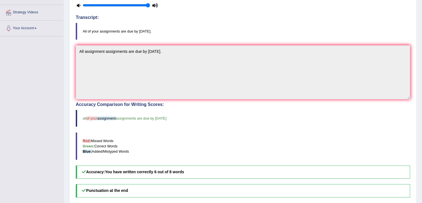
scroll to position [0, 0]
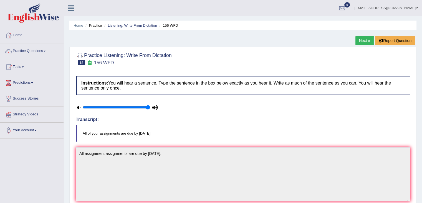
click at [126, 25] on link "Listening: Write From Dictation" at bounding box center [132, 25] width 49 height 4
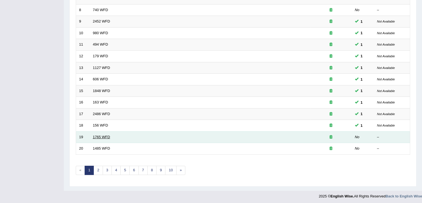
click at [102, 135] on link "1765 WFD" at bounding box center [101, 137] width 17 height 4
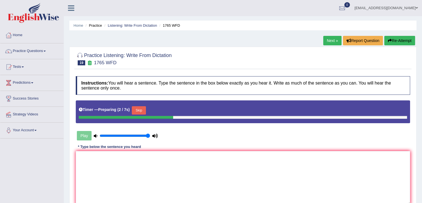
click at [140, 109] on button "Skip" at bounding box center [139, 110] width 14 height 8
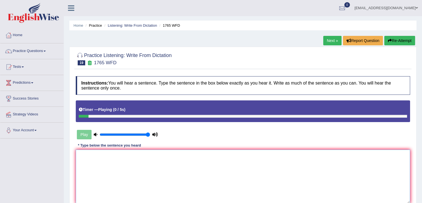
click at [143, 172] on textarea at bounding box center [243, 176] width 334 height 54
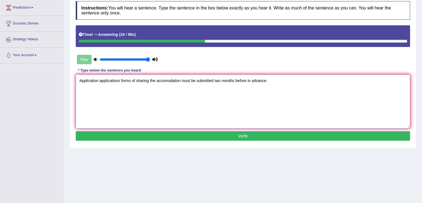
scroll to position [78, 0]
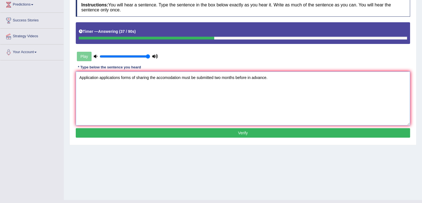
click at [179, 77] on textarea "Application applications forms of sharing the accomodation must be submitted tw…" at bounding box center [243, 98] width 334 height 54
type textarea "Application applications forms of sharing the accomodation accomodations must b…"
click at [246, 132] on button "Verify" at bounding box center [243, 132] width 334 height 9
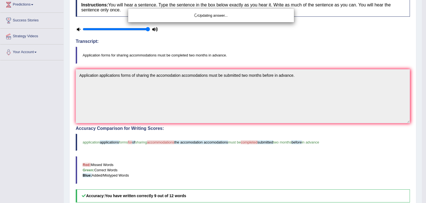
drag, startPoint x: 426, startPoint y: 70, endPoint x: 426, endPoint y: 89, distance: 18.6
click at [422, 89] on body "Toggle navigation Home Practice Questions Speaking Practice Read Aloud Repeat S…" at bounding box center [213, 23] width 426 height 203
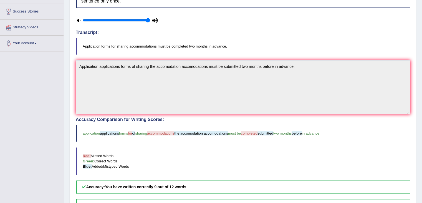
scroll to position [0, 0]
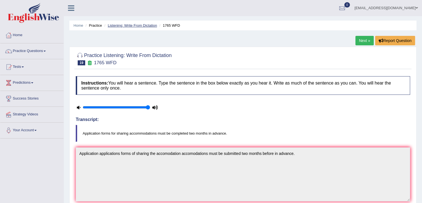
click at [133, 24] on link "Listening: Write From Dictation" at bounding box center [132, 25] width 49 height 4
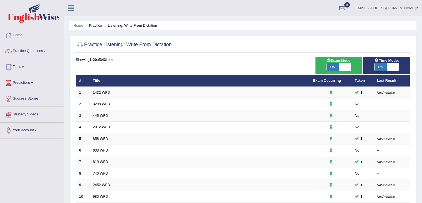
click at [422, 117] on html "Toggle navigation Home Practice Questions Speaking Practice Read Aloud Repeat S…" at bounding box center [211, 101] width 422 height 203
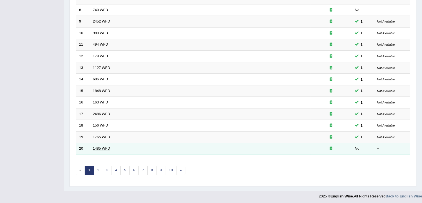
click at [102, 146] on link "1485 WFD" at bounding box center [101, 148] width 17 height 4
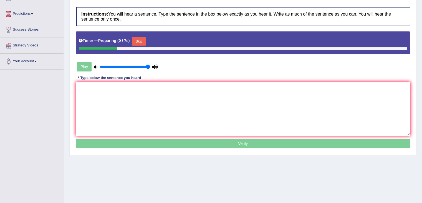
scroll to position [70, 0]
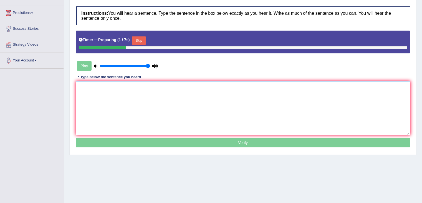
click at [188, 104] on textarea at bounding box center [243, 108] width 334 height 54
click at [142, 41] on button "Skip" at bounding box center [139, 40] width 14 height 8
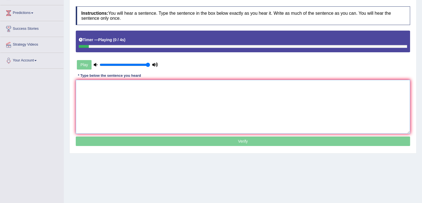
click at [161, 104] on textarea at bounding box center [243, 107] width 334 height 54
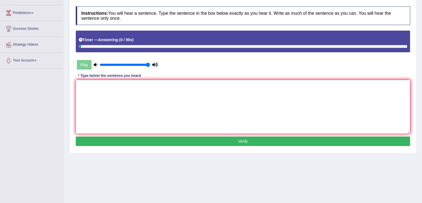
scroll to position [7, 0]
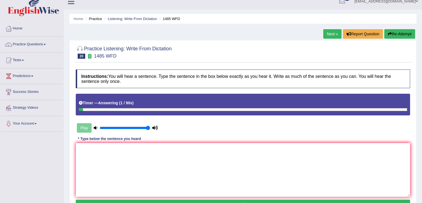
click at [394, 32] on button "Re-Attempt" at bounding box center [399, 33] width 31 height 9
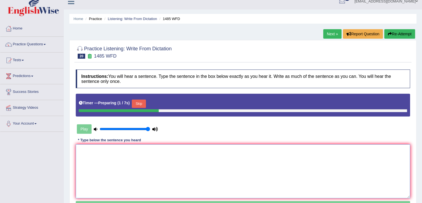
click at [156, 158] on textarea at bounding box center [243, 171] width 334 height 54
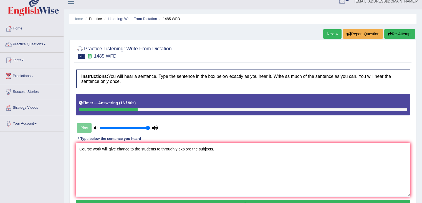
drag, startPoint x: 174, startPoint y: 144, endPoint x: 169, endPoint y: 148, distance: 6.8
click at [169, 148] on textarea "Course work will give chance to the students to throughly explore the subjects." at bounding box center [243, 170] width 334 height 54
click at [116, 148] on textarea "Course work will give chance to the students to thoroughly explore the subjects." at bounding box center [243, 170] width 334 height 54
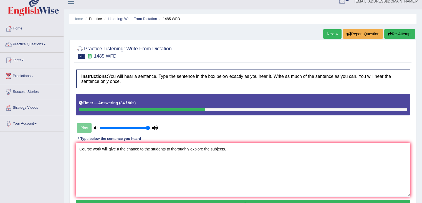
click at [167, 147] on textarea "Course work will give a the chance to the students to thoroughly explore the su…" at bounding box center [243, 170] width 334 height 54
click at [254, 148] on textarea "Course work will give a the chance to the students student to thoroughly explor…" at bounding box center [243, 170] width 334 height 54
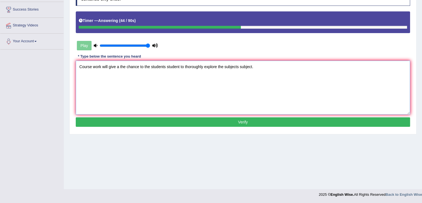
click at [102, 65] on textarea "Course work will give a the chance to the students student to thoroughly explor…" at bounding box center [243, 88] width 334 height 54
type textarea "Course work works will give a the chance to the students student to thoroughly …"
drag, startPoint x: 177, startPoint y: 120, endPoint x: 180, endPoint y: 123, distance: 4.5
click at [180, 123] on button "Verify" at bounding box center [243, 121] width 334 height 9
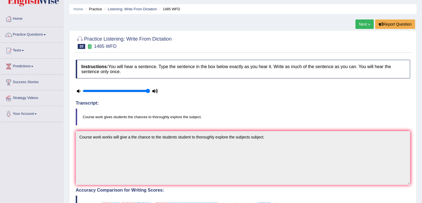
scroll to position [0, 0]
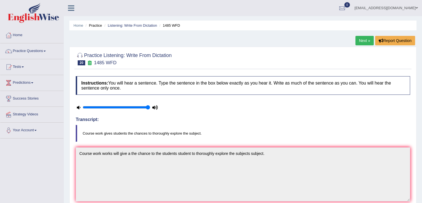
click at [143, 31] on div "Home Practice Listening: Write From Dictation 1485 WFD Next » Report Question P…" at bounding box center [243, 192] width 358 height 385
click at [150, 26] on link "Listening: Write From Dictation" at bounding box center [132, 25] width 49 height 4
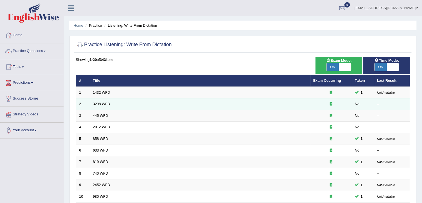
click at [104, 105] on td "3298 WFD" at bounding box center [200, 104] width 220 height 12
click at [105, 104] on link "3298 WFD" at bounding box center [101, 104] width 17 height 4
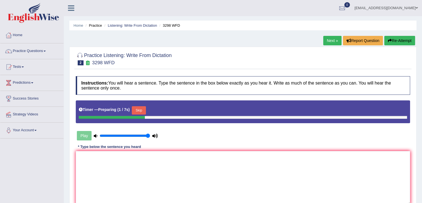
click at [139, 109] on button "Skip" at bounding box center [139, 110] width 14 height 8
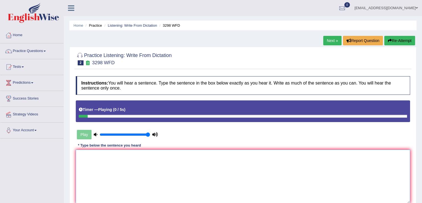
click at [149, 180] on textarea at bounding box center [243, 176] width 334 height 54
click at [401, 42] on button "Re-Attempt" at bounding box center [399, 40] width 31 height 9
click at [225, 136] on div "Instructions: You will hear a sentence. Type the sentence in the box below exac…" at bounding box center [242, 146] width 337 height 147
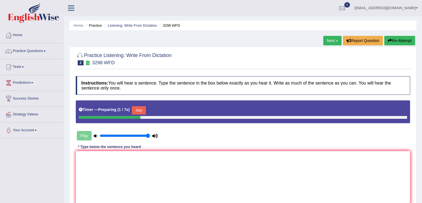
drag, startPoint x: 144, startPoint y: 104, endPoint x: 140, endPoint y: 110, distance: 6.5
click at [140, 110] on div "Timer — Preparing ( 1 / 7s ) Skip" at bounding box center [243, 110] width 328 height 11
click at [140, 110] on button "Skip" at bounding box center [139, 110] width 14 height 8
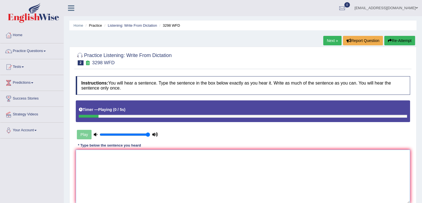
click at [153, 171] on textarea at bounding box center [243, 176] width 334 height 54
click at [389, 39] on icon "button" at bounding box center [390, 41] width 4 height 4
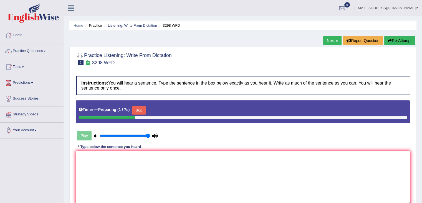
click at [143, 107] on button "Skip" at bounding box center [139, 110] width 14 height 8
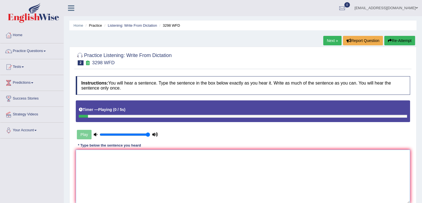
click at [172, 176] on textarea at bounding box center [243, 176] width 334 height 54
type textarea "Animal behavior"
click at [400, 36] on button "Re-Attempt" at bounding box center [399, 40] width 31 height 9
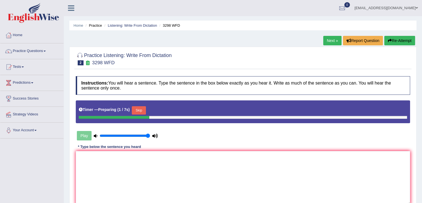
drag, startPoint x: 148, startPoint y: 105, endPoint x: 144, endPoint y: 107, distance: 4.0
click at [144, 107] on div "Timer — Preparing ( 1 / 7s ) Skip" at bounding box center [243, 110] width 328 height 11
click at [144, 107] on button "Skip" at bounding box center [139, 110] width 14 height 8
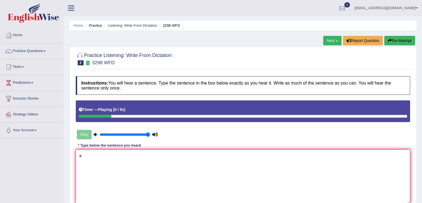
click at [137, 166] on textarea "a" at bounding box center [243, 176] width 334 height 54
type textarea "a b app s to t ex"
click at [391, 39] on button "Re-Attempt" at bounding box center [399, 40] width 31 height 9
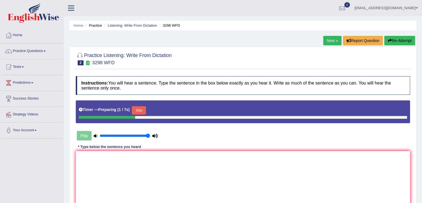
drag, startPoint x: 138, startPoint y: 112, endPoint x: 123, endPoint y: 189, distance: 78.9
click at [123, 189] on div "Instructions: You will hear a sentence. Type the sentence in the box below exac…" at bounding box center [242, 147] width 337 height 148
drag, startPoint x: 123, startPoint y: 189, endPoint x: 145, endPoint y: 152, distance: 42.4
click at [145, 152] on textarea at bounding box center [243, 178] width 334 height 54
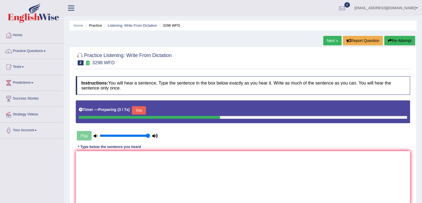
click at [139, 108] on button "Skip" at bounding box center [139, 110] width 14 height 8
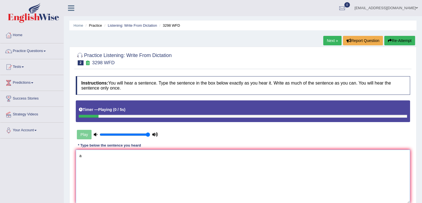
click at [144, 157] on textarea "a" at bounding box center [243, 176] width 334 height 54
click at [82, 155] on textarea "a b a c s to the extent that is human aspect" at bounding box center [243, 176] width 334 height 54
click at [95, 155] on textarea "Animal b a c s to the extent that is human aspect" at bounding box center [243, 176] width 334 height 54
click at [111, 156] on textarea "Animal behavior a c s to the extent that is human aspect" at bounding box center [243, 176] width 334 height 54
click at [120, 155] on textarea "Animal behavior attain c s to the extent that is human aspect" at bounding box center [243, 176] width 334 height 54
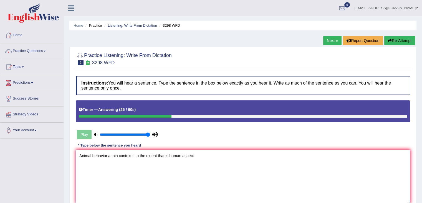
click at [134, 153] on textarea "Animal behavior attain context s to the extent that is human aspect" at bounding box center [243, 176] width 334 height 54
click at [213, 156] on textarea "Animal behavior attain context similar to the extent that is human aspect" at bounding box center [243, 176] width 334 height 54
click at [90, 155] on textarea "Animal behavior attain context similar to the extent that is human aspect/" at bounding box center [243, 176] width 334 height 54
click at [140, 155] on textarea "Animal animals behaviors behavior attain context similar to the extent that is …" at bounding box center [243, 176] width 334 height 54
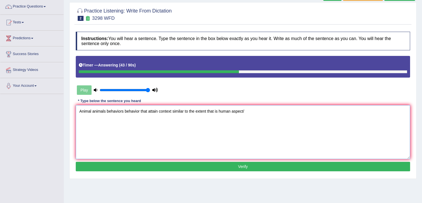
scroll to position [49, 0]
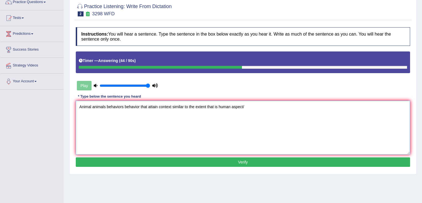
click at [268, 106] on textarea "Animal animals behaviors behavior that attain context similar to the extent tha…" at bounding box center [243, 127] width 334 height 54
type textarea "Animal animals behaviors behavior that attain context similar to the extent tha…"
click at [246, 165] on button "Verify" at bounding box center [243, 161] width 334 height 9
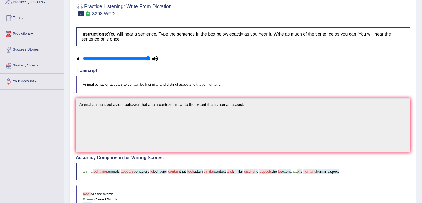
drag, startPoint x: 425, startPoint y: 62, endPoint x: 425, endPoint y: 104, distance: 41.6
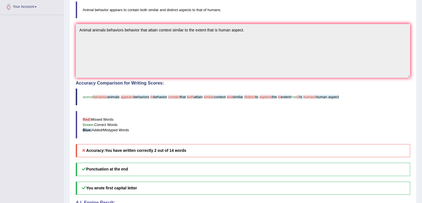
scroll to position [0, 0]
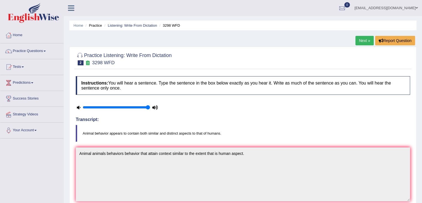
click at [143, 28] on li "Listening: Write From Dictation" at bounding box center [130, 25] width 54 height 5
click at [143, 27] on li "Listening: Write From Dictation" at bounding box center [130, 25] width 54 height 5
click at [143, 24] on link "Listening: Write From Dictation" at bounding box center [132, 25] width 49 height 4
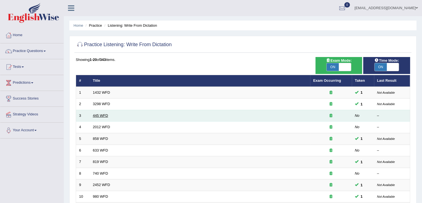
click at [104, 116] on link "445 WFD" at bounding box center [100, 115] width 15 height 4
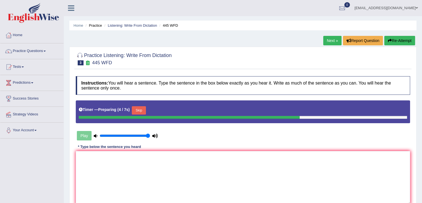
click at [140, 109] on button "Skip" at bounding box center [139, 110] width 14 height 8
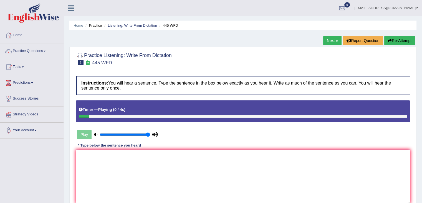
click at [152, 160] on textarea at bounding box center [243, 176] width 334 height 54
type textarea "a"
type textarea "t"
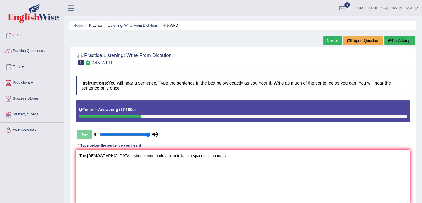
click at [115, 155] on textarea "The american astronaumer made a plan to land a spaceship on mars." at bounding box center [243, 176] width 334 height 54
click at [115, 155] on textarea "The american amade a plan to land a spaceship on mars." at bounding box center [243, 176] width 334 height 54
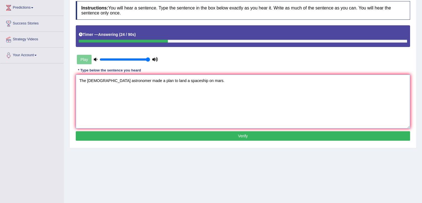
scroll to position [76, 0]
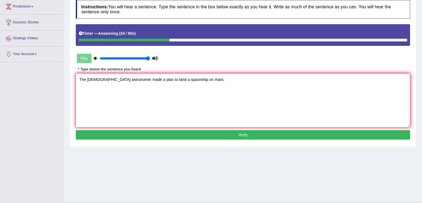
type textarea "The american astronomer made a plan to land a spaceship on mars."
click at [207, 132] on button "Verify" at bounding box center [243, 134] width 334 height 9
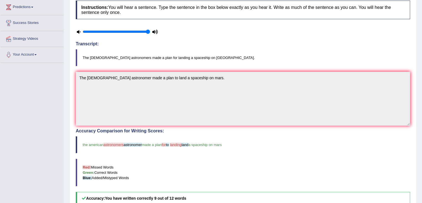
scroll to position [0, 0]
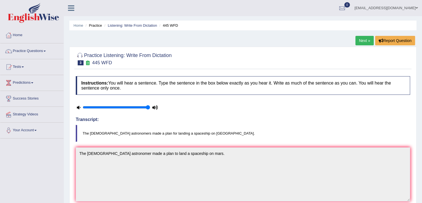
click at [143, 27] on li "Listening: Write From Dictation" at bounding box center [130, 25] width 54 height 5
click at [136, 24] on link "Listening: Write From Dictation" at bounding box center [132, 25] width 49 height 4
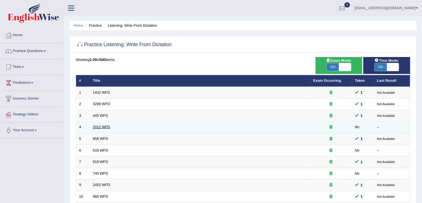
click at [99, 127] on link "2012 WFD" at bounding box center [101, 127] width 17 height 4
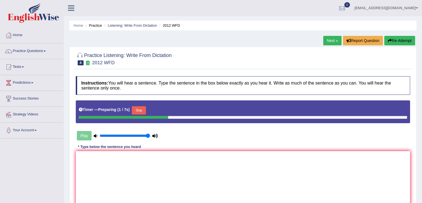
click at [142, 110] on button "Skip" at bounding box center [139, 110] width 14 height 8
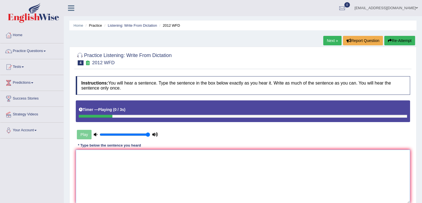
click at [153, 176] on textarea at bounding box center [243, 176] width 334 height 54
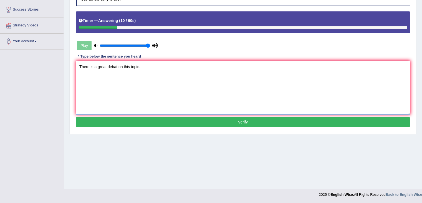
type textarea "There is a great debat on this topic."
click at [201, 119] on button "Verify" at bounding box center [243, 121] width 334 height 9
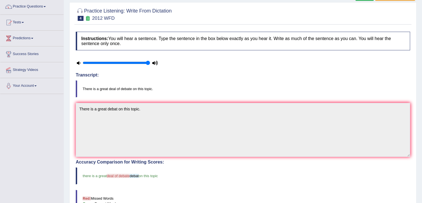
scroll to position [0, 0]
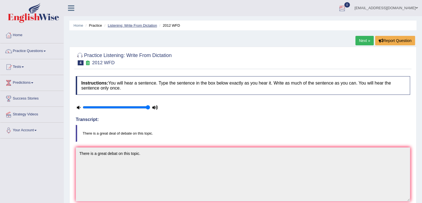
click at [143, 25] on link "Listening: Write From Dictation" at bounding box center [132, 25] width 49 height 4
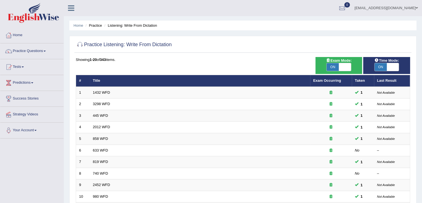
scroll to position [8, 0]
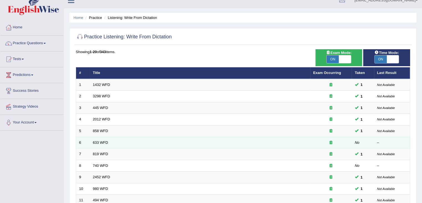
click at [105, 143] on td "633 WFD" at bounding box center [200, 143] width 220 height 12
click at [102, 142] on link "633 WFD" at bounding box center [100, 142] width 15 height 4
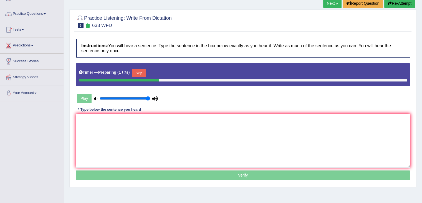
click at [144, 70] on button "Skip" at bounding box center [139, 73] width 14 height 8
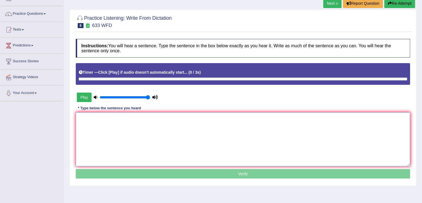
click at [181, 155] on textarea at bounding box center [243, 139] width 334 height 54
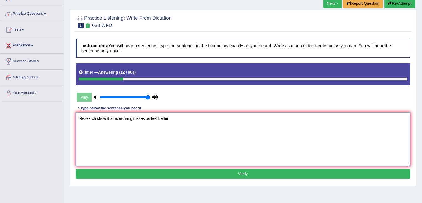
click at [107, 116] on textarea "Research show that exercising makes us feel better" at bounding box center [243, 139] width 334 height 54
click at [185, 117] on textarea "Research show shows that exercising makes us feel better" at bounding box center [243, 139] width 334 height 54
type textarea "Research show shows that exercising makes us feel better."
click at [151, 175] on button "Verify" at bounding box center [243, 173] width 334 height 9
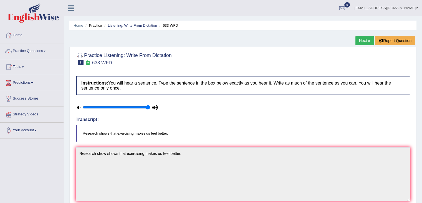
click at [142, 24] on link "Listening: Write From Dictation" at bounding box center [132, 25] width 49 height 4
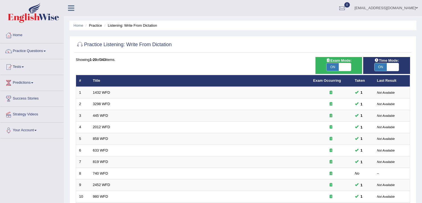
click at [422, 89] on html "Toggle navigation Home Practice Questions Speaking Practice Read Aloud Repeat S…" at bounding box center [211, 101] width 422 height 203
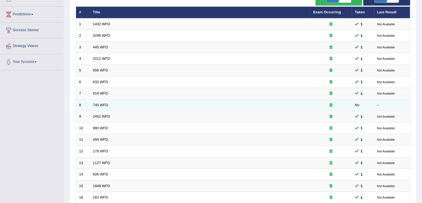
click at [100, 101] on td "740 WFD" at bounding box center [200, 105] width 220 height 12
click at [105, 103] on link "740 WFD" at bounding box center [100, 105] width 15 height 4
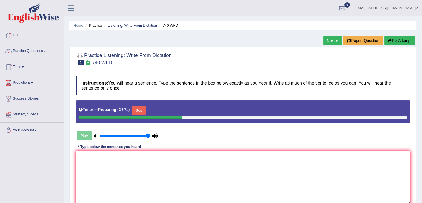
click at [146, 110] on button "Skip" at bounding box center [139, 110] width 14 height 8
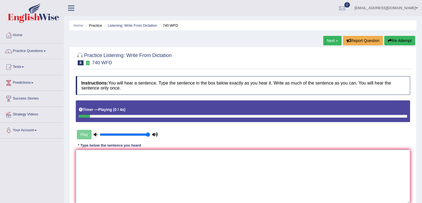
click at [170, 167] on textarea at bounding box center [243, 176] width 334 height 54
click at [123, 155] on textarea "A series of the observation is carried out in the classroom classrooms." at bounding box center [243, 176] width 334 height 54
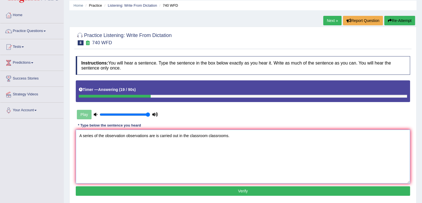
scroll to position [71, 0]
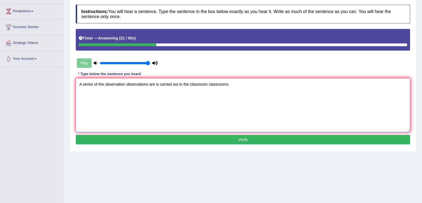
click at [242, 84] on textarea "A series of the observation observations are is carried out in the classroom cl…" at bounding box center [243, 105] width 334 height 54
type textarea "A series of the observation observations are is carried out in the classroom cl…"
click at [237, 135] on button "Verify" at bounding box center [243, 139] width 334 height 9
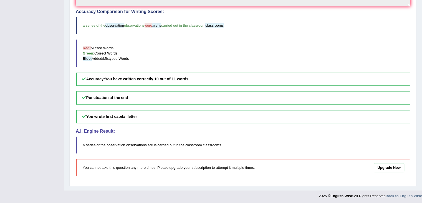
scroll to position [0, 0]
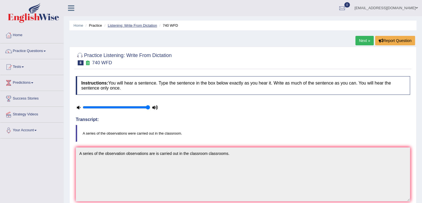
click at [145, 25] on link "Listening: Write From Dictation" at bounding box center [132, 25] width 49 height 4
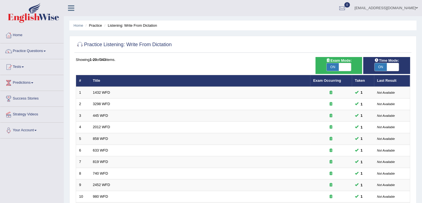
click at [422, 30] on html "Toggle navigation Home Practice Questions Speaking Practice Read Aloud Repeat S…" at bounding box center [211, 101] width 422 height 203
click at [39, 52] on link "Practice Questions" at bounding box center [31, 50] width 63 height 14
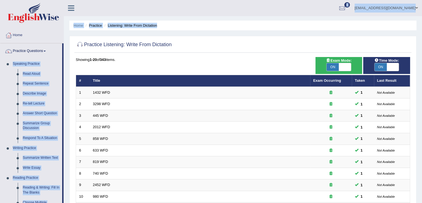
drag, startPoint x: 65, startPoint y: 66, endPoint x: 68, endPoint y: 129, distance: 63.1
click at [69, 130] on div "Toggle navigation Home Practice Questions Speaking Practice Read Aloud Repeat S…" at bounding box center [211, 182] width 422 height 365
click at [55, 85] on link "Repeat Sentence" at bounding box center [41, 84] width 42 height 10
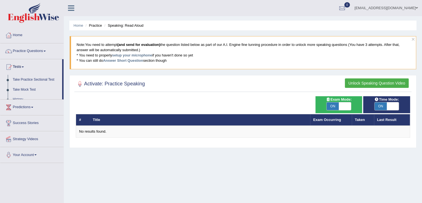
click at [41, 51] on link "Practice Questions" at bounding box center [31, 50] width 63 height 14
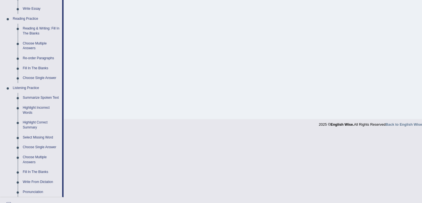
scroll to position [165, 0]
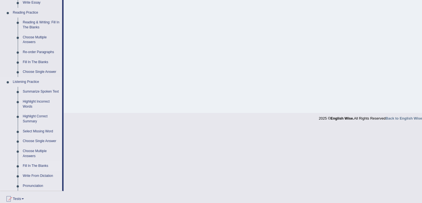
click at [37, 167] on link "Fill In The Blanks" at bounding box center [41, 166] width 42 height 10
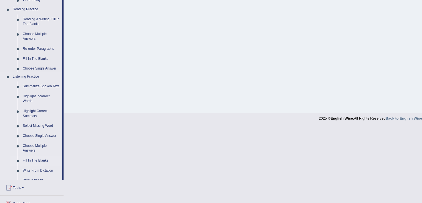
scroll to position [89, 0]
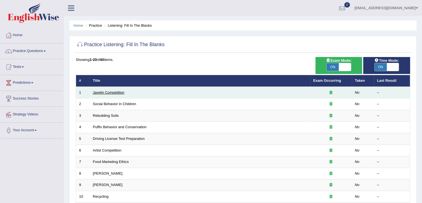
click at [106, 93] on link "Javelin Competition" at bounding box center [108, 92] width 31 height 4
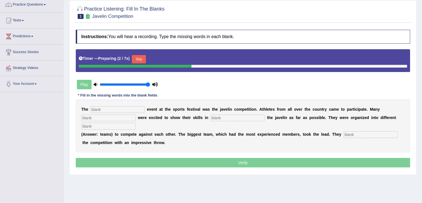
scroll to position [48, 0]
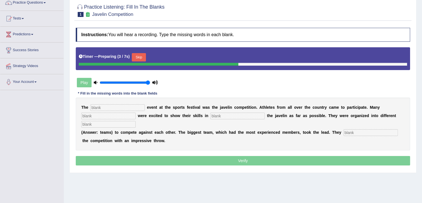
click at [142, 56] on button "Skip" at bounding box center [139, 57] width 14 height 8
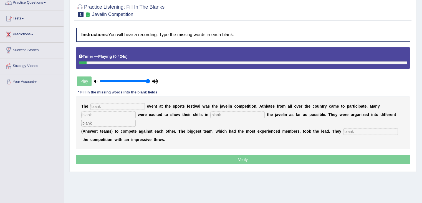
click at [112, 104] on input "text" at bounding box center [117, 106] width 54 height 7
type input "biggest"
click at [114, 115] on input "text" at bounding box center [108, 114] width 54 height 7
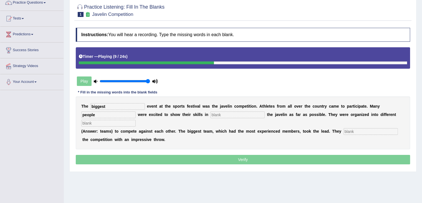
type input "people"
click at [232, 115] on input "text" at bounding box center [237, 114] width 54 height 7
click at [117, 121] on input "text" at bounding box center [108, 123] width 54 height 7
type input "teams"
click at [357, 132] on input "text" at bounding box center [371, 131] width 54 height 7
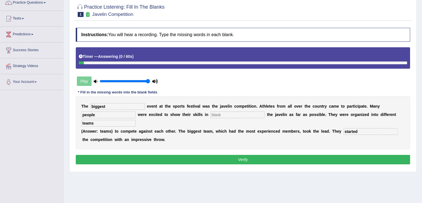
type input "started"
click at [278, 160] on button "Verify" at bounding box center [243, 159] width 334 height 9
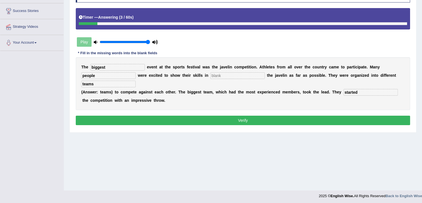
scroll to position [89, 0]
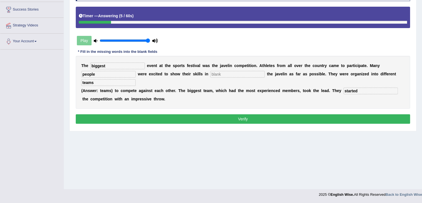
click at [241, 114] on button "Verify" at bounding box center [243, 118] width 334 height 9
click at [222, 73] on input "text" at bounding box center [237, 74] width 54 height 7
type input "forming"
click at [245, 122] on button "Verify" at bounding box center [243, 118] width 334 height 9
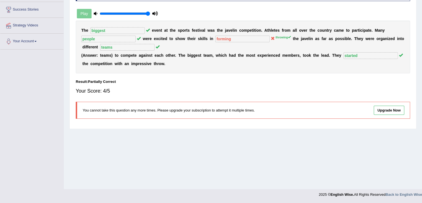
scroll to position [0, 0]
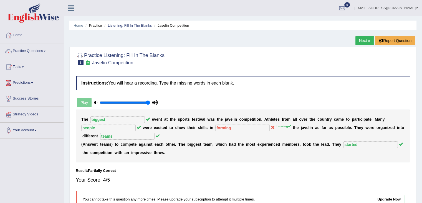
click at [359, 36] on div "Home Practice Listening: Fill In The Blanks Javelin Competition Next » Report Q…" at bounding box center [243, 139] width 358 height 278
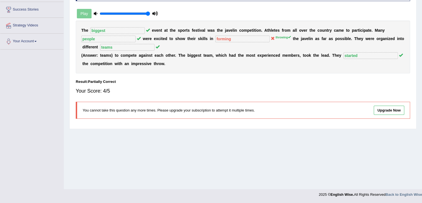
scroll to position [11, 0]
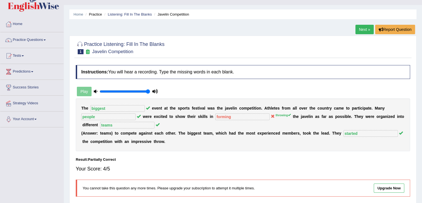
click at [366, 35] on div "Next » Report Question" at bounding box center [386, 30] width 61 height 11
click at [361, 29] on link "Next »" at bounding box center [365, 29] width 18 height 9
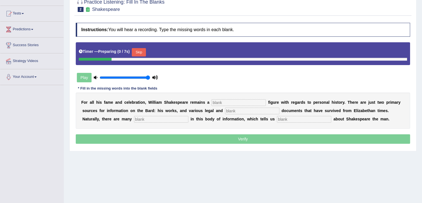
drag, startPoint x: 0, startPoint y: 0, endPoint x: 426, endPoint y: 125, distance: 443.9
click at [422, 125] on html "Toggle navigation Home Practice Questions Speaking Practice Read Aloud Repeat S…" at bounding box center [211, 48] width 422 height 203
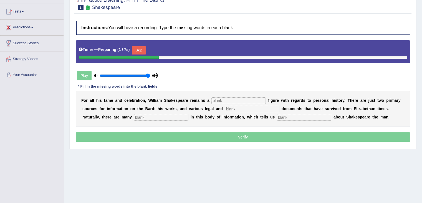
click at [228, 97] on input "text" at bounding box center [238, 100] width 54 height 7
click at [144, 50] on button "Skip" at bounding box center [139, 50] width 14 height 8
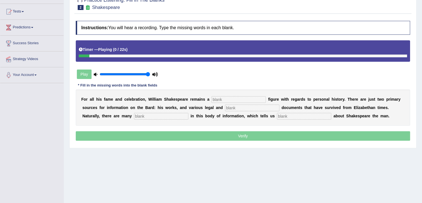
click at [221, 95] on div "F o r a l l h i s f a m e a n d c e l e b r a t i o n , W i l l i a m S h a k e…" at bounding box center [243, 107] width 334 height 36
click at [225, 98] on input "text" at bounding box center [238, 99] width 54 height 7
type input "mysterious"
click at [246, 110] on div "F o r a l l h i s f a m e a n d c e l e b r a t i o n , W i l l i a m S h a k e…" at bounding box center [243, 107] width 334 height 36
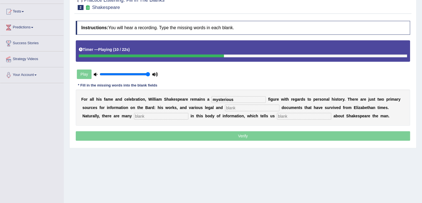
click at [250, 107] on input "text" at bounding box center [252, 107] width 54 height 7
type input "judge"
click at [159, 116] on input "text" at bounding box center [161, 116] width 54 height 7
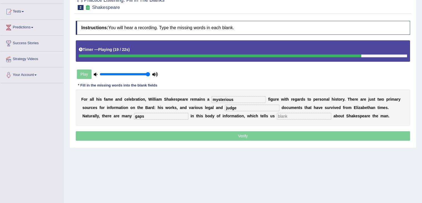
type input "gaps"
click at [299, 114] on input "text" at bounding box center [304, 116] width 54 height 7
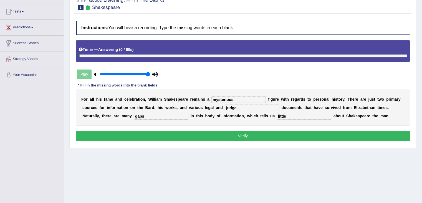
type input "little"
click at [258, 141] on div "Instructions: You will hear a recording. Type the missing words in each blank. …" at bounding box center [242, 81] width 337 height 127
click at [273, 132] on button "Verify" at bounding box center [243, 135] width 334 height 9
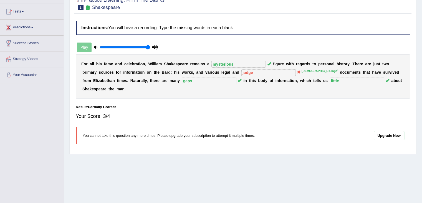
scroll to position [0, 0]
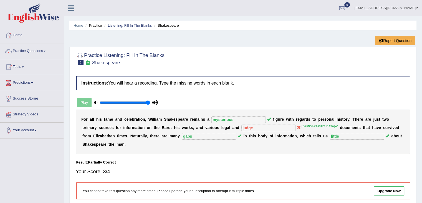
click at [139, 27] on li "Listening: Fill In The Blanks" at bounding box center [127, 25] width 49 height 5
click at [128, 27] on li "Listening: Fill In The Blanks" at bounding box center [127, 25] width 49 height 5
click at [135, 26] on link "Listening: Fill In The Blanks" at bounding box center [130, 25] width 44 height 4
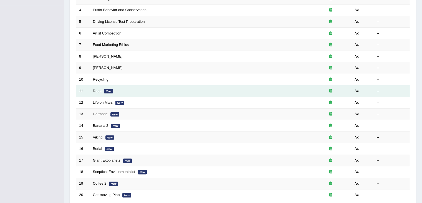
scroll to position [131, 0]
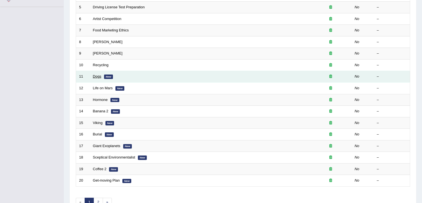
click at [98, 76] on link "Dogs" at bounding box center [97, 76] width 8 height 4
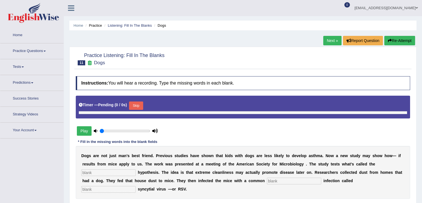
type input "1"
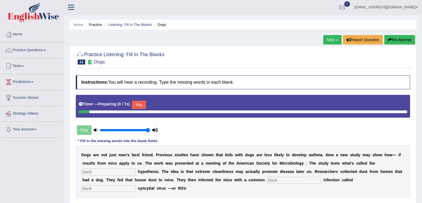
scroll to position [89, 0]
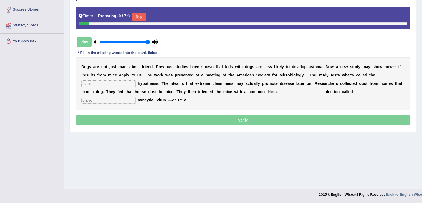
drag, startPoint x: 426, startPoint y: 48, endPoint x: 327, endPoint y: 68, distance: 100.5
click at [422, 110] on html "Toggle navigation Home Practice Questions Speaking Practice Read Aloud Repeat S…" at bounding box center [211, 12] width 422 height 203
click at [142, 17] on button "Skip" at bounding box center [139, 16] width 14 height 8
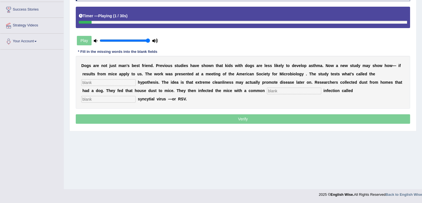
click at [110, 81] on input "text" at bounding box center [108, 82] width 54 height 7
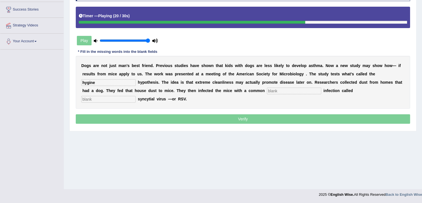
type input "hygine"
click at [288, 90] on input "text" at bounding box center [294, 90] width 54 height 7
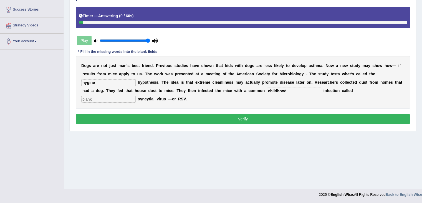
type input "childhood"
click at [119, 99] on input "text" at bounding box center [108, 99] width 54 height 7
type input "resportrial"
click at [92, 83] on input "hygine" at bounding box center [108, 82] width 54 height 7
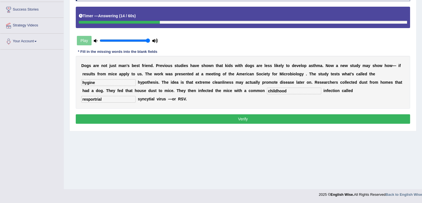
click at [92, 83] on input "hygine" at bounding box center [108, 82] width 54 height 7
type input "hygine"
click at [110, 100] on input "resportrial" at bounding box center [108, 99] width 54 height 7
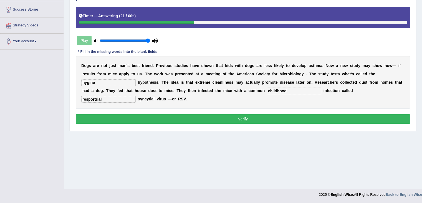
click at [110, 100] on input "resportrial" at bounding box center [108, 99] width 54 height 7
type input "respitorial"
click at [163, 121] on button "Verify" at bounding box center [243, 118] width 334 height 9
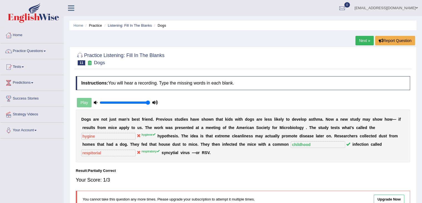
scroll to position [2, 0]
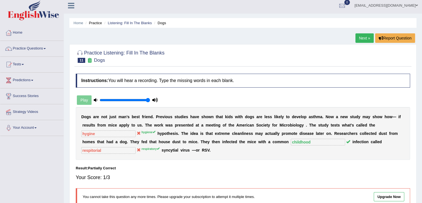
click at [365, 40] on link "Next »" at bounding box center [365, 37] width 18 height 9
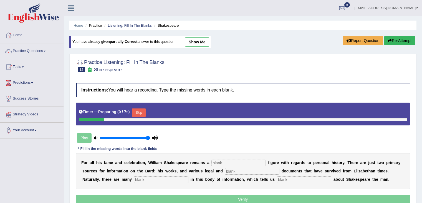
click at [422, 93] on html "Toggle navigation Home Practice Questions Speaking Practice Read Aloud Repeat S…" at bounding box center [211, 101] width 422 height 203
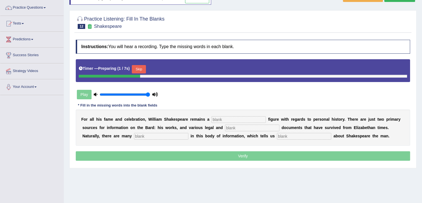
click at [146, 68] on button "Skip" at bounding box center [139, 69] width 14 height 8
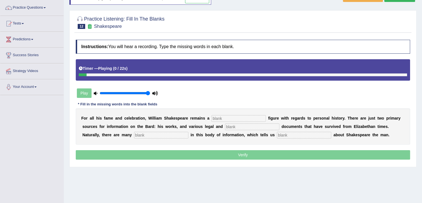
click at [230, 115] on input "text" at bounding box center [238, 118] width 54 height 7
type input "mysterious"
click at [235, 126] on input "text" at bounding box center [252, 126] width 54 height 7
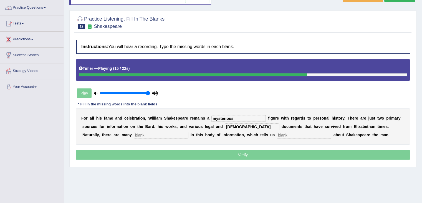
type input "church"
click at [167, 134] on input "text" at bounding box center [161, 135] width 54 height 7
type input "gaps"
click at [301, 133] on input "text" at bounding box center [304, 135] width 54 height 7
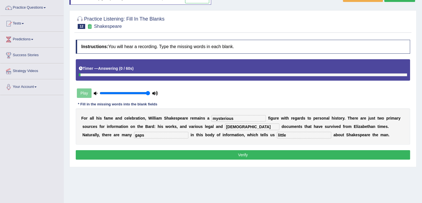
type input "little"
click at [248, 151] on button "Verify" at bounding box center [243, 154] width 334 height 9
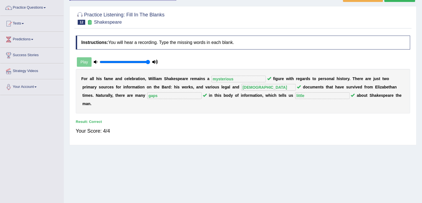
drag, startPoint x: 419, startPoint y: 41, endPoint x: 420, endPoint y: 2, distance: 38.0
click at [420, 2] on div "Home Practice Listening: Fill In The Blanks Shakespeare You have already given …" at bounding box center [243, 96] width 358 height 278
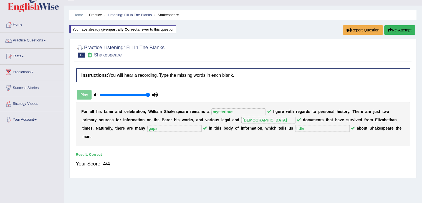
scroll to position [4, 0]
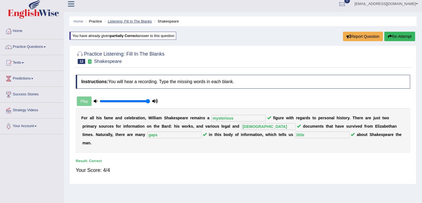
click at [135, 20] on link "Listening: Fill In The Blanks" at bounding box center [130, 21] width 44 height 4
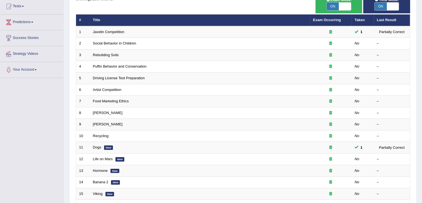
scroll to position [61, 0]
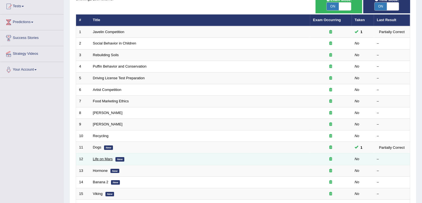
click at [104, 158] on link "Life on Mars" at bounding box center [103, 159] width 20 height 4
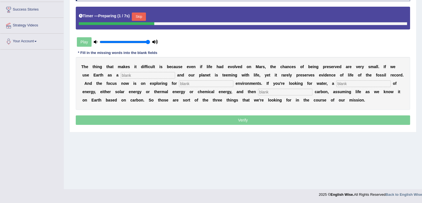
click at [142, 17] on button "Skip" at bounding box center [139, 16] width 14 height 8
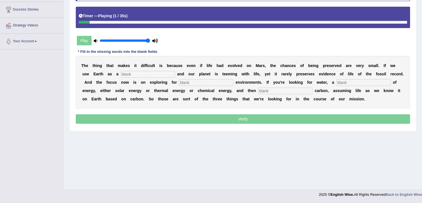
click at [137, 73] on input "text" at bounding box center [148, 74] width 54 height 7
type input "refrence"
click at [196, 82] on input "text" at bounding box center [206, 82] width 54 height 7
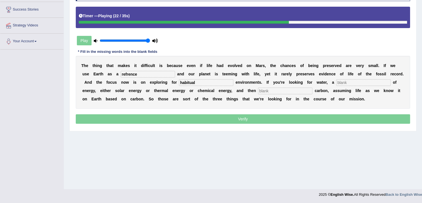
type input "habitual"
click at [355, 80] on input "text" at bounding box center [363, 82] width 54 height 7
type input "source"
click at [284, 90] on input "text" at bounding box center [285, 90] width 54 height 7
type input "organic"
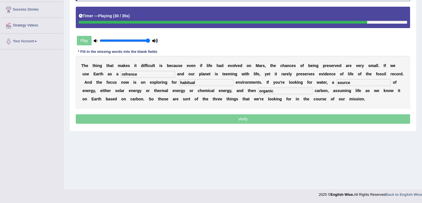
click at [159, 72] on input "refrence" at bounding box center [148, 74] width 54 height 7
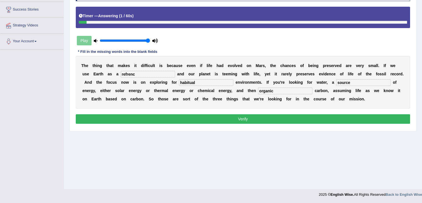
type input "refrence"
click at [239, 118] on button "Verify" at bounding box center [243, 118] width 334 height 9
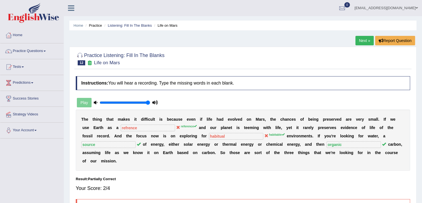
click at [357, 39] on div "Home Practice Listening: Fill In The Blanks Life on Mars Next » Report Question…" at bounding box center [243, 139] width 358 height 278
click at [122, 26] on link "Listening: Fill In The Blanks" at bounding box center [130, 25] width 44 height 4
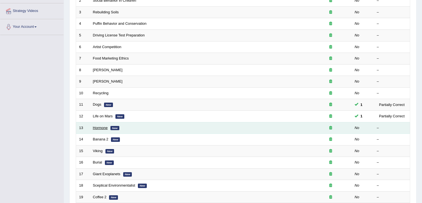
click at [99, 126] on link "Hormone" at bounding box center [100, 127] width 15 height 4
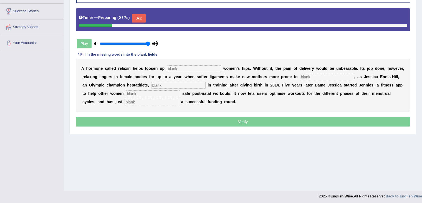
drag, startPoint x: 426, startPoint y: 113, endPoint x: 426, endPoint y: 128, distance: 15.5
click at [422, 115] on html "Toggle navigation Home Practice Questions Speaking Practice Read Aloud Repeat S…" at bounding box center [211, 14] width 422 height 203
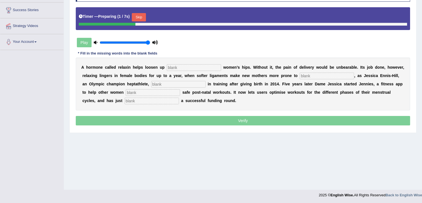
click at [189, 70] on div "A h o r m o n e c a l l e d r e l a x i n h e l p s l o o s e n u p w o m e n ’…" at bounding box center [243, 83] width 334 height 53
click at [192, 65] on input "text" at bounding box center [194, 67] width 54 height 7
click at [144, 15] on button "Skip" at bounding box center [139, 17] width 14 height 8
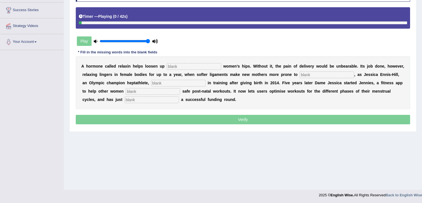
click at [194, 65] on input "text" at bounding box center [194, 66] width 54 height 7
type input "pregnant"
click at [303, 74] on input "text" at bounding box center [327, 74] width 54 height 7
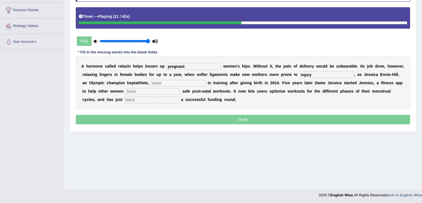
type input "injury"
click at [162, 81] on input "text" at bounding box center [178, 83] width 54 height 7
type input "discovered"
click at [165, 94] on div "A h o r m o n e c a l l e d r e l a x i n h e l p s l o o s e n u p pregnant w …" at bounding box center [243, 82] width 334 height 53
click at [169, 90] on input "text" at bounding box center [153, 91] width 54 height 7
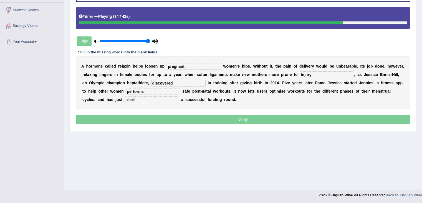
type input "performs"
click at [171, 100] on input "text" at bounding box center [152, 99] width 54 height 7
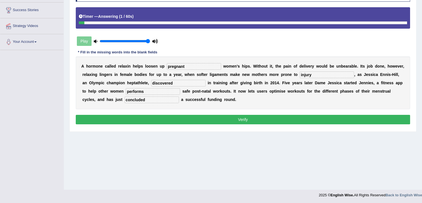
type input "concluded"
click at [223, 118] on button "Verify" at bounding box center [243, 119] width 334 height 9
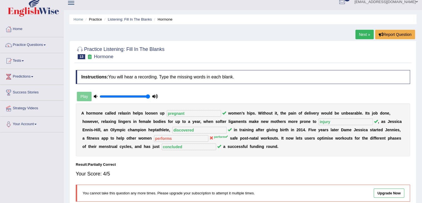
scroll to position [1, 0]
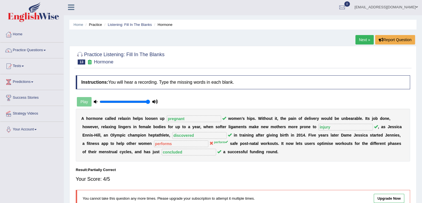
click at [133, 27] on li "Listening: Fill In The Blanks" at bounding box center [127, 24] width 49 height 5
click at [140, 23] on link "Listening: Fill In The Blanks" at bounding box center [130, 24] width 44 height 4
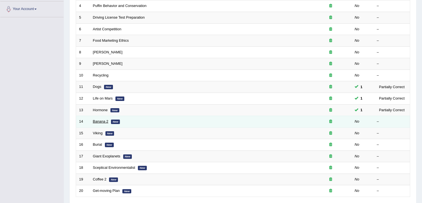
click at [100, 119] on link "Banana 2" at bounding box center [101, 121] width 16 height 4
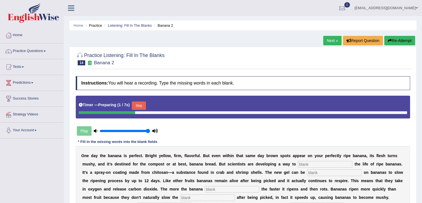
click at [139, 105] on button "Skip" at bounding box center [139, 105] width 14 height 8
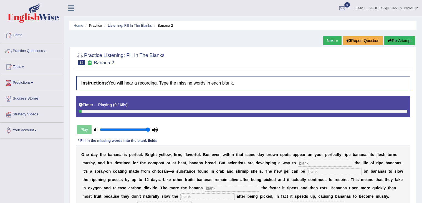
click at [304, 163] on input "text" at bounding box center [325, 163] width 54 height 7
type input "extend"
click at [319, 171] on input "text" at bounding box center [334, 171] width 54 height 7
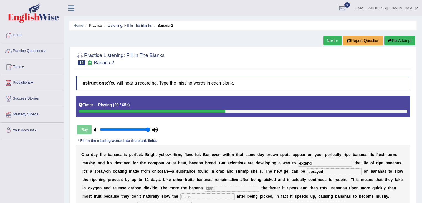
type input "sprayed"
click at [227, 189] on input "text" at bounding box center [232, 188] width 54 height 7
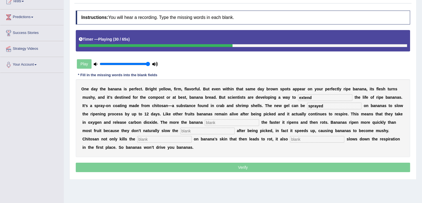
scroll to position [67, 0]
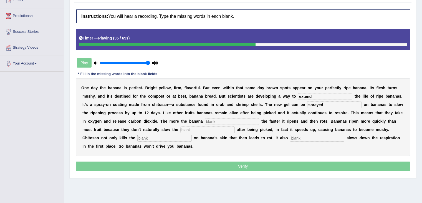
click at [214, 119] on input "text" at bounding box center [232, 121] width 54 height 7
type input "breathes"
click at [202, 127] on input "text" at bounding box center [207, 129] width 54 height 7
type input "respiration"
click at [169, 138] on input "text" at bounding box center [164, 138] width 54 height 7
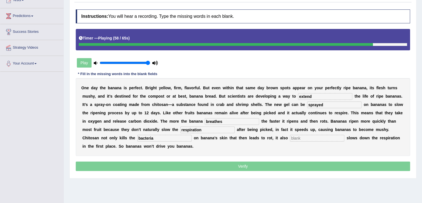
type input "bacteria"
click at [300, 136] on input "text" at bounding box center [317, 138] width 54 height 7
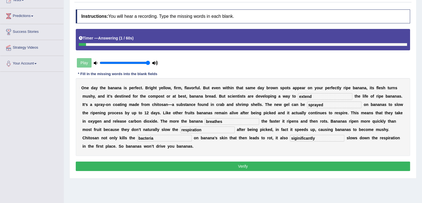
type input "siginificantly"
click at [235, 121] on input "breathes" at bounding box center [232, 121] width 54 height 7
type input "breeze"
click at [243, 164] on button "Verify" at bounding box center [243, 165] width 334 height 9
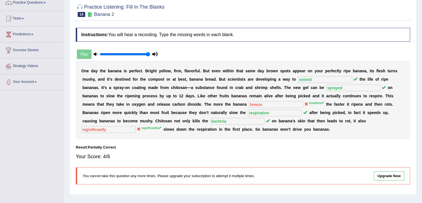
scroll to position [0, 0]
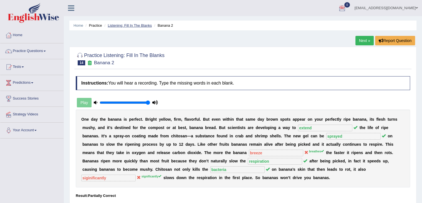
click at [142, 26] on link "Listening: Fill In The Blanks" at bounding box center [130, 25] width 44 height 4
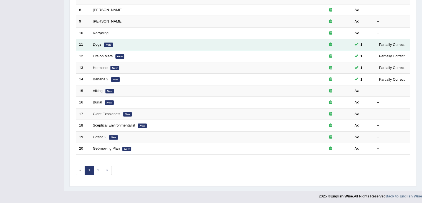
click at [97, 44] on link "Dogs" at bounding box center [97, 44] width 8 height 4
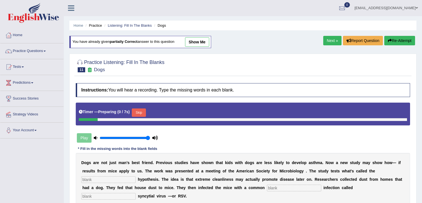
click at [422, 89] on html "Toggle navigation Home Practice Questions Speaking Practice Read Aloud Repeat S…" at bounding box center [211, 101] width 422 height 203
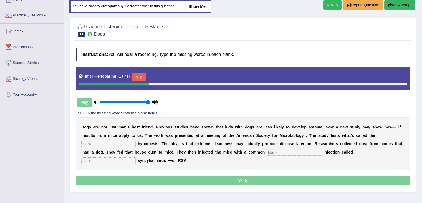
click at [141, 76] on button "Skip" at bounding box center [139, 77] width 14 height 8
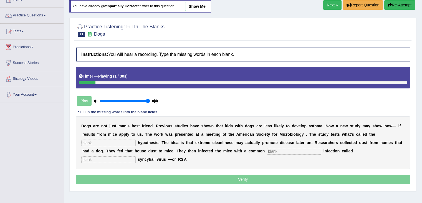
click at [99, 140] on input "text" at bounding box center [108, 142] width 54 height 7
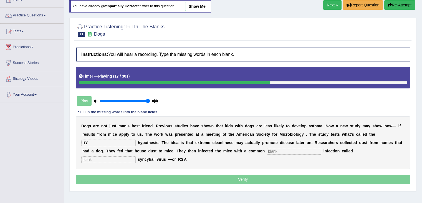
type input "H"
type input "hygiene"
click at [280, 149] on input "text" at bounding box center [294, 151] width 54 height 7
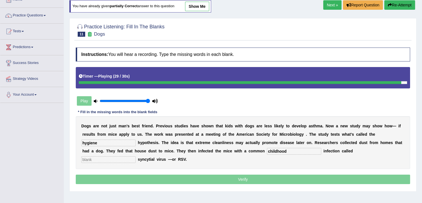
type input "childhood"
click at [122, 157] on input "text" at bounding box center [108, 159] width 54 height 7
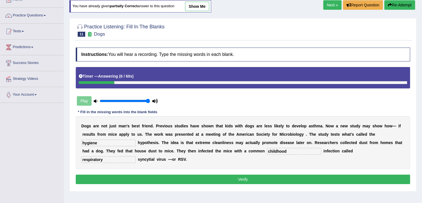
click at [105, 139] on input "hygiene" at bounding box center [108, 142] width 54 height 7
click at [100, 158] on input "respiratory" at bounding box center [108, 159] width 54 height 7
click at [100, 158] on input "r" at bounding box center [108, 159] width 54 height 7
click at [100, 158] on input "respirotory" at bounding box center [108, 159] width 54 height 7
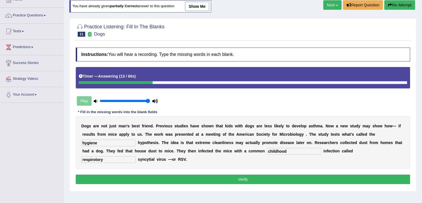
click at [100, 158] on input "respirotory" at bounding box center [108, 159] width 54 height 7
type input "respiratory"
click at [178, 175] on button "Verify" at bounding box center [243, 178] width 334 height 9
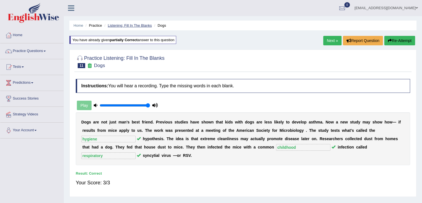
click at [125, 26] on link "Listening: Fill In The Blanks" at bounding box center [130, 25] width 44 height 4
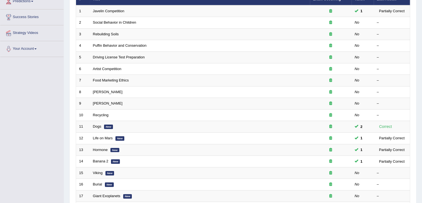
scroll to position [105, 0]
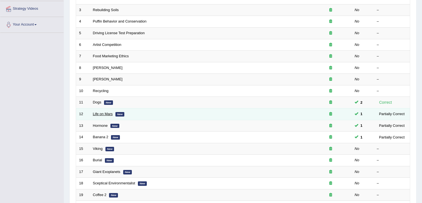
click at [100, 113] on link "Life on Mars" at bounding box center [103, 114] width 20 height 4
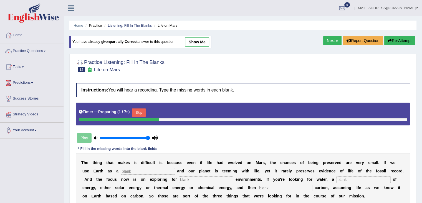
click at [142, 112] on button "Skip" at bounding box center [139, 112] width 14 height 8
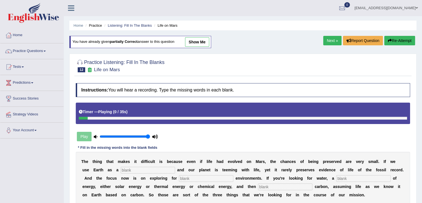
click at [141, 167] on input "text" at bounding box center [148, 170] width 54 height 7
type input "refrence"
click at [193, 177] on input "text" at bounding box center [206, 178] width 54 height 7
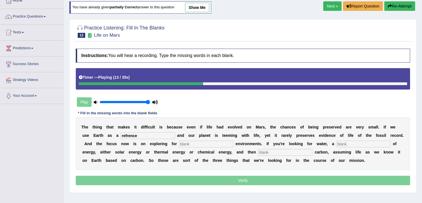
scroll to position [49, 0]
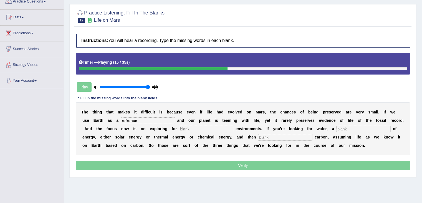
click at [184, 126] on input "text" at bounding box center [206, 128] width 54 height 7
type input "habitual"
click at [345, 127] on input "text" at bounding box center [363, 128] width 54 height 7
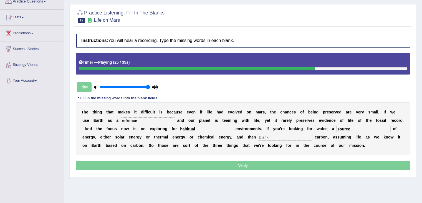
type input "source"
click at [282, 137] on input "text" at bounding box center [285, 137] width 54 height 7
type input "organic"
click at [212, 127] on input "habitual" at bounding box center [206, 128] width 54 height 7
click at [135, 120] on input "refrence" at bounding box center [148, 120] width 54 height 7
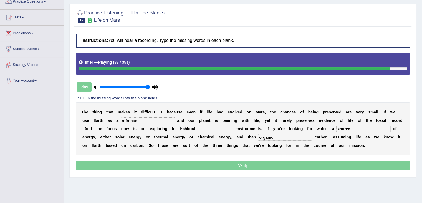
click at [135, 120] on input "refrence" at bounding box center [148, 120] width 54 height 7
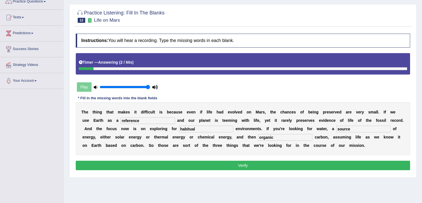
type input "reference"
click at [267, 171] on div "Instructions: You will hear a recording. Type the missing words in each blank. …" at bounding box center [242, 102] width 337 height 143
click at [271, 168] on button "Verify" at bounding box center [243, 164] width 334 height 9
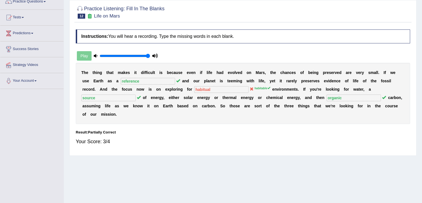
click at [422, 39] on html "Toggle navigation Home Practice Questions Speaking Practice Read Aloud Repeat S…" at bounding box center [211, 52] width 422 height 203
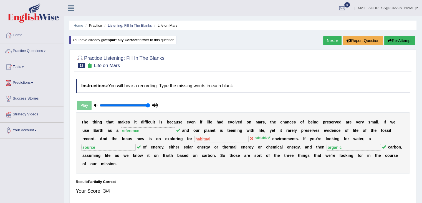
click at [133, 27] on link "Listening: Fill In The Blanks" at bounding box center [130, 25] width 44 height 4
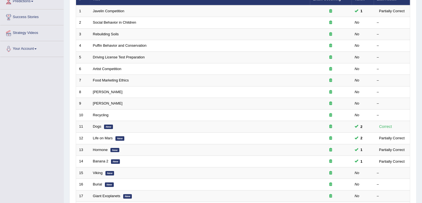
scroll to position [90, 0]
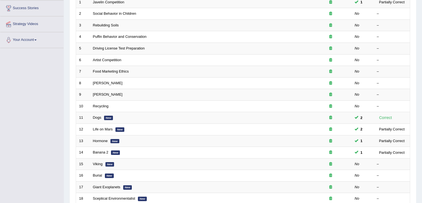
drag, startPoint x: 426, startPoint y: 74, endPoint x: 426, endPoint y: 121, distance: 47.7
click at [422, 112] on html "Toggle navigation Home Practice Questions Speaking Practice Read Aloud Repeat S…" at bounding box center [211, 11] width 422 height 203
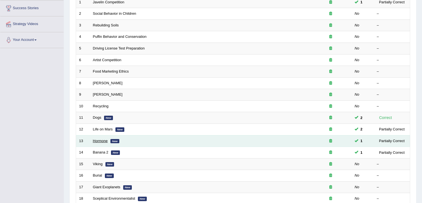
click at [100, 138] on link "Hormone" at bounding box center [100, 140] width 15 height 4
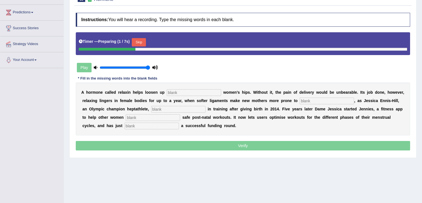
click at [144, 39] on button "Skip" at bounding box center [139, 42] width 14 height 8
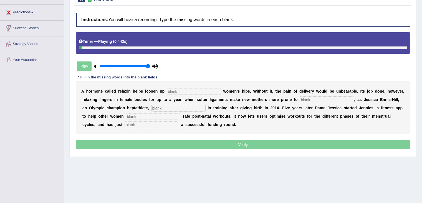
click at [201, 88] on input "text" at bounding box center [194, 91] width 54 height 7
type input "pregnant"
click at [326, 101] on input "text" at bounding box center [327, 99] width 54 height 7
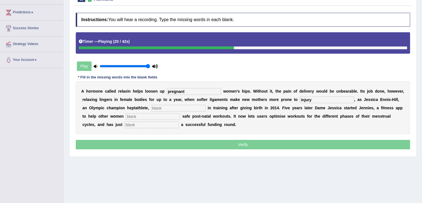
type input "injury"
click at [163, 105] on input "text" at bounding box center [178, 108] width 54 height 7
type input "discovered"
click at [167, 118] on input "text" at bounding box center [153, 116] width 54 height 7
type input "perform"
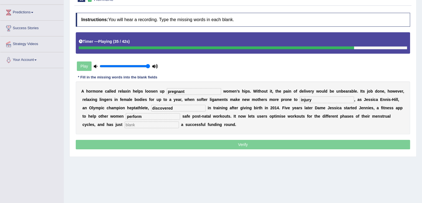
click at [155, 124] on input "text" at bounding box center [152, 124] width 54 height 7
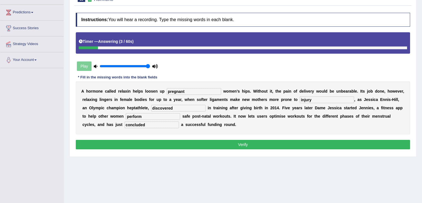
type input "concluded"
click at [210, 141] on button "Verify" at bounding box center [243, 144] width 334 height 9
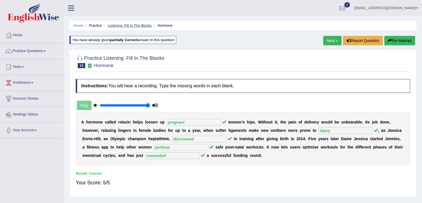
click at [131, 25] on link "Listening: Fill In The Blanks" at bounding box center [130, 25] width 44 height 4
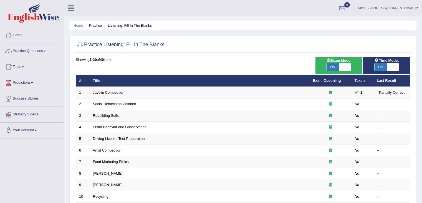
scroll to position [115, 0]
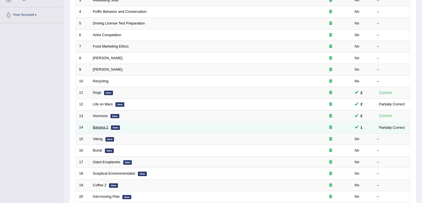
click at [101, 126] on link "Banana 2" at bounding box center [101, 127] width 16 height 4
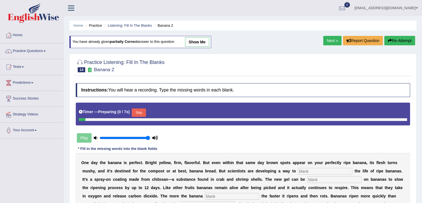
scroll to position [50, 0]
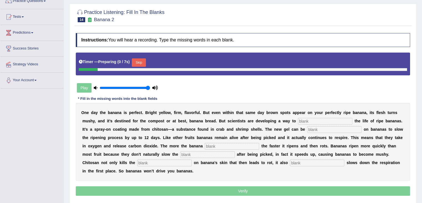
drag, startPoint x: 426, startPoint y: 67, endPoint x: 426, endPoint y: 109, distance: 42.2
click at [422, 109] on html "Toggle navigation Home Practice Questions Speaking Practice Read Aloud Repeat S…" at bounding box center [211, 51] width 422 height 203
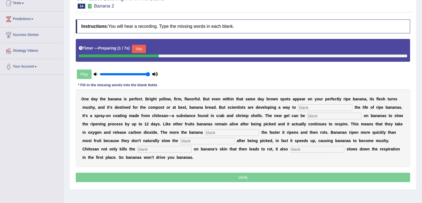
click at [139, 49] on button "Skip" at bounding box center [139, 49] width 14 height 8
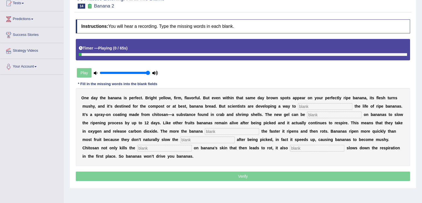
click at [310, 100] on div "O n e d a y t h e b a n a n a i s p e r f e c t . B r i g h t y e l l o w , f i…" at bounding box center [243, 127] width 334 height 78
click at [312, 103] on input "text" at bounding box center [325, 106] width 54 height 7
click at [324, 112] on input "text" at bounding box center [334, 114] width 54 height 7
drag, startPoint x: 322, startPoint y: 101, endPoint x: 324, endPoint y: 105, distance: 4.3
click at [324, 105] on div "O n e d a y t h e b a n a n a i s p e r f e c t . B r i g h t y e l l o w , f i…" at bounding box center [243, 127] width 334 height 78
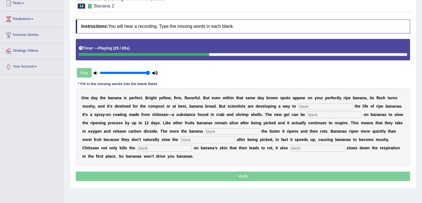
click at [324, 105] on input "text" at bounding box center [325, 106] width 54 height 7
type input "expand"
click at [323, 116] on input "text" at bounding box center [334, 114] width 54 height 7
type input "sprayed"
click at [220, 129] on input "text" at bounding box center [232, 131] width 54 height 7
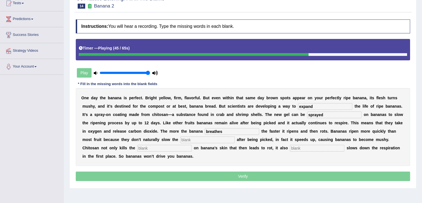
type input "breathes"
click at [214, 137] on input "text" at bounding box center [207, 139] width 54 height 7
type input "respiration"
click at [166, 150] on input "text" at bounding box center [164, 148] width 54 height 7
type input "bacteria"
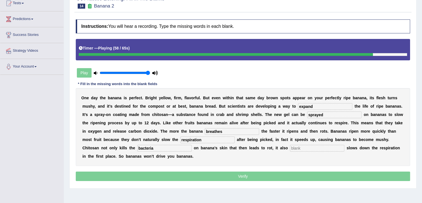
click at [314, 147] on input "text" at bounding box center [317, 148] width 54 height 7
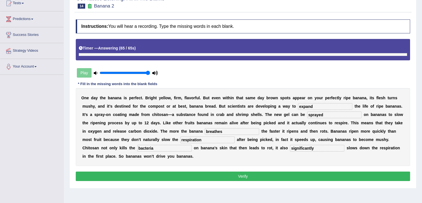
type input "significantly"
click at [241, 131] on input "breathes" at bounding box center [232, 131] width 54 height 7
click at [246, 173] on button "Verify" at bounding box center [243, 175] width 334 height 9
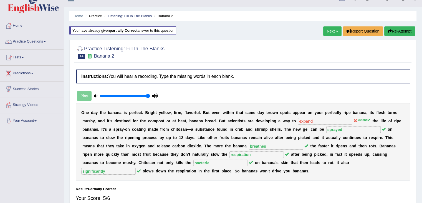
scroll to position [9, 0]
click at [122, 16] on link "Listening: Fill In The Blanks" at bounding box center [130, 16] width 44 height 4
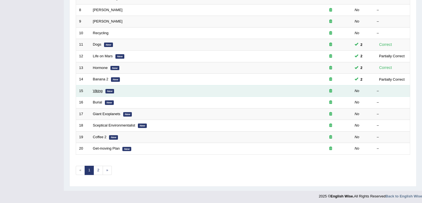
click at [97, 89] on link "Viking" at bounding box center [98, 91] width 10 height 4
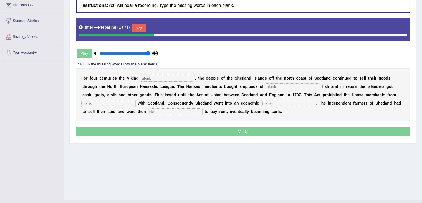
click at [138, 29] on button "Skip" at bounding box center [139, 28] width 14 height 8
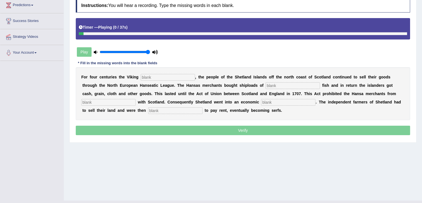
click at [163, 74] on input "text" at bounding box center [168, 77] width 54 height 7
type input "declined"
click at [286, 87] on input "text" at bounding box center [293, 85] width 54 height 7
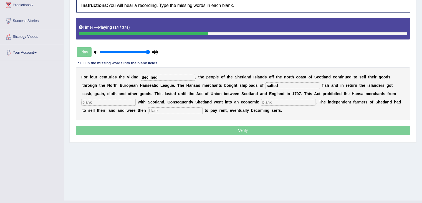
type input "salted"
click at [116, 103] on input "text" at bounding box center [108, 102] width 54 height 7
type input "treating"
click at [280, 101] on input "text" at bounding box center [288, 102] width 54 height 7
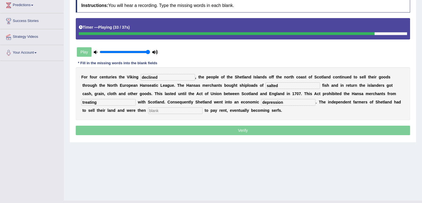
type input "depression"
click at [163, 107] on input "text" at bounding box center [175, 110] width 54 height 7
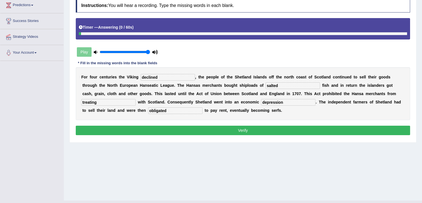
type input "obligated"
click at [233, 131] on button "Verify" at bounding box center [243, 129] width 334 height 9
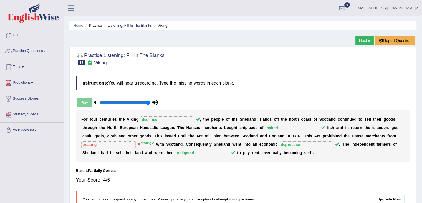
click at [122, 26] on link "Listening: Fill In The Blanks" at bounding box center [130, 25] width 44 height 4
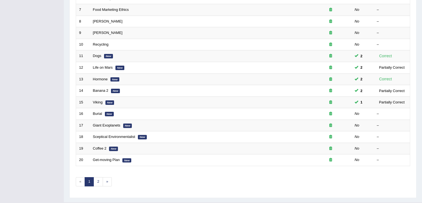
scroll to position [153, 0]
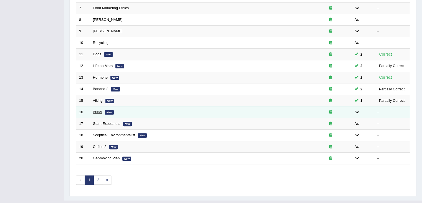
click at [101, 110] on link "Burial" at bounding box center [97, 112] width 9 height 4
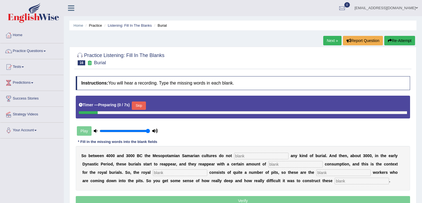
scroll to position [89, 0]
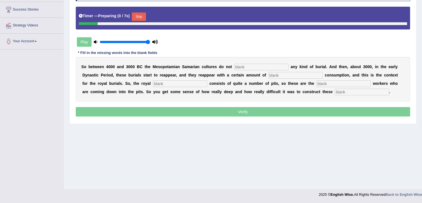
click at [422, 114] on html "Toggle navigation Home Practice Questions Speaking Practice Read Aloud Repeat S…" at bounding box center [211, 12] width 422 height 203
click at [136, 19] on button "Skip" at bounding box center [139, 16] width 14 height 8
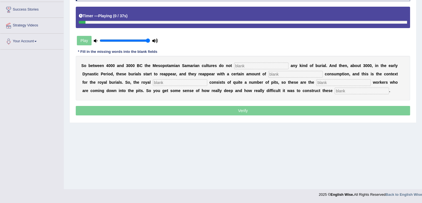
click at [269, 66] on input "text" at bounding box center [261, 65] width 54 height 7
type input "practice"
click at [283, 74] on input "text" at bounding box center [295, 74] width 54 height 7
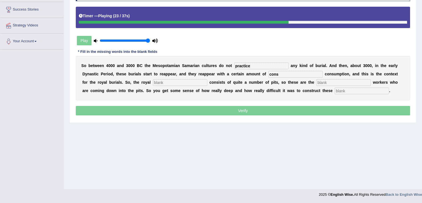
type input "cons"
click at [180, 83] on input "text" at bounding box center [180, 82] width 54 height 7
click at [327, 80] on input "text" at bounding box center [343, 82] width 54 height 7
type input "escavation"
click at [354, 89] on input "text" at bounding box center [362, 90] width 54 height 7
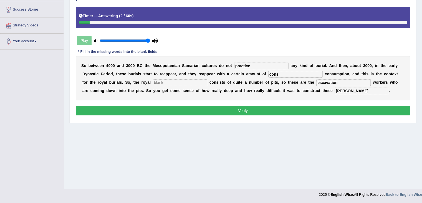
type input "chambers"
click at [283, 111] on button "Verify" at bounding box center [243, 110] width 334 height 9
click at [201, 80] on input "text" at bounding box center [180, 82] width 54 height 7
type input "partner"
click at [290, 72] on input "cons" at bounding box center [295, 74] width 54 height 7
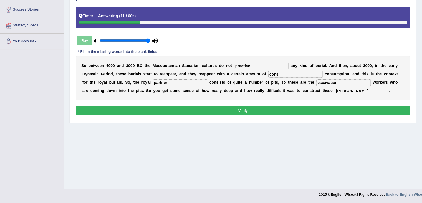
click at [241, 110] on button "Verify" at bounding box center [243, 110] width 334 height 9
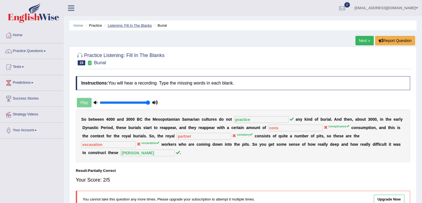
click at [132, 27] on link "Listening: Fill In The Blanks" at bounding box center [130, 25] width 44 height 4
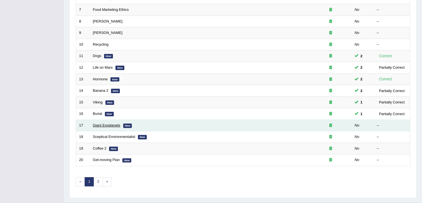
click at [104, 124] on link "Giant Exoplanets" at bounding box center [106, 125] width 27 height 4
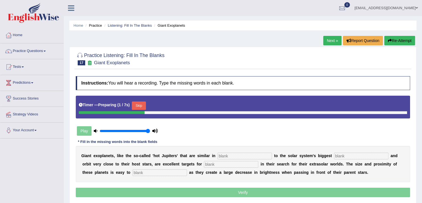
click at [140, 104] on button "Skip" at bounding box center [139, 105] width 14 height 8
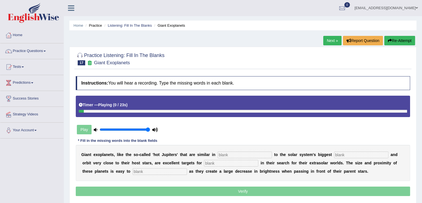
click at [247, 153] on input "text" at bounding box center [245, 154] width 54 height 7
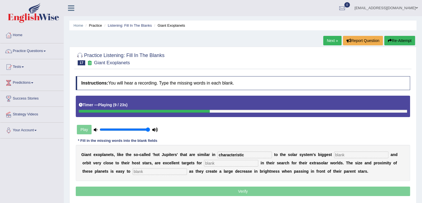
type input "characteristic"
click at [362, 151] on input "text" at bounding box center [361, 154] width 54 height 7
type input "planet"
click at [249, 163] on input "as" at bounding box center [231, 163] width 54 height 7
type input "astronomers"
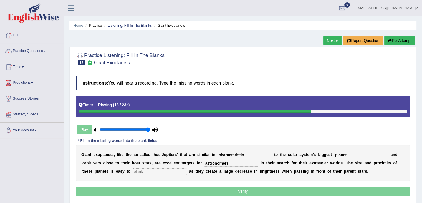
click at [169, 172] on input "text" at bounding box center [160, 171] width 54 height 7
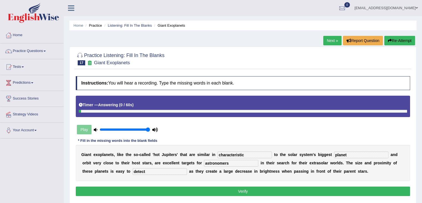
type input "detect"
click at [234, 158] on div "G i a n t e x o p l a n e t s , l i k e t h e s o - c a l l e d ' h o t J u p i…" at bounding box center [243, 163] width 334 height 36
drag, startPoint x: 234, startPoint y: 158, endPoint x: 234, endPoint y: 162, distance: 4.2
click at [234, 162] on div "G i a n t e x o p l a n e t s , l i k e t h e s o - c a l l e d ' h o t J u p i…" at bounding box center [243, 163] width 334 height 36
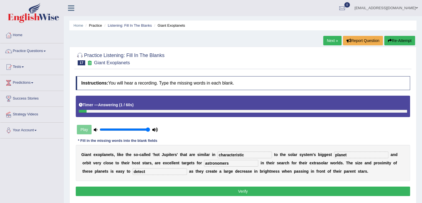
click at [234, 162] on input "astronomers" at bounding box center [231, 163] width 54 height 7
click at [234, 162] on input "a" at bounding box center [231, 163] width 54 height 7
type input "astronomers"
click at [235, 191] on button "Verify" at bounding box center [243, 190] width 334 height 9
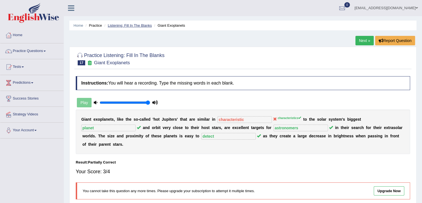
click at [123, 24] on link "Listening: Fill In The Blanks" at bounding box center [130, 25] width 44 height 4
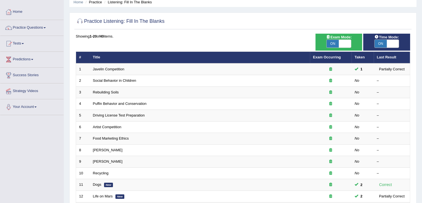
scroll to position [23, 0]
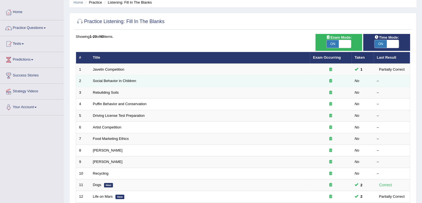
click at [126, 77] on td "Social Behavior in Children" at bounding box center [200, 81] width 220 height 12
click at [116, 80] on link "Social Behavior in Children" at bounding box center [114, 81] width 43 height 4
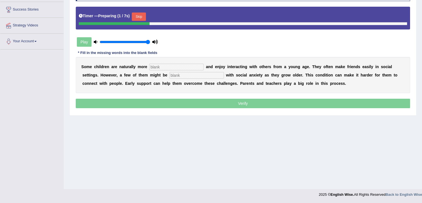
click at [137, 16] on button "Skip" at bounding box center [139, 16] width 14 height 8
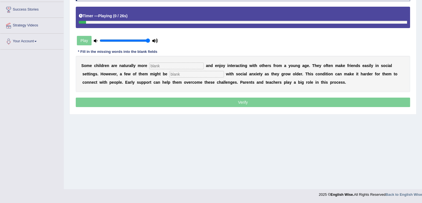
click at [191, 61] on div "S o m e c h i l d r e n a r e n a t u r a l l y m o r e a n d e n j o y i n t e…" at bounding box center [243, 74] width 334 height 36
click at [190, 65] on input "text" at bounding box center [176, 65] width 54 height 7
type input "sociable"
click at [200, 75] on input "text" at bounding box center [197, 74] width 54 height 7
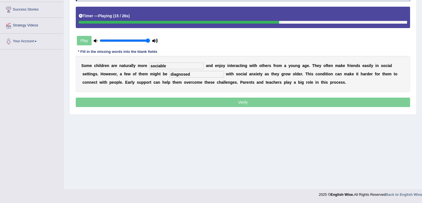
click at [189, 74] on input "diagnosed" at bounding box center [197, 74] width 54 height 7
click at [183, 75] on input "diagonised" at bounding box center [197, 74] width 54 height 7
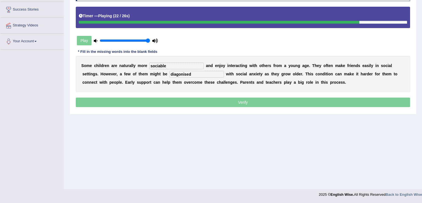
click at [183, 75] on input "diagonised" at bounding box center [197, 74] width 54 height 7
type input "diagnosed"
click at [162, 62] on input "sociable" at bounding box center [176, 65] width 54 height 7
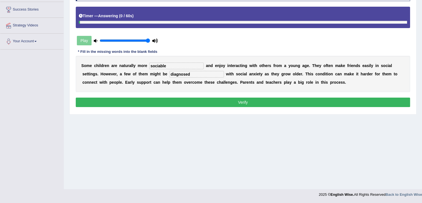
click at [162, 62] on input "sociable" at bounding box center [176, 65] width 54 height 7
drag, startPoint x: 202, startPoint y: 94, endPoint x: 209, endPoint y: 98, distance: 7.5
click at [209, 98] on div "Instructions: You will hear a recording. Type the missing words in each blank. …" at bounding box center [242, 47] width 337 height 127
click at [209, 98] on button "Verify" at bounding box center [243, 101] width 334 height 9
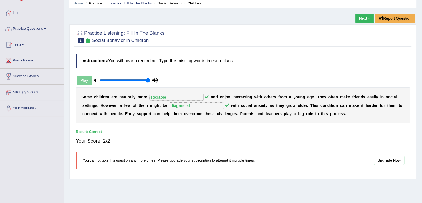
scroll to position [20, 0]
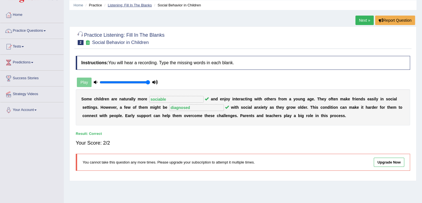
click at [126, 6] on link "Listening: Fill In The Blanks" at bounding box center [130, 5] width 44 height 4
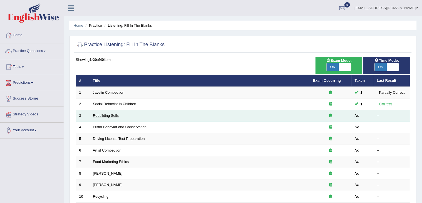
click at [103, 114] on link "Rebuilding Soils" at bounding box center [106, 115] width 26 height 4
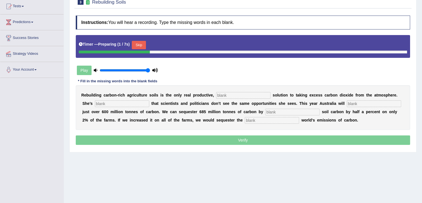
click at [144, 44] on button "Skip" at bounding box center [139, 45] width 14 height 8
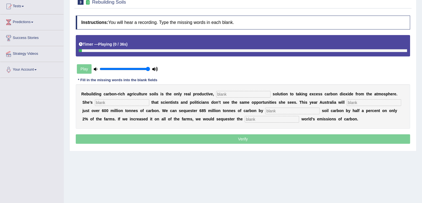
click at [243, 91] on input "text" at bounding box center [243, 94] width 54 height 7
type input "permanent"
click at [135, 101] on input "text" at bounding box center [122, 102] width 54 height 7
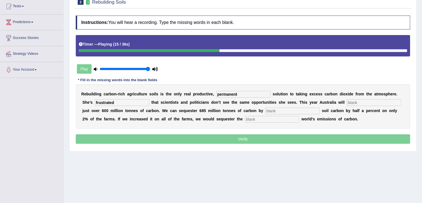
type input "frustrated"
click at [357, 100] on input "text" at bounding box center [374, 102] width 54 height 7
type input "admit"
click at [302, 107] on input "text" at bounding box center [292, 110] width 54 height 7
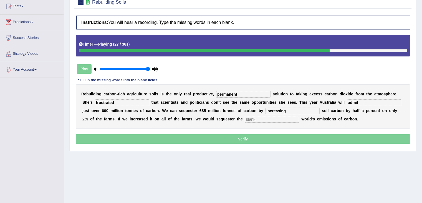
type input "increasing"
click at [276, 120] on input "text" at bounding box center [272, 119] width 54 height 7
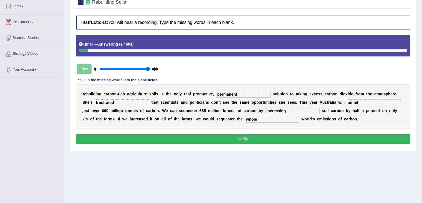
type input "whole"
click at [264, 139] on button "Verify" at bounding box center [243, 138] width 334 height 9
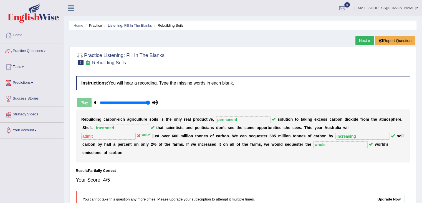
click at [142, 28] on li "Listening: Fill In The Blanks" at bounding box center [127, 25] width 49 height 5
click at [138, 26] on link "Listening: Fill In The Blanks" at bounding box center [130, 25] width 44 height 4
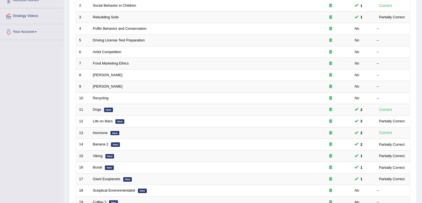
click at [422, 92] on html "Toggle navigation Home Practice Questions Speaking Practice Read Aloud Repeat S…" at bounding box center [211, 3] width 422 height 203
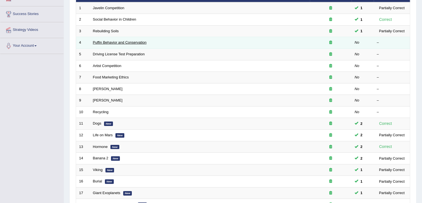
click at [135, 43] on link "Puffin Behavior and Conservation" at bounding box center [120, 42] width 54 height 4
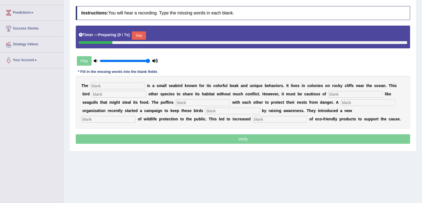
scroll to position [75, 0]
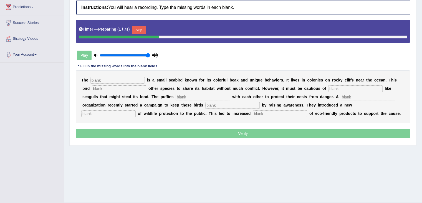
click at [143, 27] on button "Skip" at bounding box center [139, 30] width 14 height 8
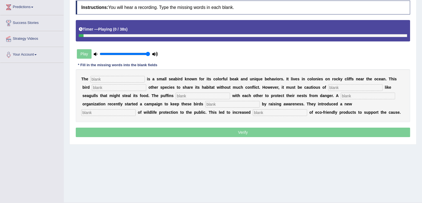
click at [110, 78] on input "text" at bounding box center [117, 79] width 54 height 7
type input "per"
click at [133, 91] on div "T h e per i s a s m a l l s e a b i r d k n o w n f o r i t s c o l o r f u l b…" at bounding box center [243, 95] width 334 height 53
click at [136, 85] on input "text" at bounding box center [119, 87] width 54 height 7
type input "allows"
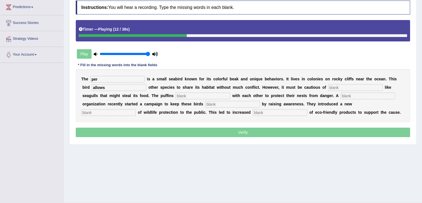
click at [205, 93] on input "text" at bounding box center [203, 95] width 54 height 7
click at [107, 77] on input "per" at bounding box center [117, 79] width 54 height 7
type input "puffins"
click at [193, 95] on input "text" at bounding box center [203, 95] width 54 height 7
type input "collobrate"
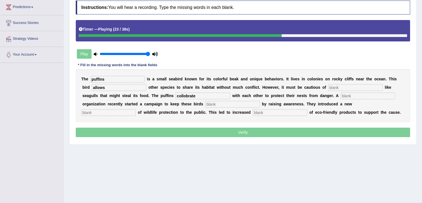
click at [368, 97] on input "text" at bounding box center [368, 95] width 54 height 7
type input "cooperate"
click at [224, 106] on input "text" at bounding box center [232, 104] width 54 height 7
click at [228, 105] on input "text" at bounding box center [232, 104] width 54 height 7
type input "c"
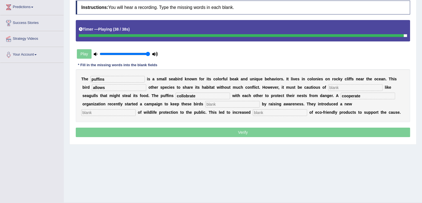
click at [263, 112] on input "text" at bounding box center [280, 112] width 54 height 7
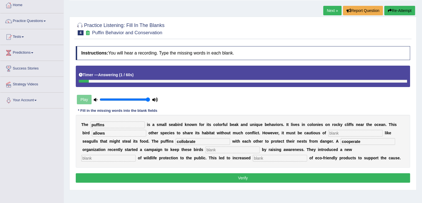
scroll to position [21, 0]
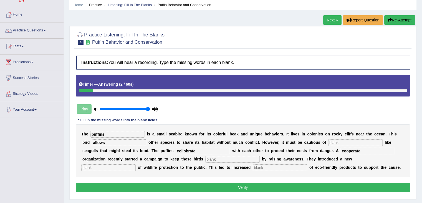
click at [404, 19] on button "Re-Attempt" at bounding box center [399, 19] width 31 height 9
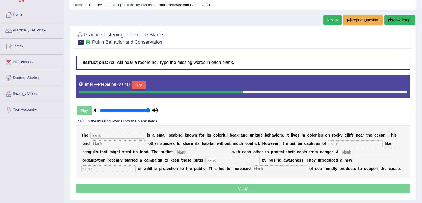
click at [139, 82] on button "Skip" at bounding box center [139, 85] width 14 height 8
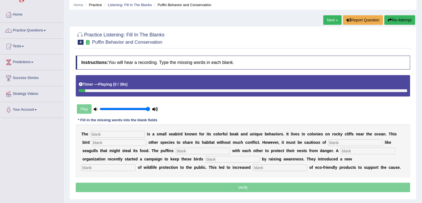
click at [110, 131] on input "text" at bounding box center [117, 134] width 54 height 7
type input "["
type input "puffin"
click at [121, 142] on input "text" at bounding box center [119, 142] width 54 height 7
type input "allows"
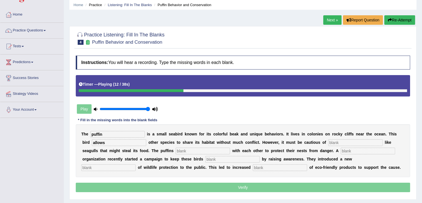
click at [335, 140] on input "text" at bounding box center [355, 142] width 54 height 7
type input "preddators"
click at [211, 150] on input "text" at bounding box center [203, 150] width 54 height 7
type input "collobrate"
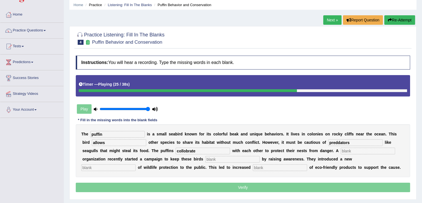
drag, startPoint x: 365, startPoint y: 153, endPoint x: 370, endPoint y: 148, distance: 6.7
click at [370, 148] on input "text" at bounding box center [368, 150] width 54 height 7
type input "corprate"
click at [235, 159] on input "text" at bounding box center [232, 159] width 54 height 7
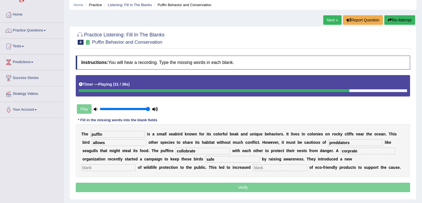
type input "safe"
click at [130, 165] on input "text" at bounding box center [108, 167] width 54 height 7
type input "consumption"
click at [261, 165] on input "text" at bounding box center [280, 167] width 54 height 7
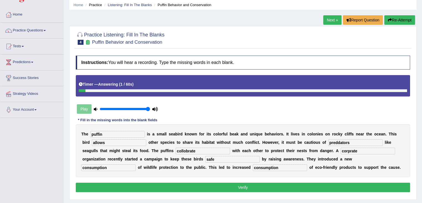
type input "consumption"
click at [200, 146] on div "T h e puffin i s a s m a l l s e a b i r d k n o w n f o r i t s c o l o r f u …" at bounding box center [243, 150] width 334 height 53
drag, startPoint x: 200, startPoint y: 146, endPoint x: 200, endPoint y: 150, distance: 4.2
click at [200, 150] on div "T h e puffin i s a s m a l l s e a b i r d k n o w n f o r i t s c o l o r f u …" at bounding box center [243, 150] width 334 height 53
click at [200, 150] on input "collobrate" at bounding box center [203, 150] width 54 height 7
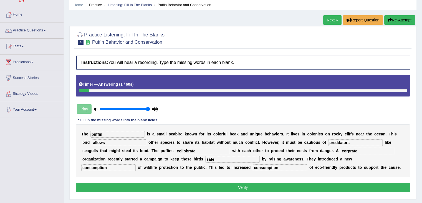
click at [200, 150] on input "collobrate" at bounding box center [203, 150] width 54 height 7
type input "collobrate"
click at [366, 151] on input "corprate" at bounding box center [368, 150] width 54 height 7
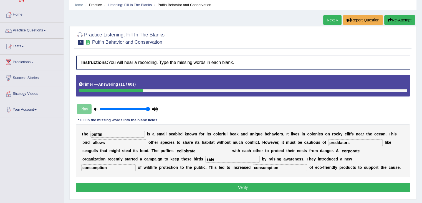
type input "corporate"
click at [135, 164] on input "consumptions" at bounding box center [108, 167] width 54 height 7
type input "consumptions"
click at [269, 191] on p "Verify" at bounding box center [243, 186] width 334 height 9
click at [273, 188] on button "Verify" at bounding box center [243, 186] width 334 height 9
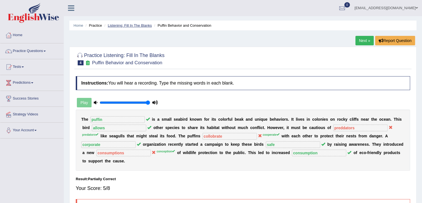
click at [138, 26] on link "Listening: Fill In The Blanks" at bounding box center [130, 25] width 44 height 4
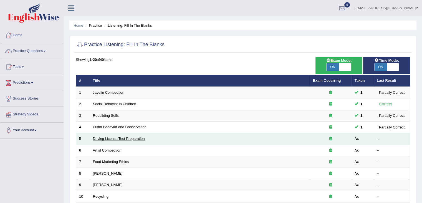
click at [111, 138] on link "Driving License Test Preparation" at bounding box center [119, 138] width 52 height 4
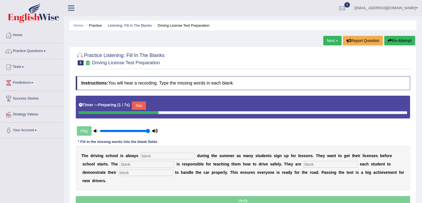
click at [141, 107] on button "Skip" at bounding box center [139, 105] width 14 height 8
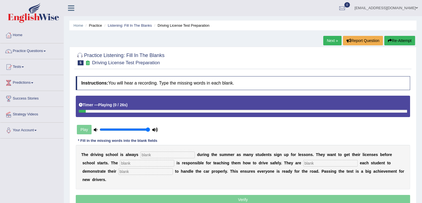
click at [171, 153] on input "text" at bounding box center [167, 154] width 54 height 7
type input "busy"
click at [147, 165] on input "text" at bounding box center [147, 163] width 54 height 7
type input "o"
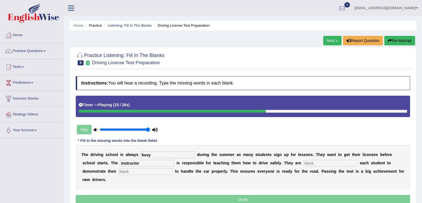
type input "instructor"
click at [323, 162] on input "text" at bounding box center [330, 163] width 54 height 7
type input "requiring"
click at [152, 169] on input "text" at bounding box center [146, 171] width 54 height 7
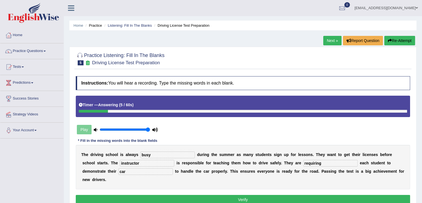
click at [136, 168] on input "car" at bounding box center [146, 171] width 54 height 7
type input "car"
click at [235, 197] on button "Verify" at bounding box center [243, 199] width 334 height 9
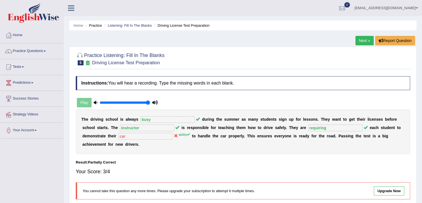
click at [135, 30] on ul "Home Practice Listening: Fill In The Blanks Driving License Test Preparation" at bounding box center [242, 26] width 347 height 10
click at [47, 53] on link "Practice Questions" at bounding box center [31, 50] width 63 height 14
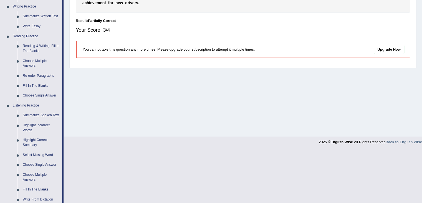
scroll to position [150, 0]
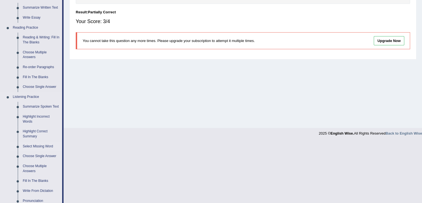
click at [40, 147] on link "Select Missing Word" at bounding box center [41, 146] width 42 height 10
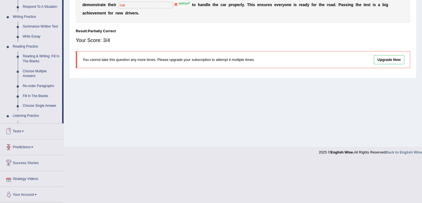
scroll to position [128, 0]
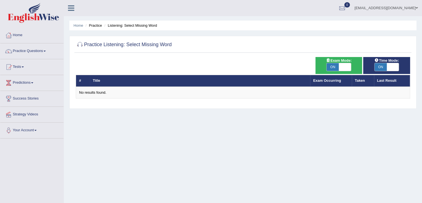
click at [341, 65] on span at bounding box center [345, 67] width 12 height 8
checkbox input "false"
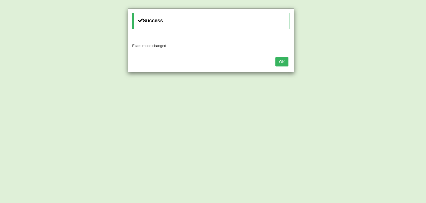
click at [283, 62] on button "OK" at bounding box center [282, 61] width 13 height 9
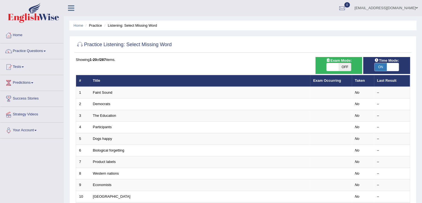
click at [341, 67] on span "OFF" at bounding box center [345, 67] width 12 height 8
checkbox input "true"
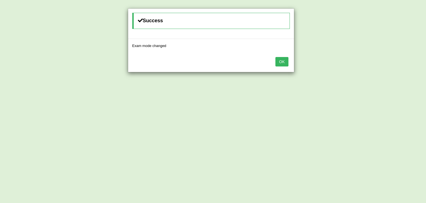
click at [283, 64] on button "OK" at bounding box center [282, 61] width 13 height 9
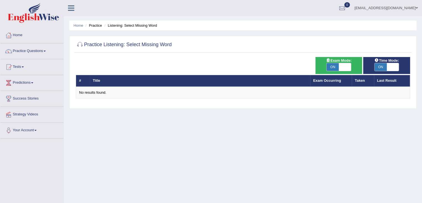
click at [345, 67] on span at bounding box center [345, 67] width 12 height 8
checkbox input "false"
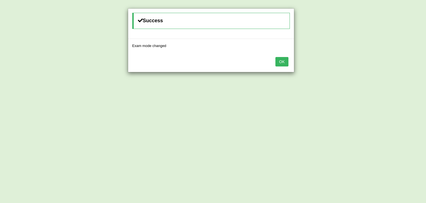
click at [279, 64] on button "OK" at bounding box center [282, 61] width 13 height 9
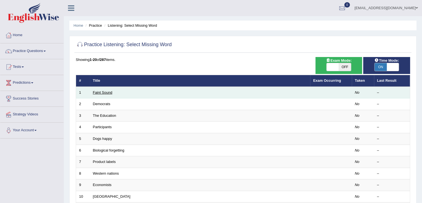
click at [109, 93] on link "Faint Sound" at bounding box center [102, 92] width 19 height 4
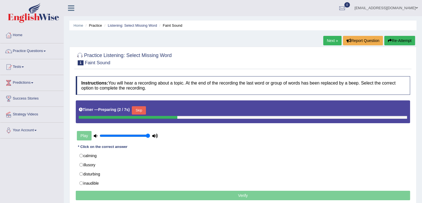
click at [143, 113] on button "Skip" at bounding box center [139, 110] width 14 height 8
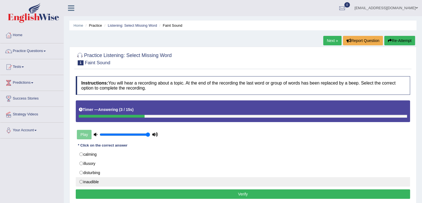
click at [90, 181] on label "inaudible" at bounding box center [243, 181] width 334 height 9
radio input "true"
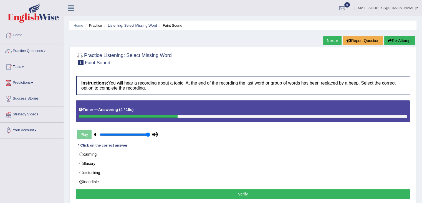
click at [199, 196] on button "Verify" at bounding box center [243, 193] width 334 height 9
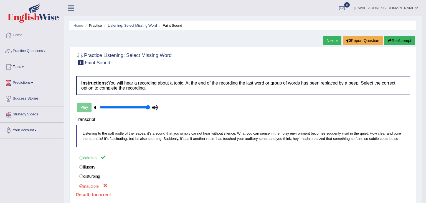
click at [199, 196] on body "Toggle navigation Home Practice Questions Speaking Practice Read Aloud Repeat S…" at bounding box center [213, 101] width 426 height 203
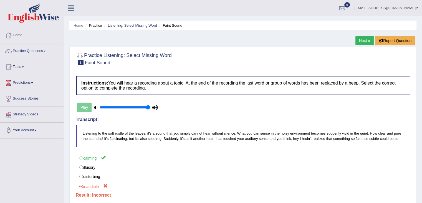
click at [46, 49] on link "Practice Questions" at bounding box center [31, 50] width 63 height 14
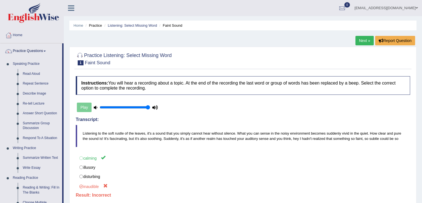
drag, startPoint x: 64, startPoint y: 110, endPoint x: 64, endPoint y: 152, distance: 42.5
click at [64, 152] on div "Toggle navigation Home Practice Questions Speaking Practice Read Aloud Repeat S…" at bounding box center [211, 144] width 422 height 289
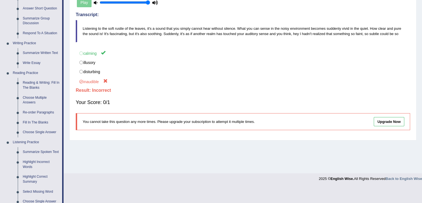
scroll to position [172, 0]
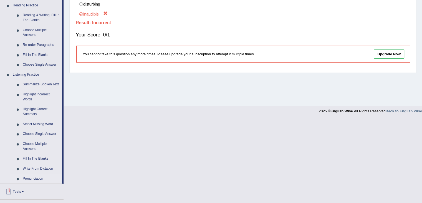
click at [38, 180] on link "Pronunciation" at bounding box center [41, 178] width 42 height 10
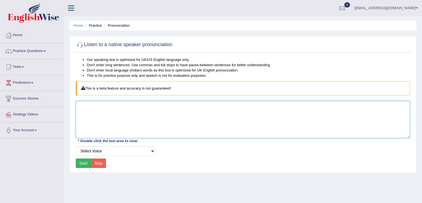
click at [140, 103] on textarea at bounding box center [243, 119] width 334 height 37
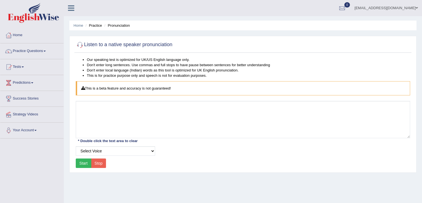
click at [81, 163] on button "Start" at bounding box center [84, 162] width 16 height 9
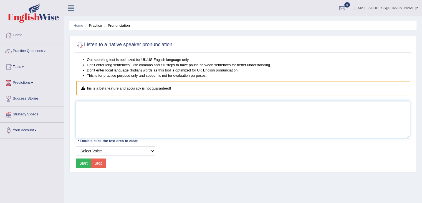
click at [140, 107] on textarea at bounding box center [243, 119] width 334 height 37
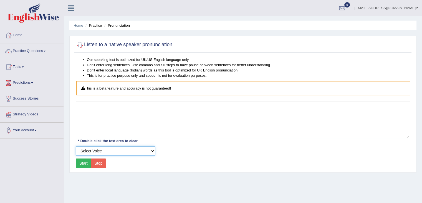
click at [108, 152] on select "Select Voice UK English Female UK English Male" at bounding box center [115, 150] width 79 height 9
select select "7"
click at [76, 146] on select "Select Voice UK English Female UK English Male" at bounding box center [115, 150] width 79 height 9
click at [80, 161] on button "Start" at bounding box center [84, 162] width 16 height 9
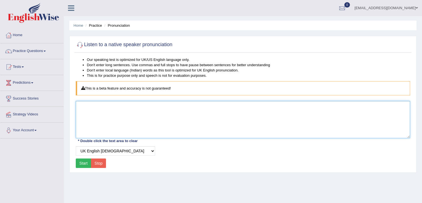
click at [110, 115] on textarea at bounding box center [243, 119] width 334 height 37
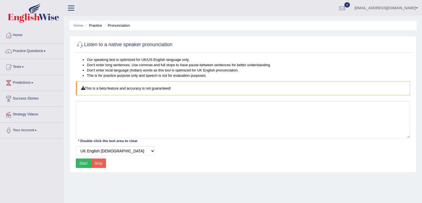
click at [82, 164] on button "Start" at bounding box center [84, 162] width 16 height 9
click at [45, 55] on link "Practice Questions" at bounding box center [31, 50] width 63 height 14
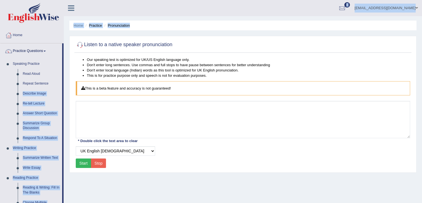
drag, startPoint x: 63, startPoint y: 88, endPoint x: 67, endPoint y: 135, distance: 47.0
click at [67, 135] on div "Toggle navigation Home Practice Questions Speaking Practice Read Aloud Repeat S…" at bounding box center [211, 144] width 422 height 289
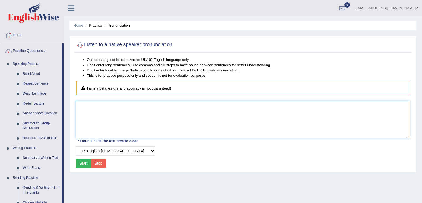
click at [131, 123] on textarea at bounding box center [243, 119] width 334 height 37
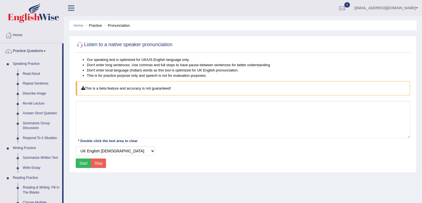
click at [144, 96] on div "Our speaking test is optimized for UK/US English language only. Don't enter lon…" at bounding box center [242, 113] width 337 height 112
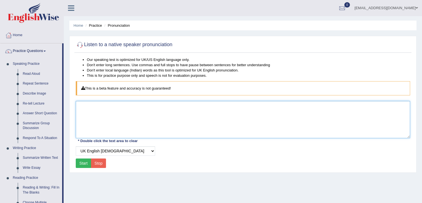
click at [145, 104] on textarea at bounding box center [243, 119] width 334 height 37
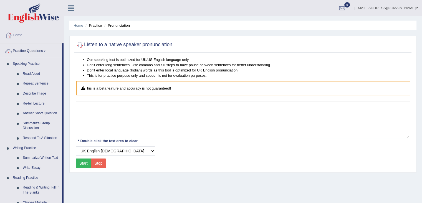
click at [83, 162] on button "Start" at bounding box center [84, 162] width 16 height 9
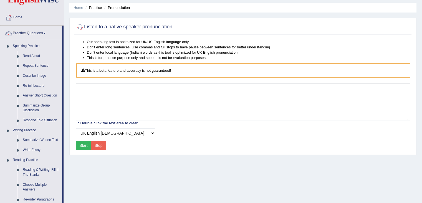
scroll to position [195, 0]
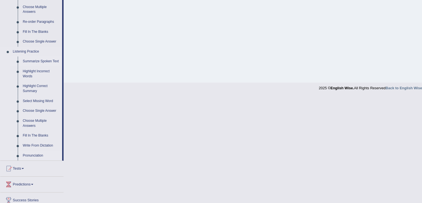
click at [42, 63] on link "Summarize Spoken Text" at bounding box center [41, 61] width 42 height 10
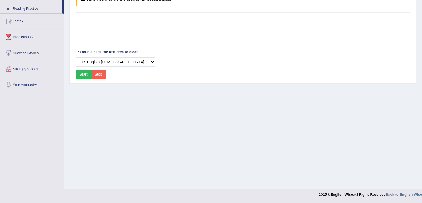
scroll to position [89, 0]
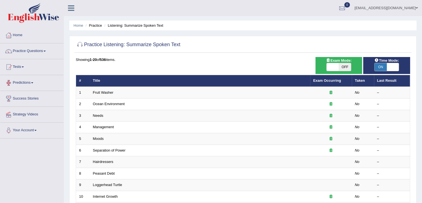
click at [22, 86] on link "Predictions" at bounding box center [31, 82] width 63 height 14
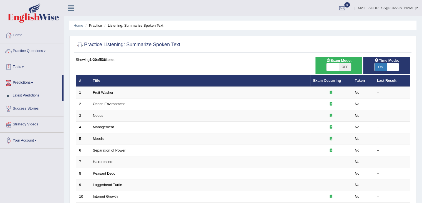
click at [22, 68] on link "Tests" at bounding box center [31, 66] width 63 height 14
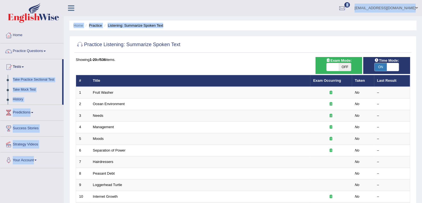
drag, startPoint x: 64, startPoint y: 65, endPoint x: 66, endPoint y: 107, distance: 42.0
click at [66, 107] on div "Toggle navigation Home Practice Questions Speaking Practice Read Aloud Repeat S…" at bounding box center [211, 182] width 422 height 365
click at [46, 95] on link "History" at bounding box center [36, 99] width 52 height 10
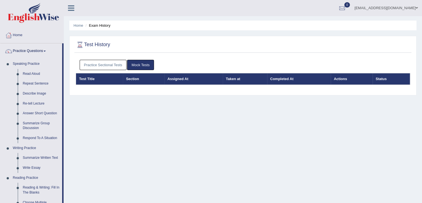
drag, startPoint x: 63, startPoint y: 67, endPoint x: 64, endPoint y: 137, distance: 70.2
click at [64, 137] on div "Toggle navigation Home Practice Questions Speaking Practice Read Aloud Repeat S…" at bounding box center [211, 144] width 422 height 289
click at [101, 127] on div "Home Exam History Test History Practice Sectional Tests Mock Tests Test Title S…" at bounding box center [243, 139] width 358 height 278
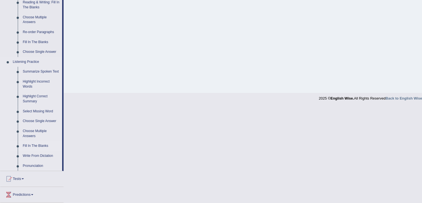
scroll to position [208, 0]
